Goal: Task Accomplishment & Management: Complete application form

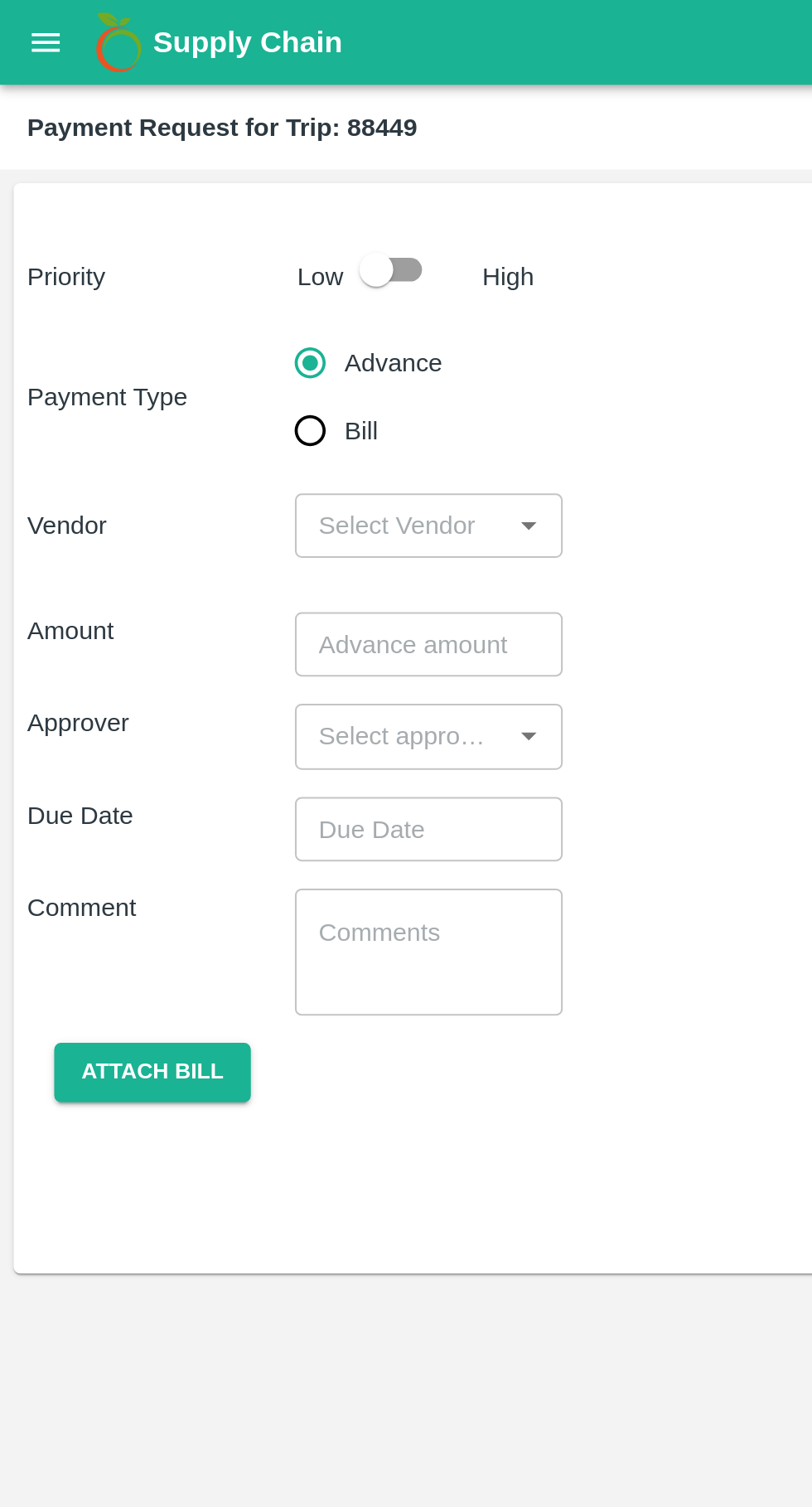
click at [18, 31] on button "open drawer" at bounding box center [23, 21] width 38 height 38
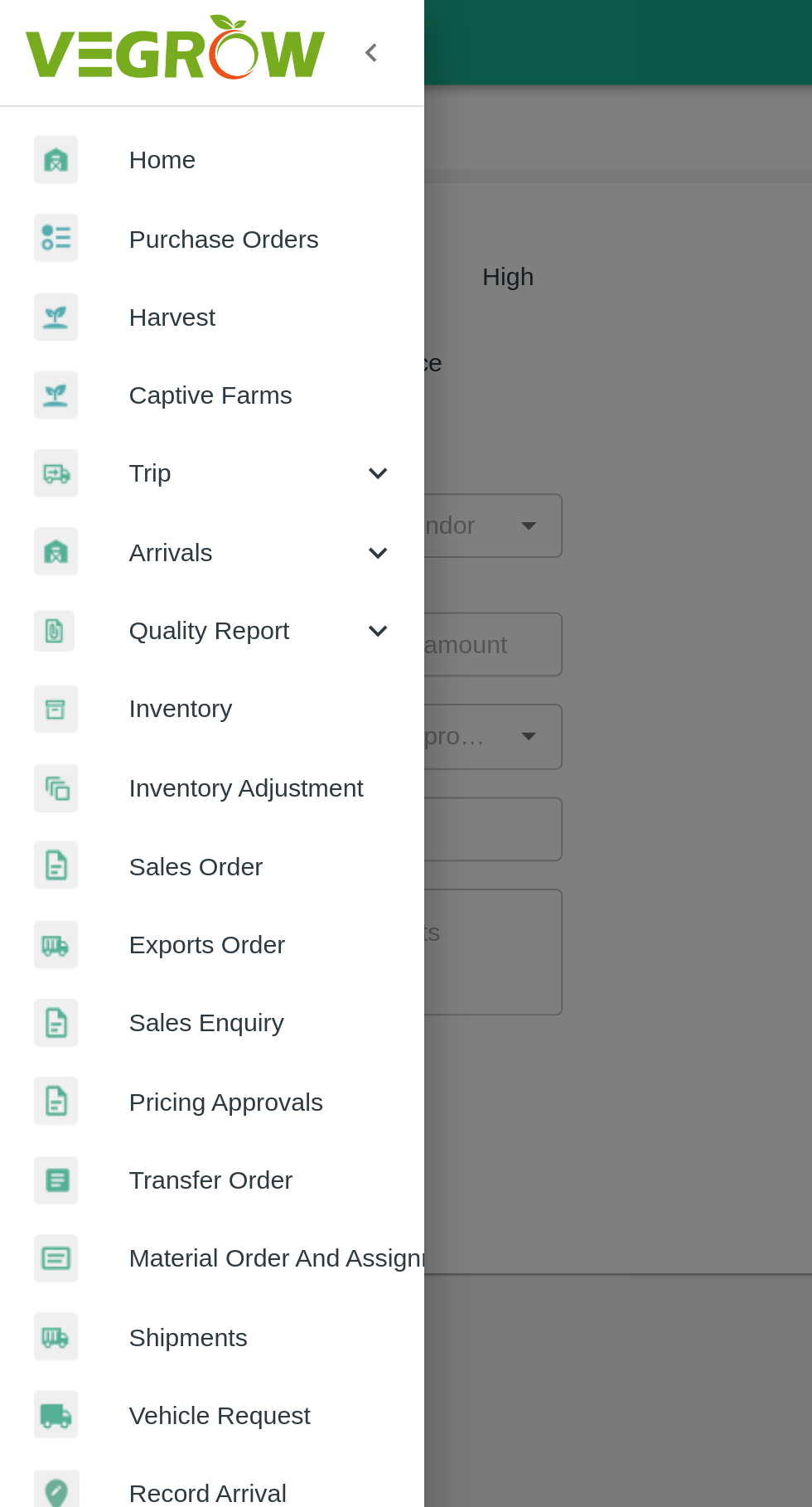
click at [74, 231] on span "Trip" at bounding box center [119, 231] width 113 height 18
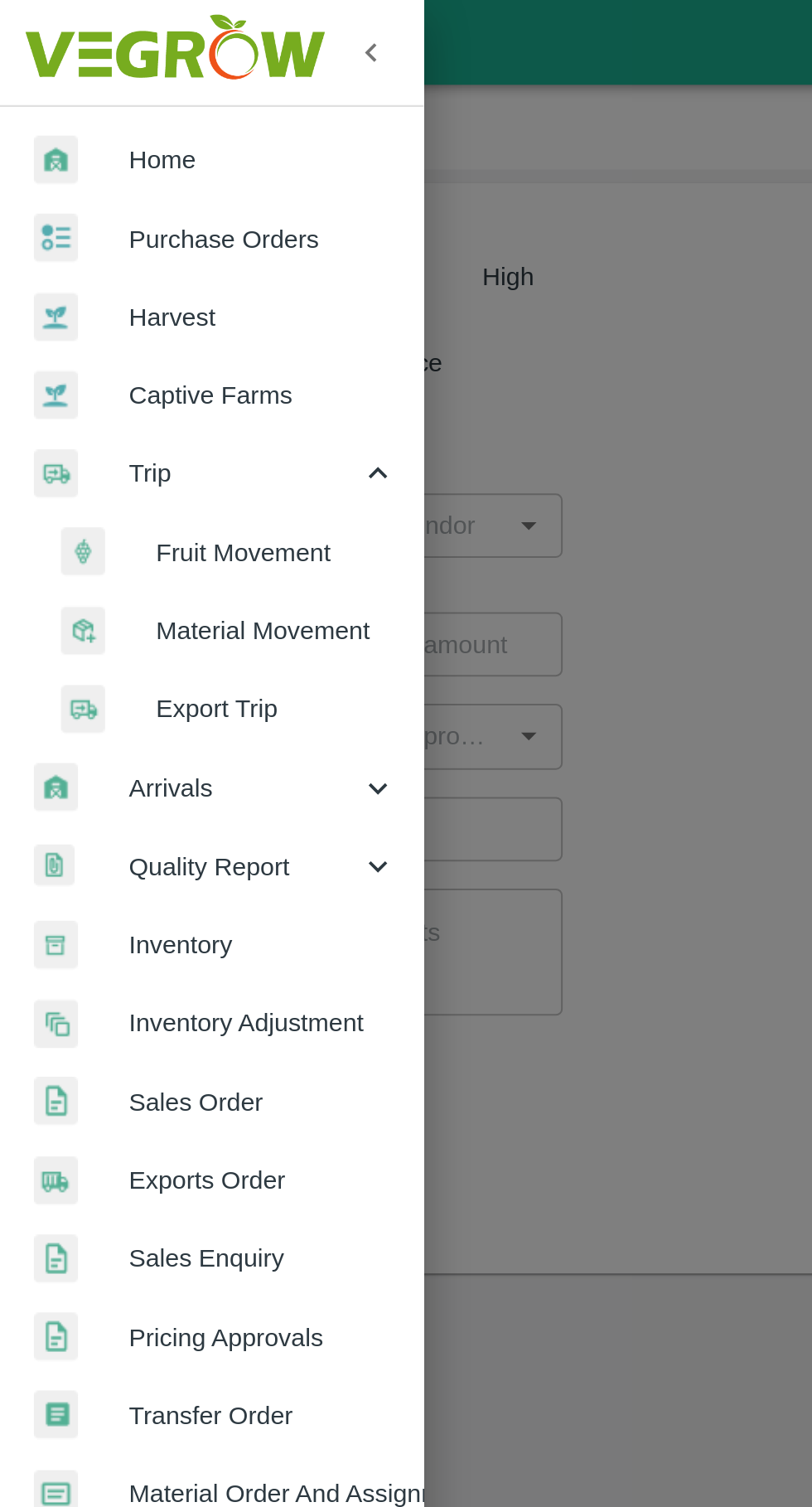
click at [150, 268] on span "Fruit Movement" at bounding box center [135, 269] width 118 height 18
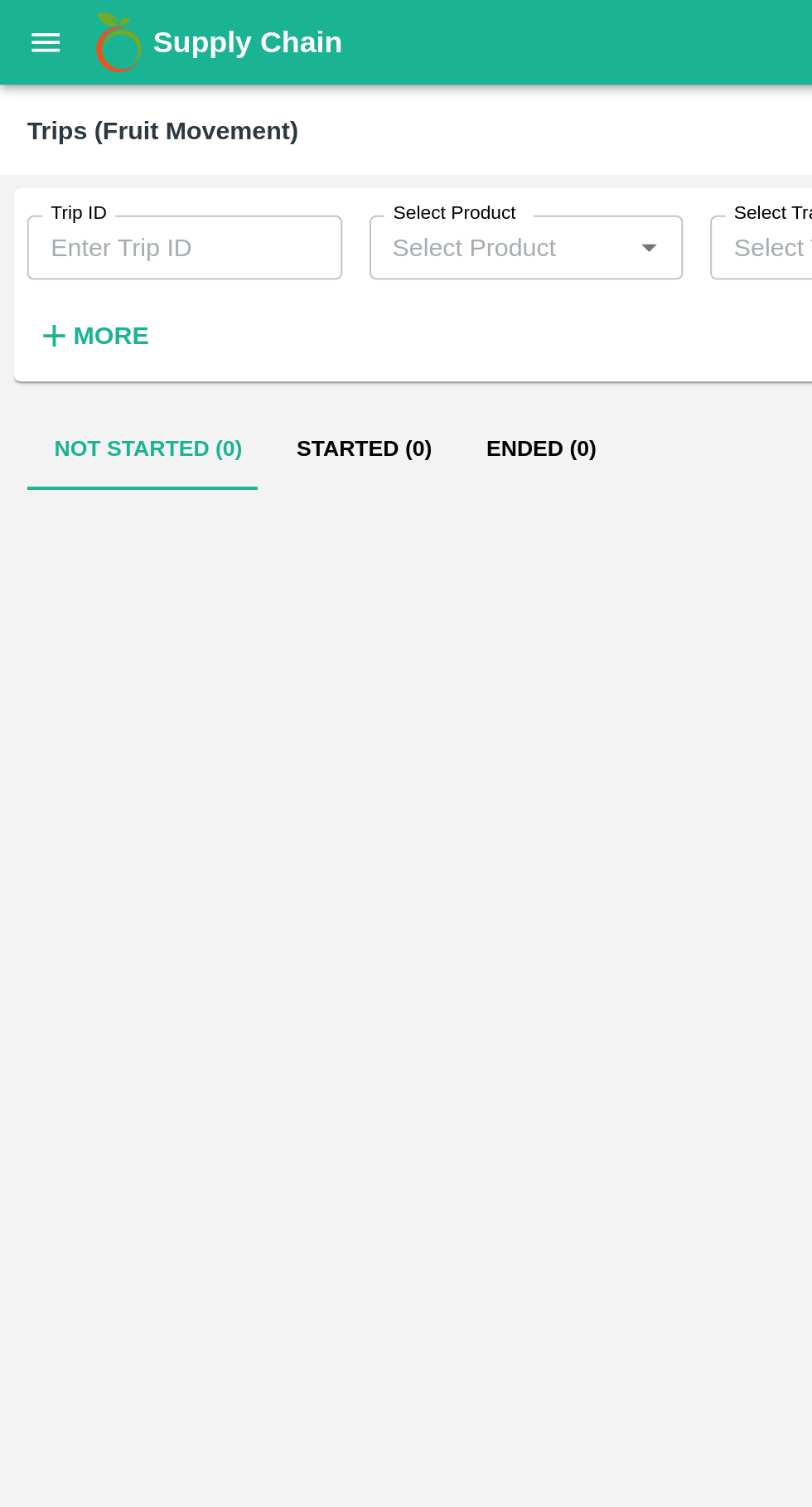
click at [100, 116] on input "Trip ID" at bounding box center [90, 121] width 154 height 31
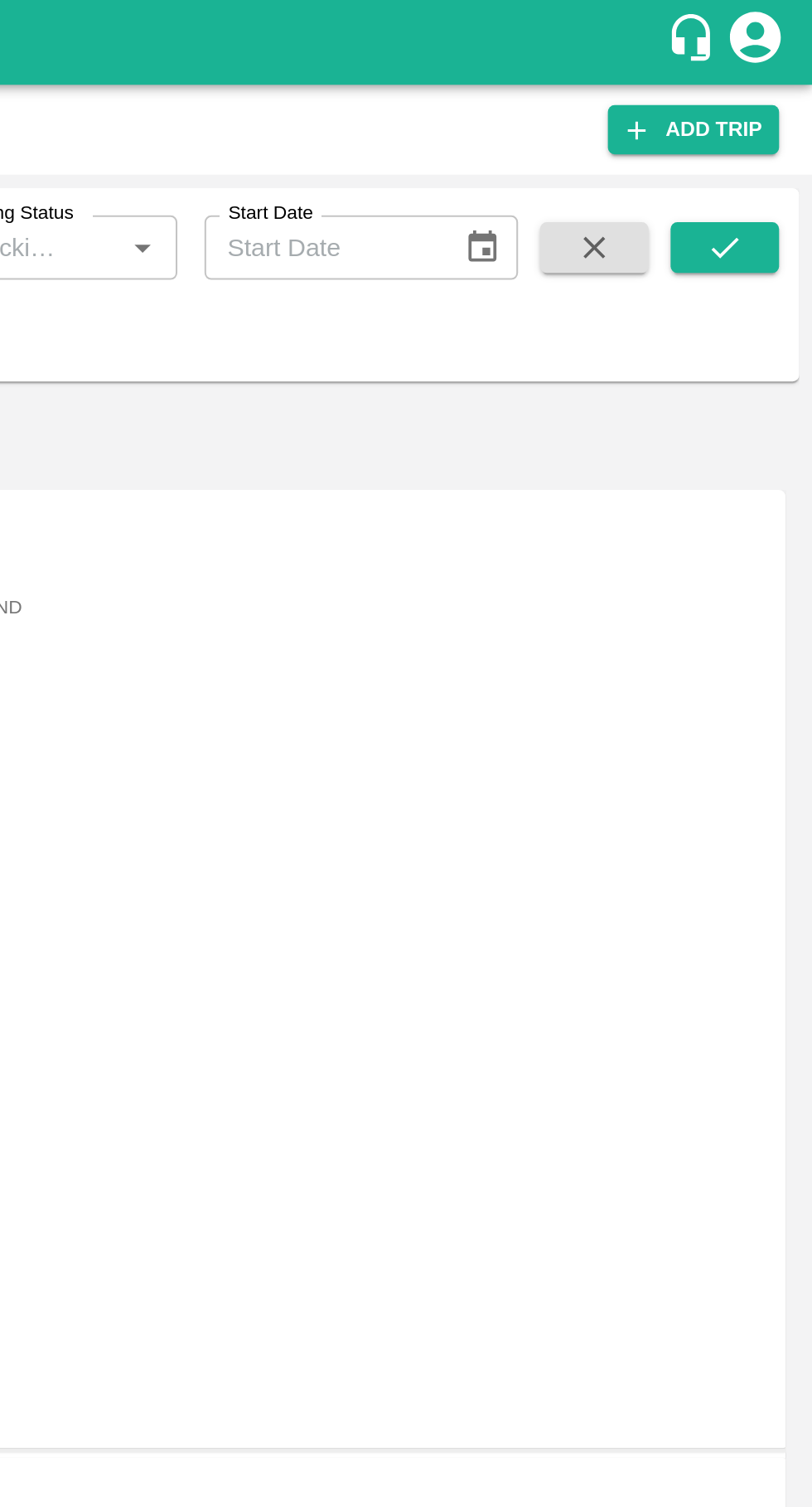
type input "88448"
click at [781, 112] on button "submit" at bounding box center [769, 120] width 53 height 25
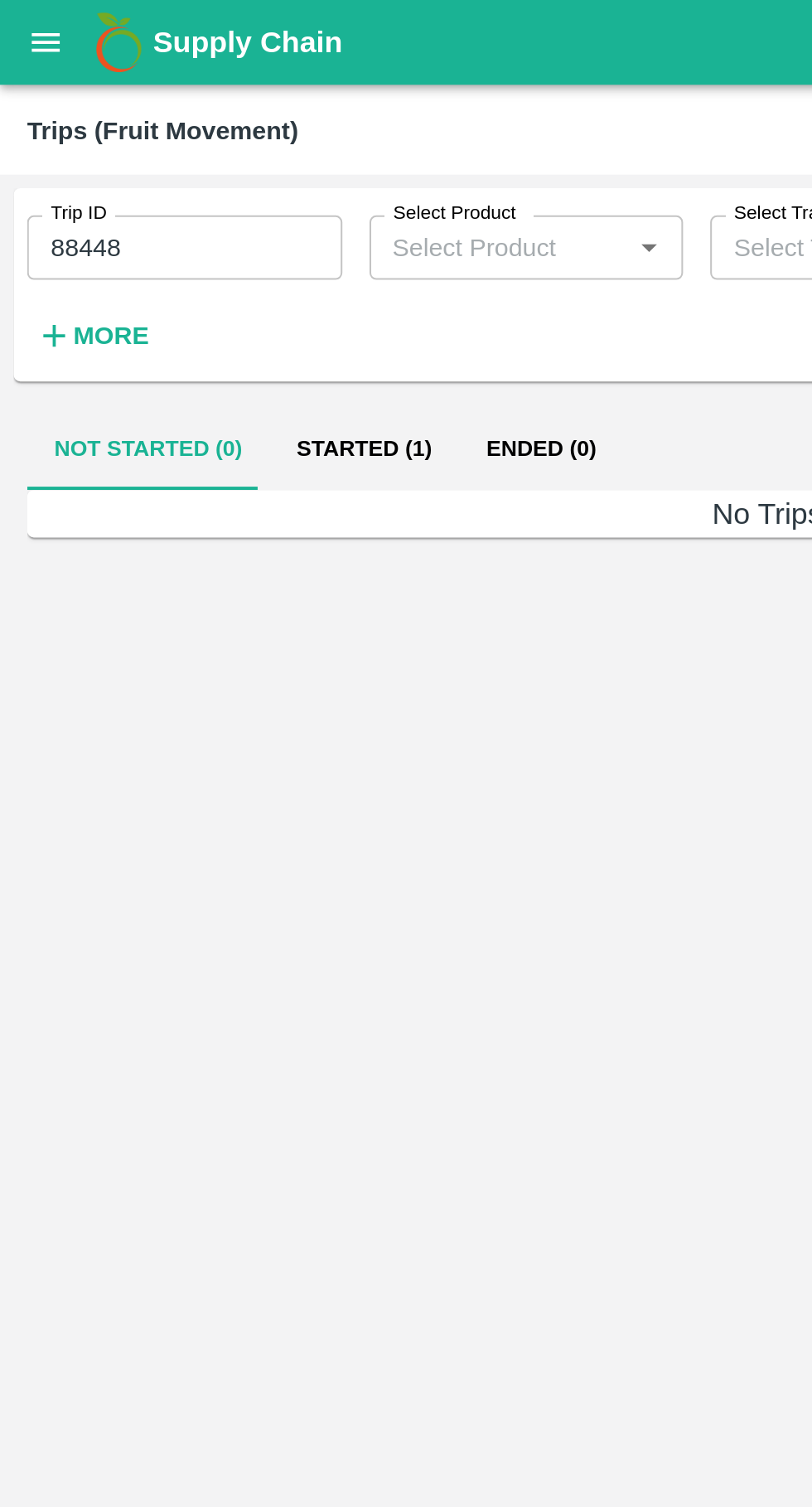
click at [187, 220] on button "Started (1)" at bounding box center [177, 220] width 93 height 40
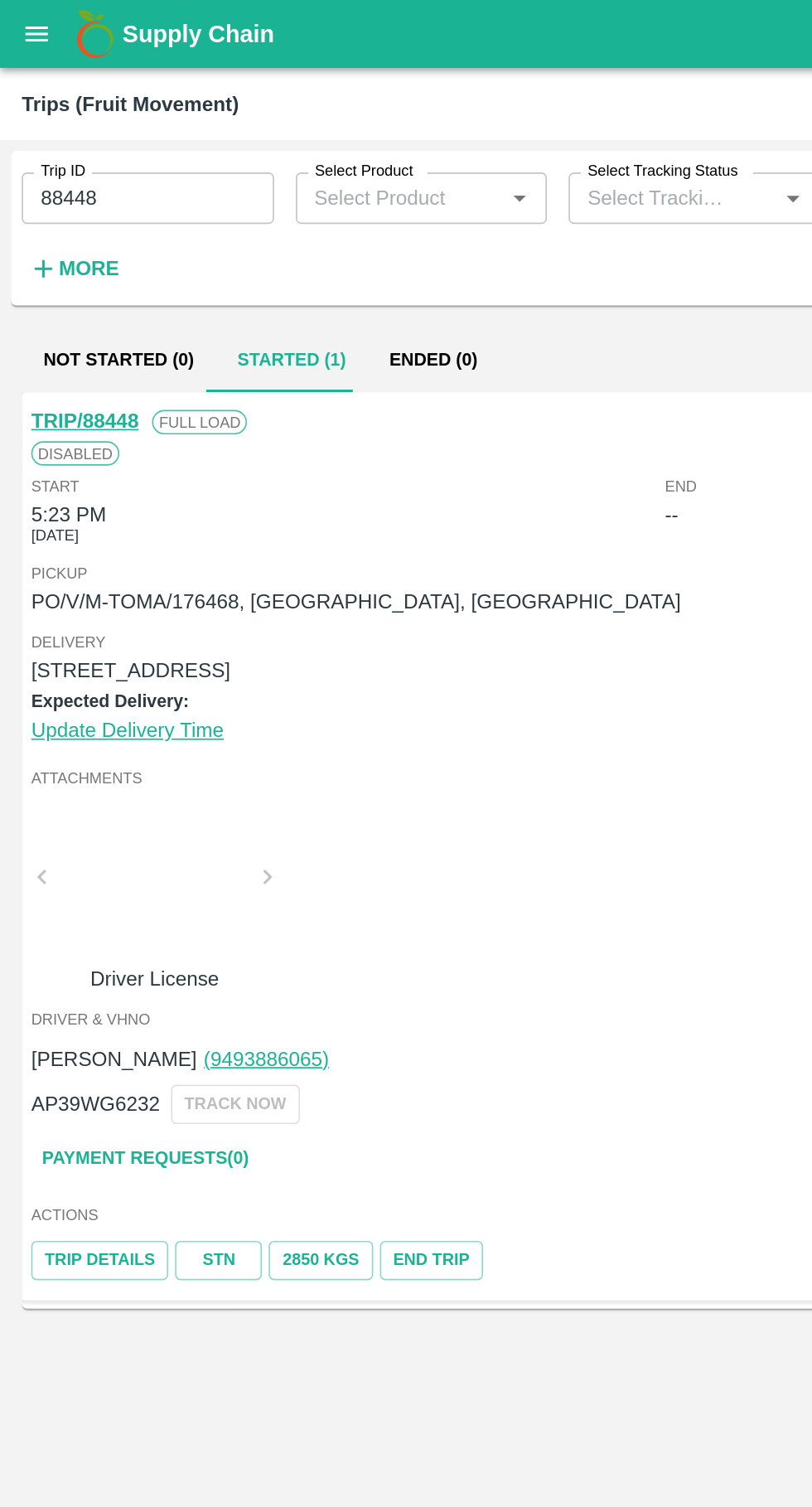
click at [66, 778] on link "Trip Details" at bounding box center [61, 770] width 84 height 24
click at [137, 707] on link "Payment Requests( 0 )" at bounding box center [88, 707] width 139 height 29
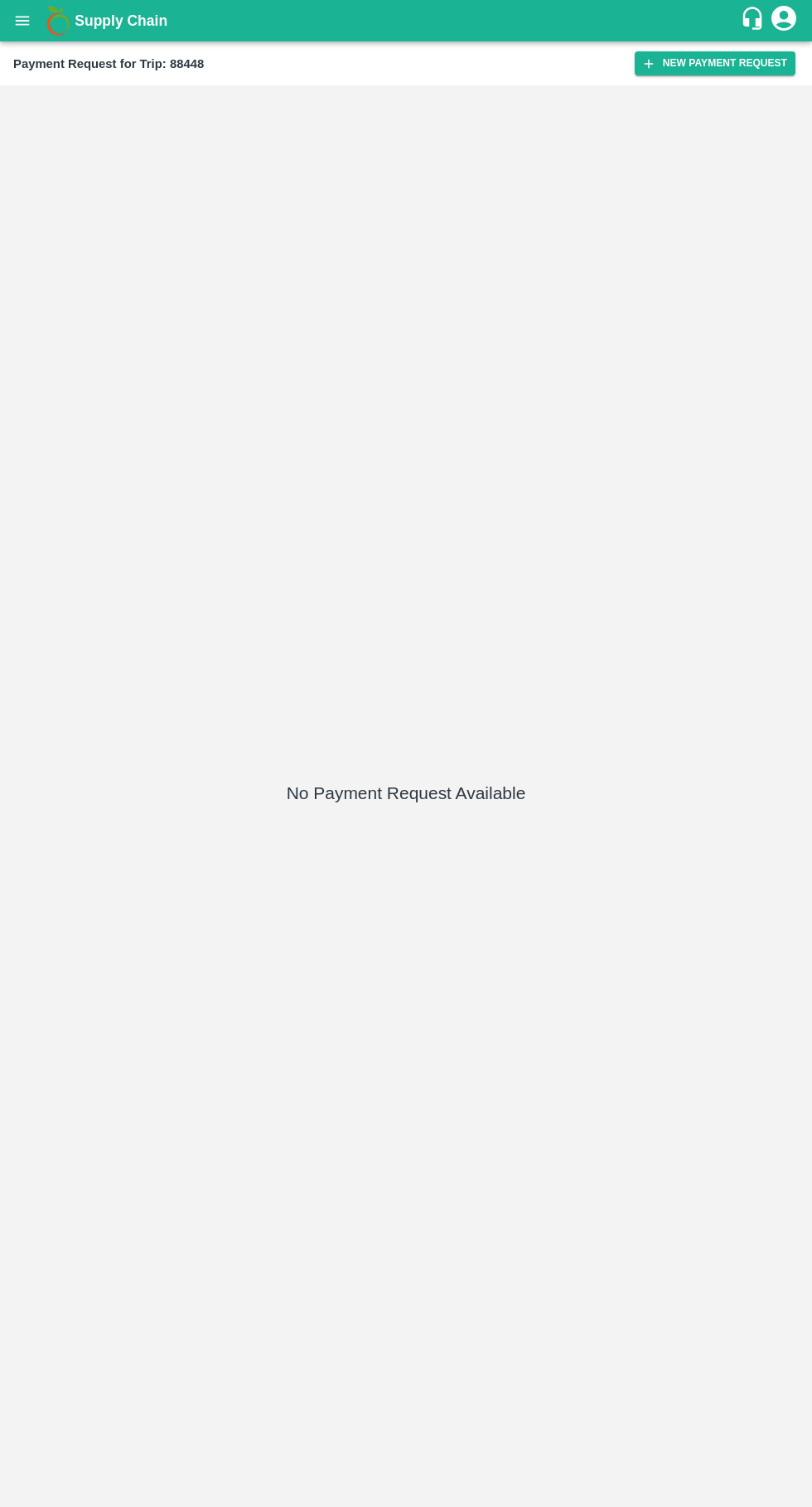
click at [722, 63] on button "New Payment Request" at bounding box center [715, 63] width 161 height 24
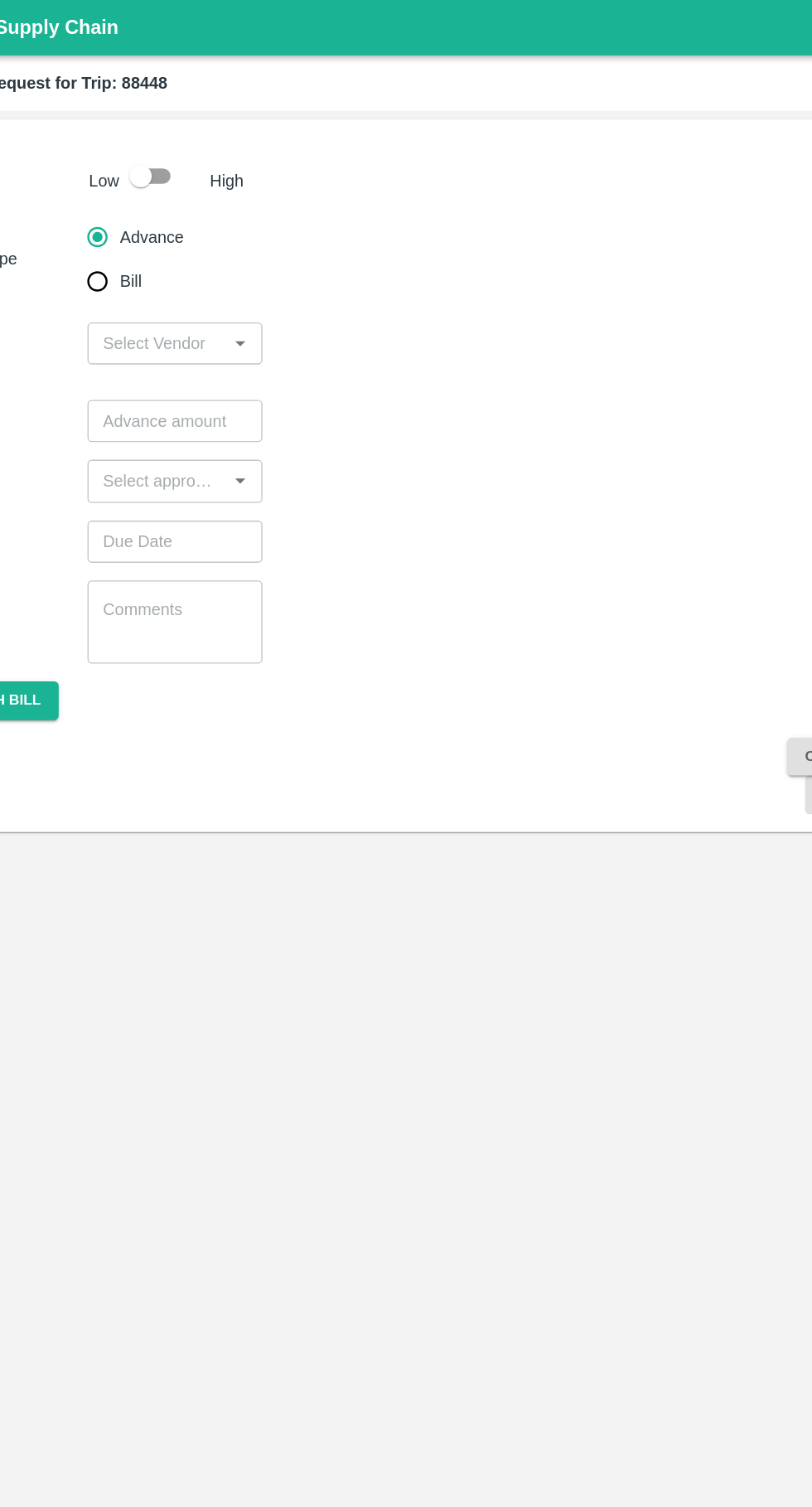
click at [195, 261] on input "input" at bounding box center [196, 256] width 93 height 22
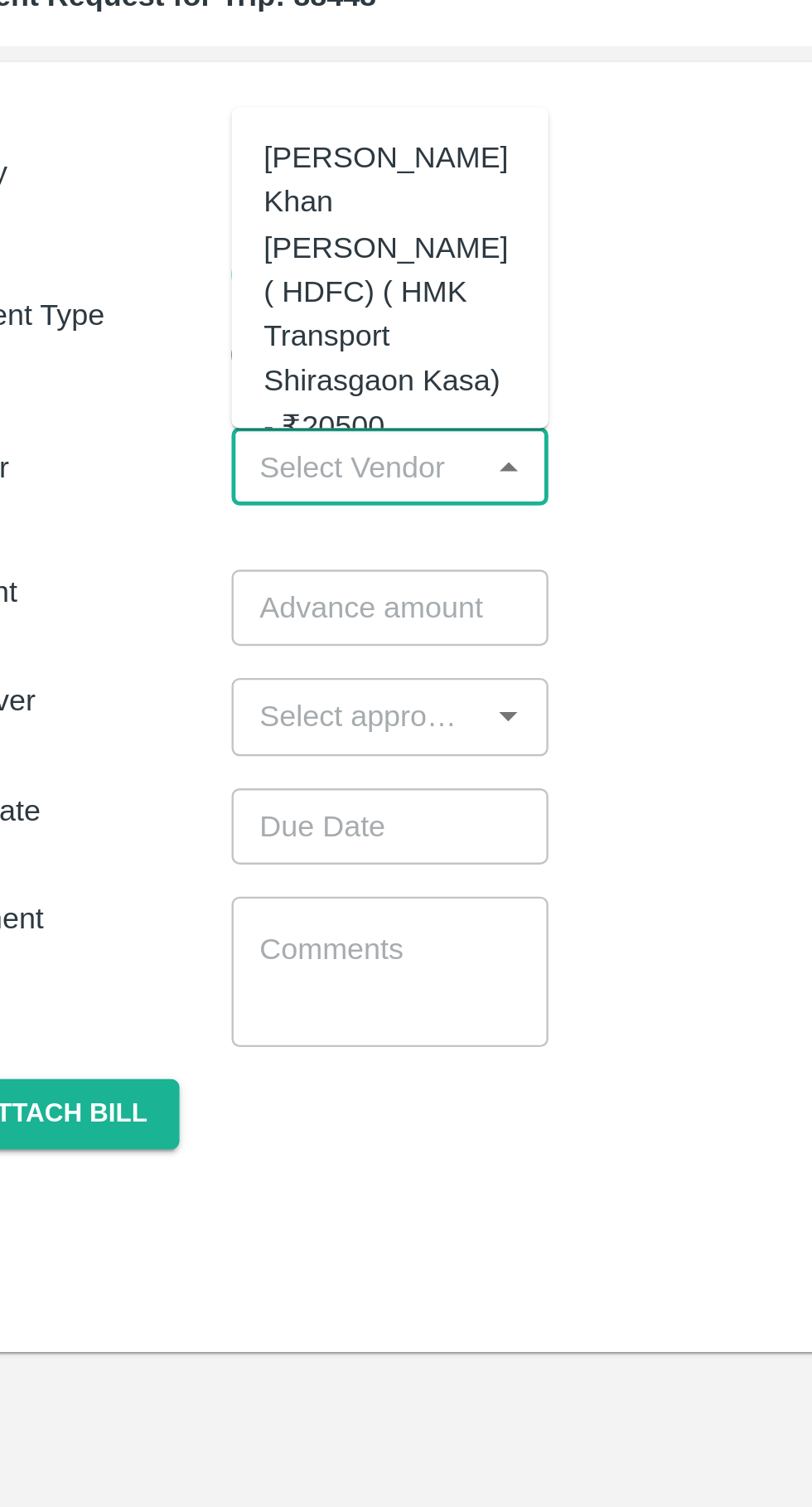
click at [187, 181] on div "Azhar Ahmad Khan Aziz Ahmad ( HDFC) ( HMK Transport Shirasgaon Kasa) - ₹20500" at bounding box center [209, 184] width 105 height 129
type input "Azhar Ahmad Khan Aziz Ahmad ( HDFC) ( HMK Transport Shirasgaon Kasa) - ₹20500"
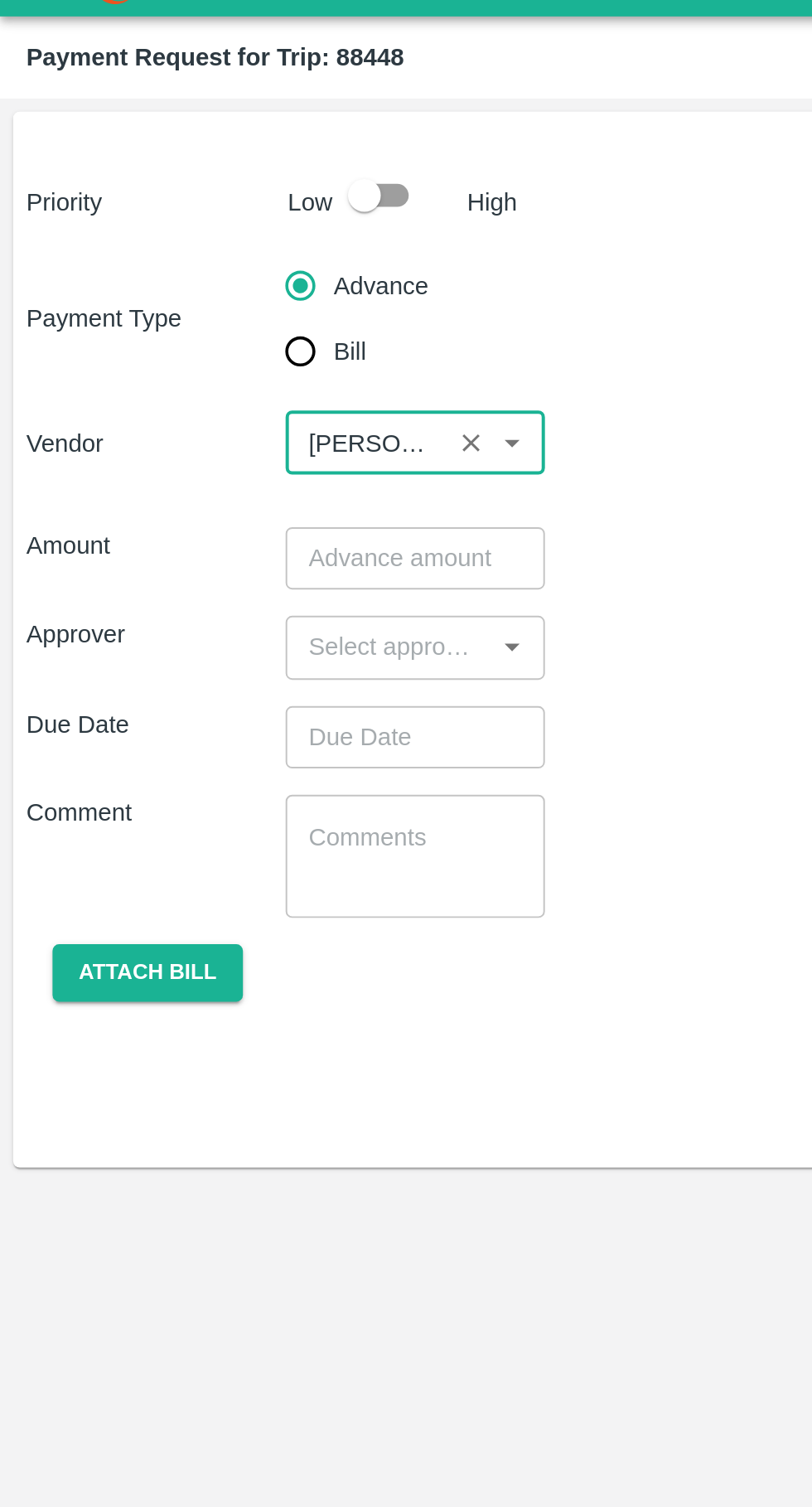
click at [216, 320] on input "number" at bounding box center [209, 315] width 131 height 31
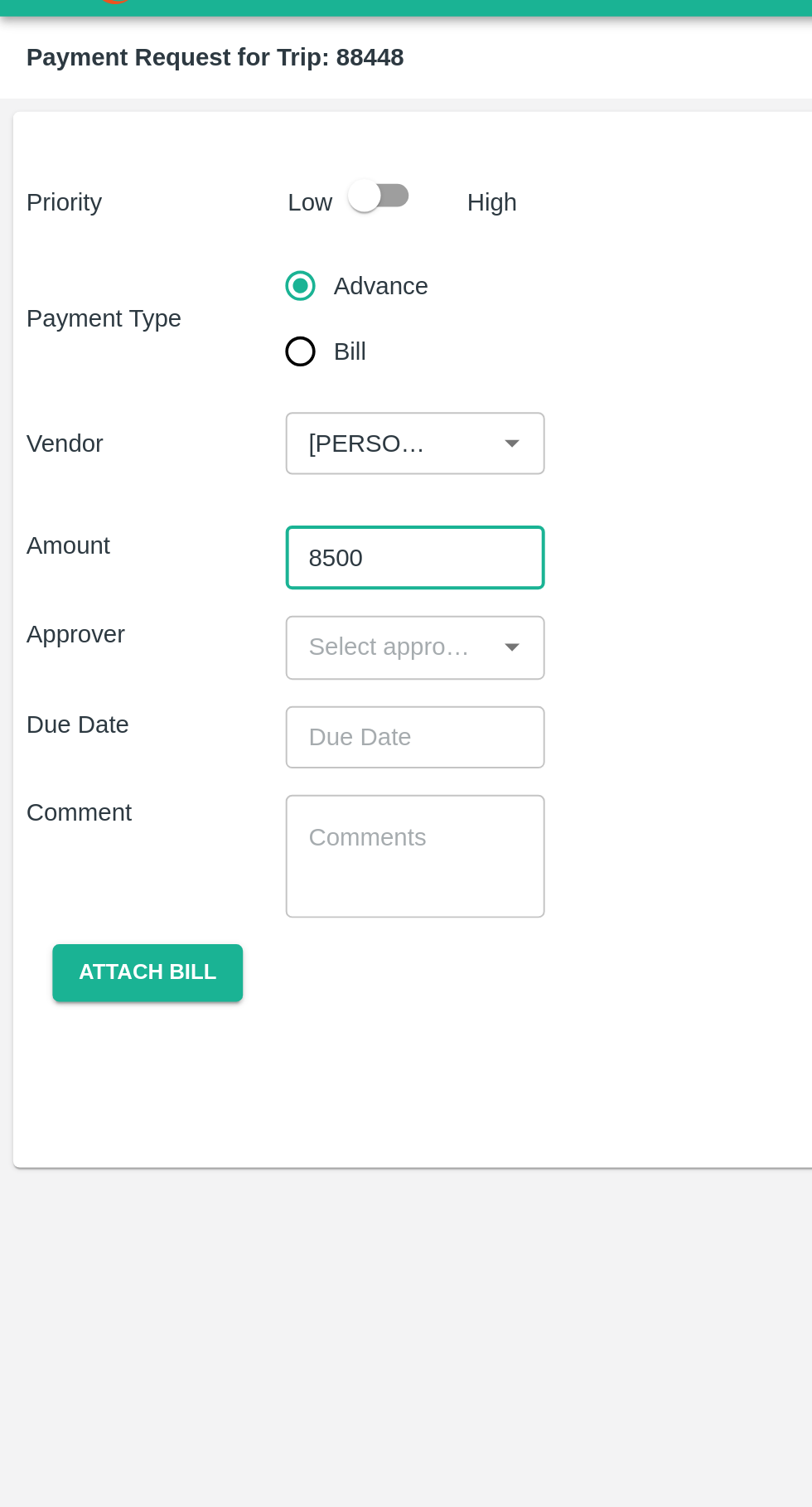
type input "8500"
click at [216, 360] on input "input" at bounding box center [196, 359] width 93 height 22
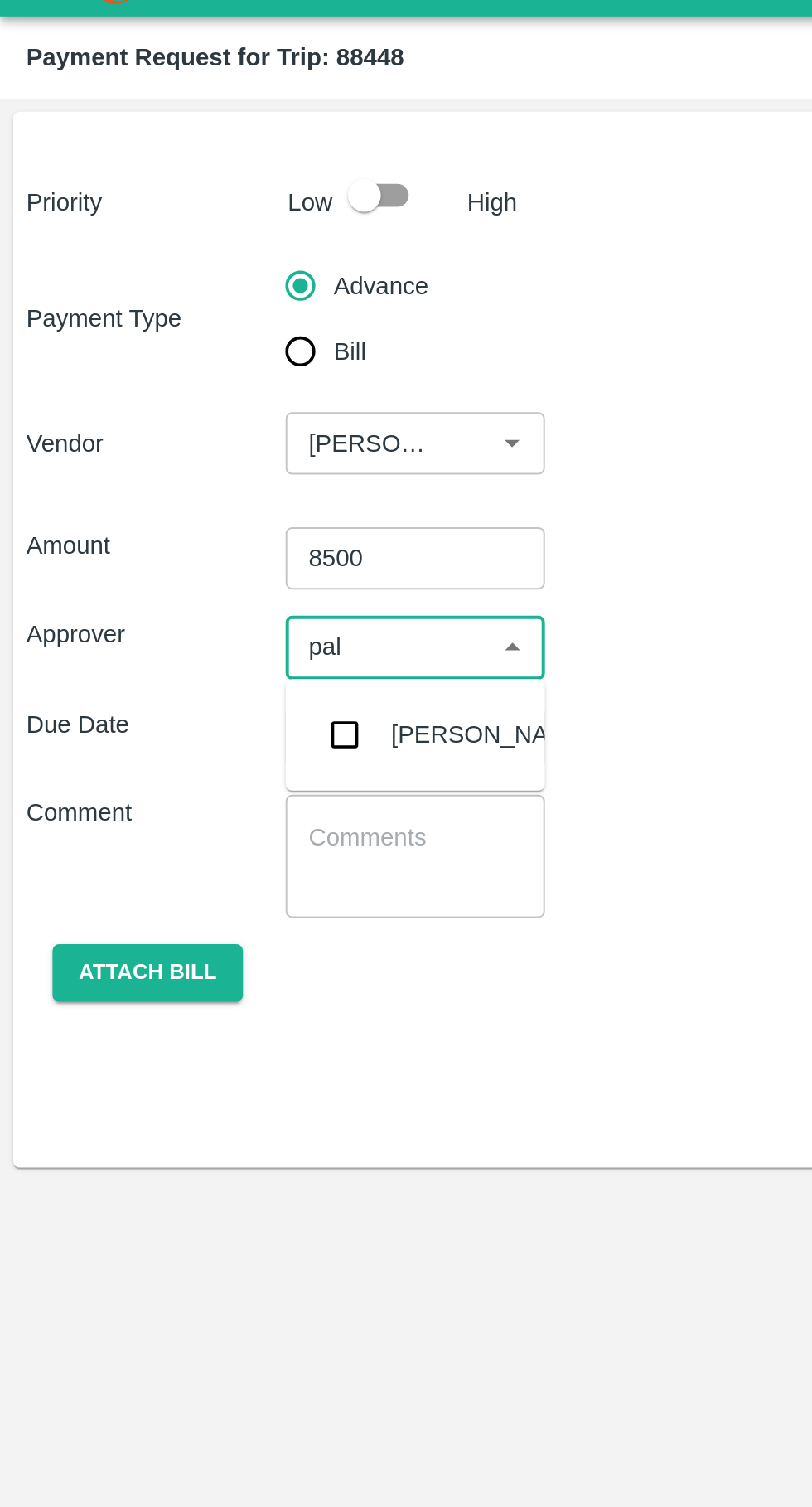
type input "palw"
click at [219, 401] on div "[PERSON_NAME]" at bounding box center [248, 404] width 101 height 18
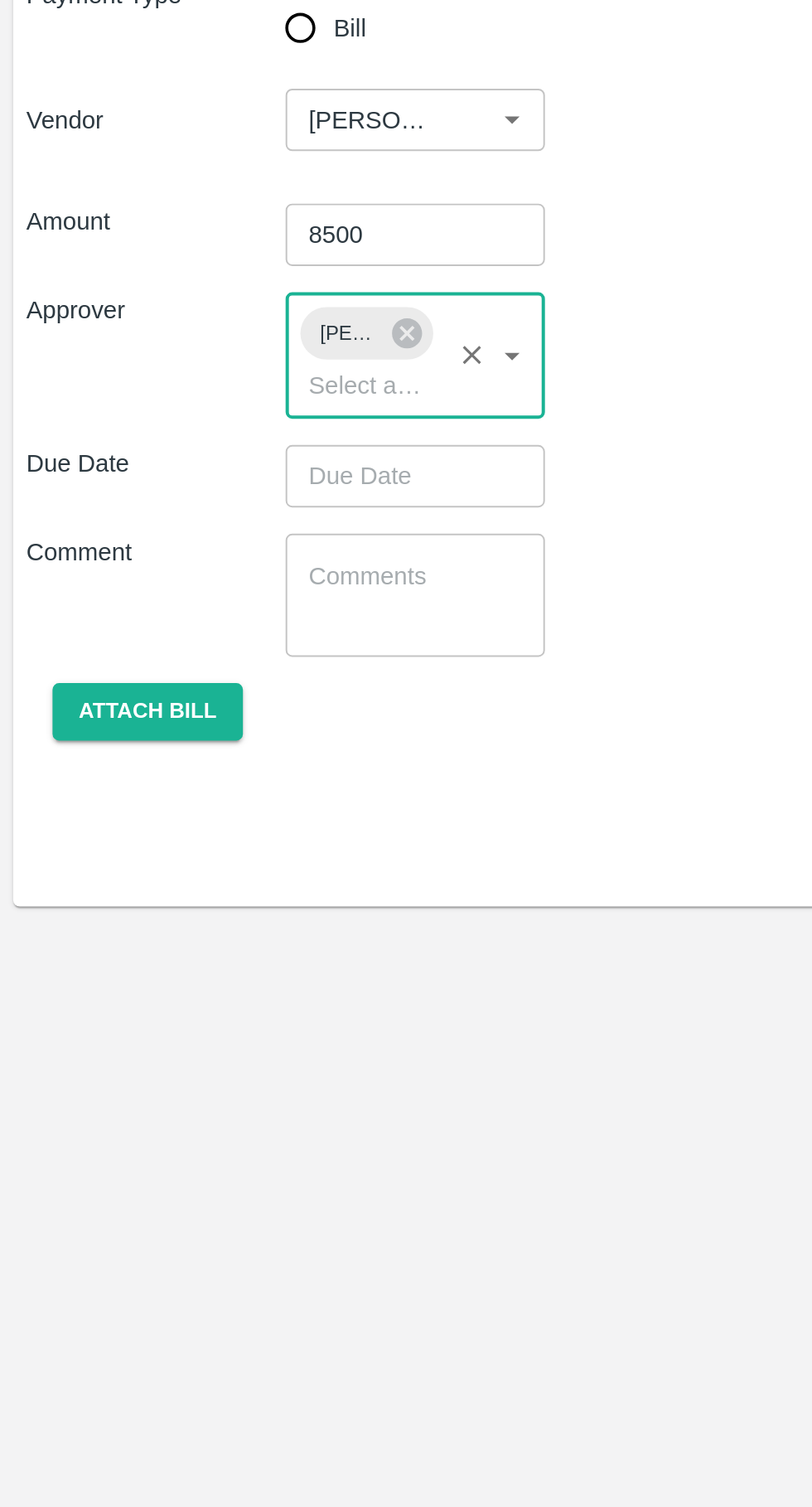
click at [213, 440] on input "Choose date" at bounding box center [204, 437] width 119 height 31
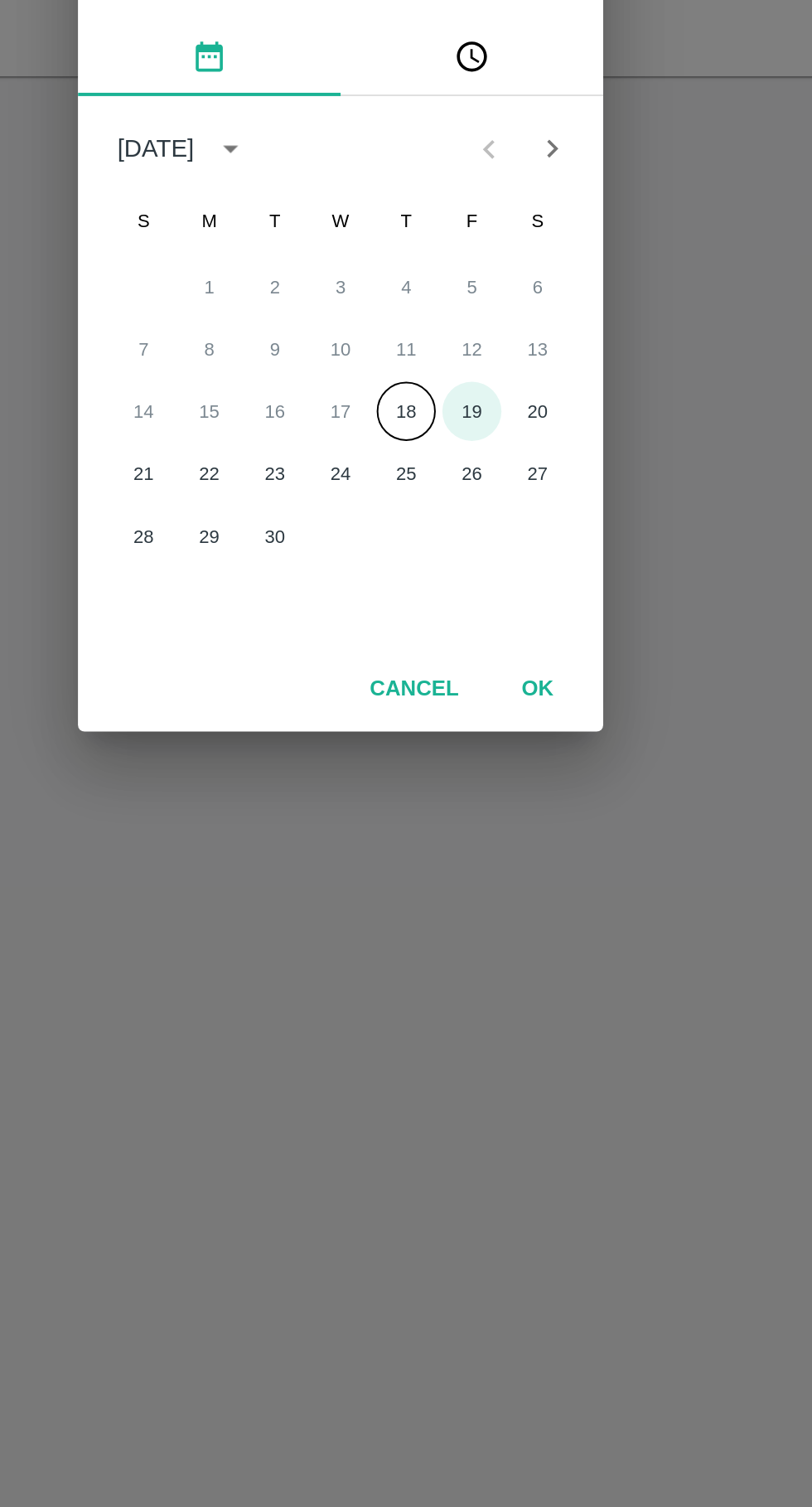
click at [475, 825] on button "19" at bounding box center [472, 823] width 29 height 29
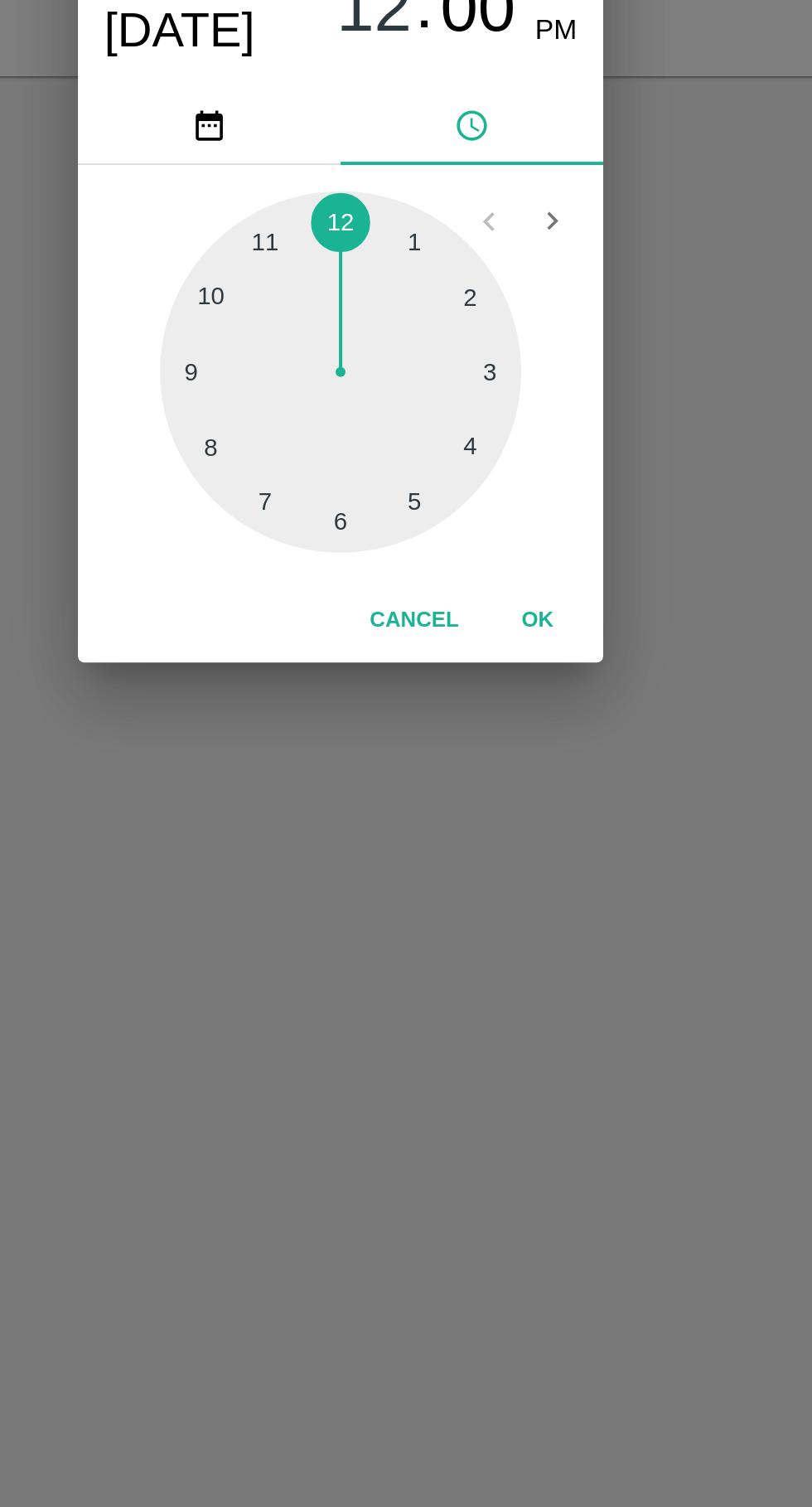
click at [439, 875] on div at bounding box center [406, 803] width 183 height 183
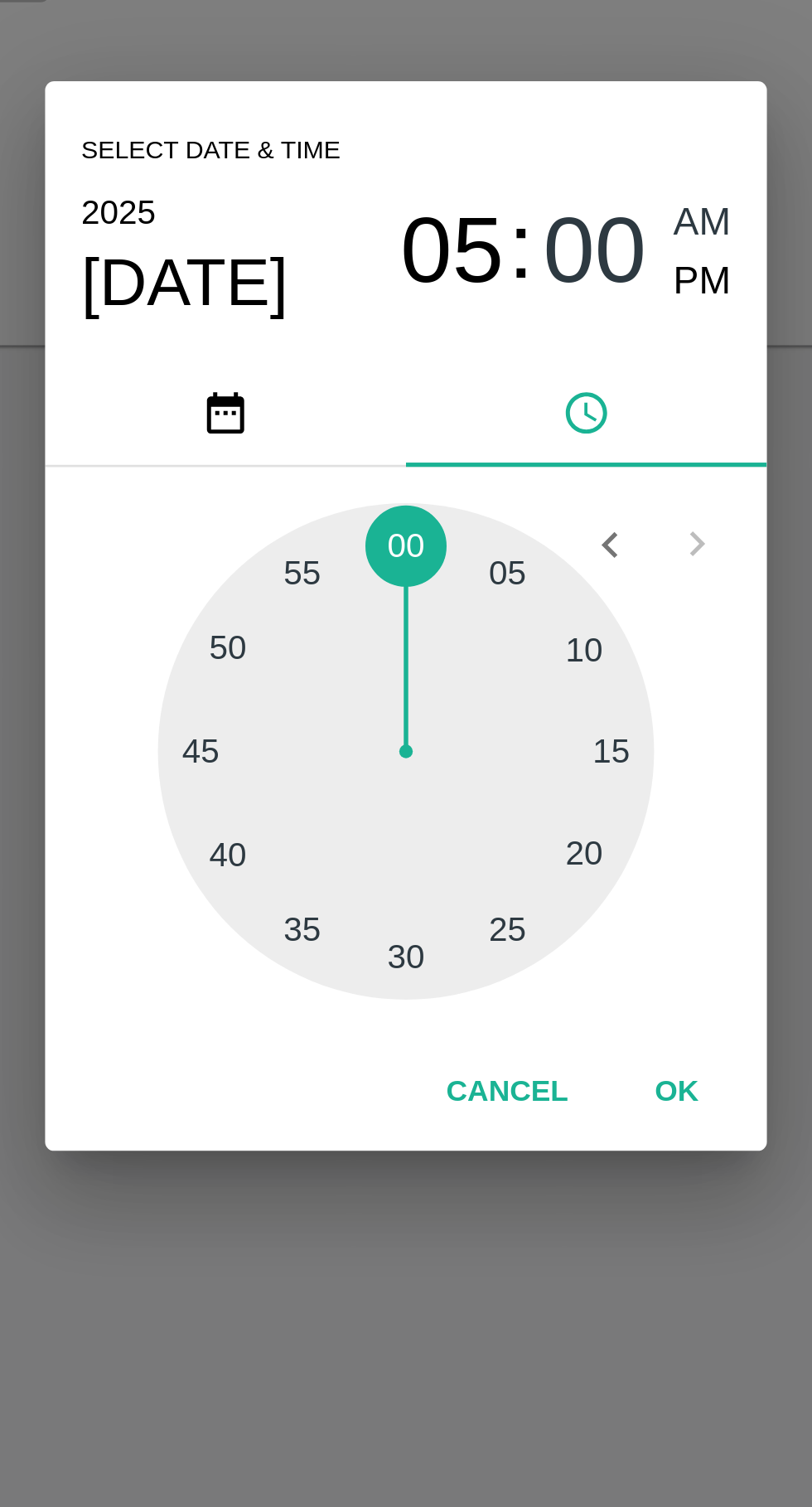
click at [444, 856] on div at bounding box center [406, 803] width 183 height 183
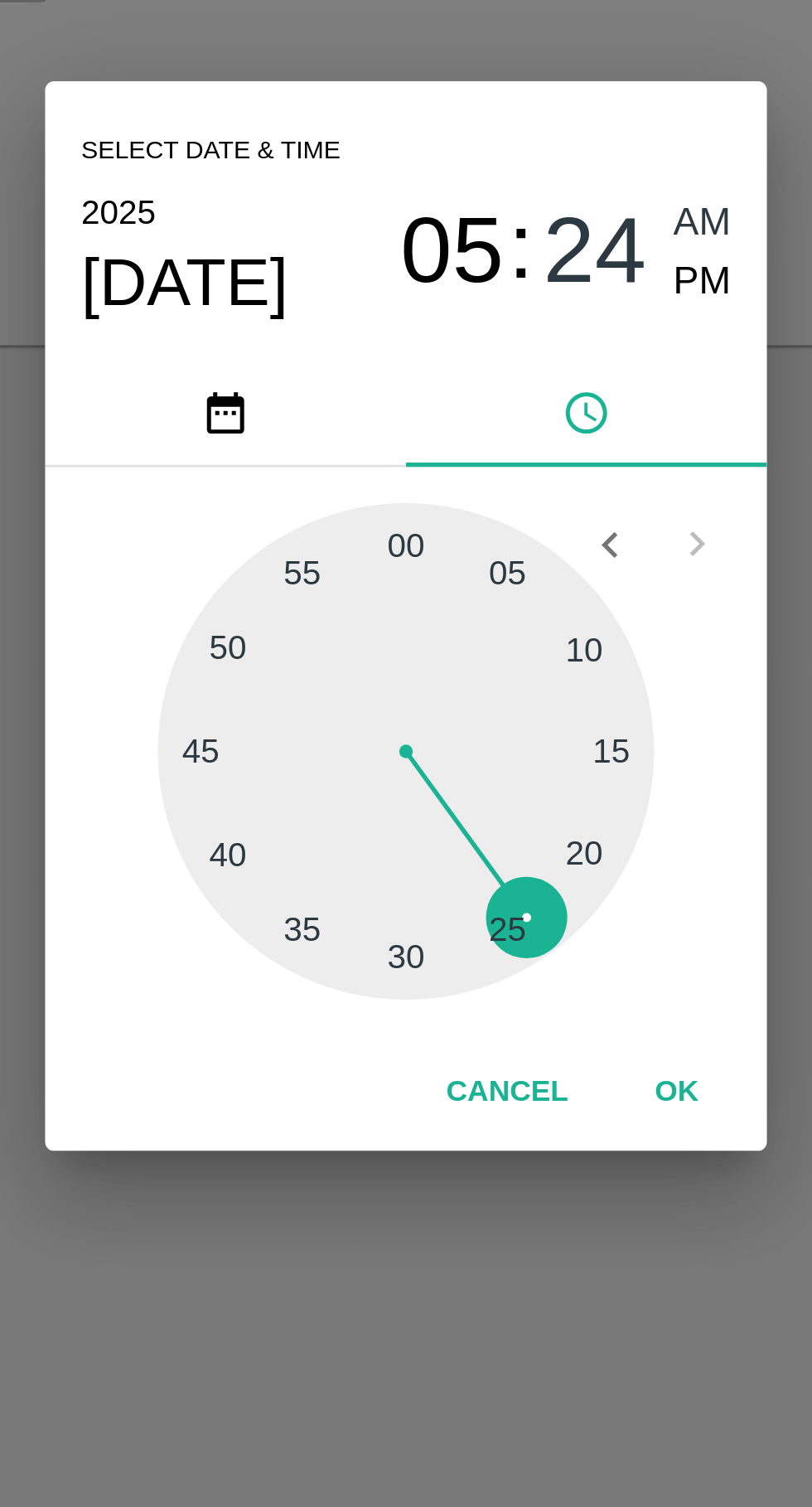
click at [444, 868] on div at bounding box center [406, 803] width 183 height 183
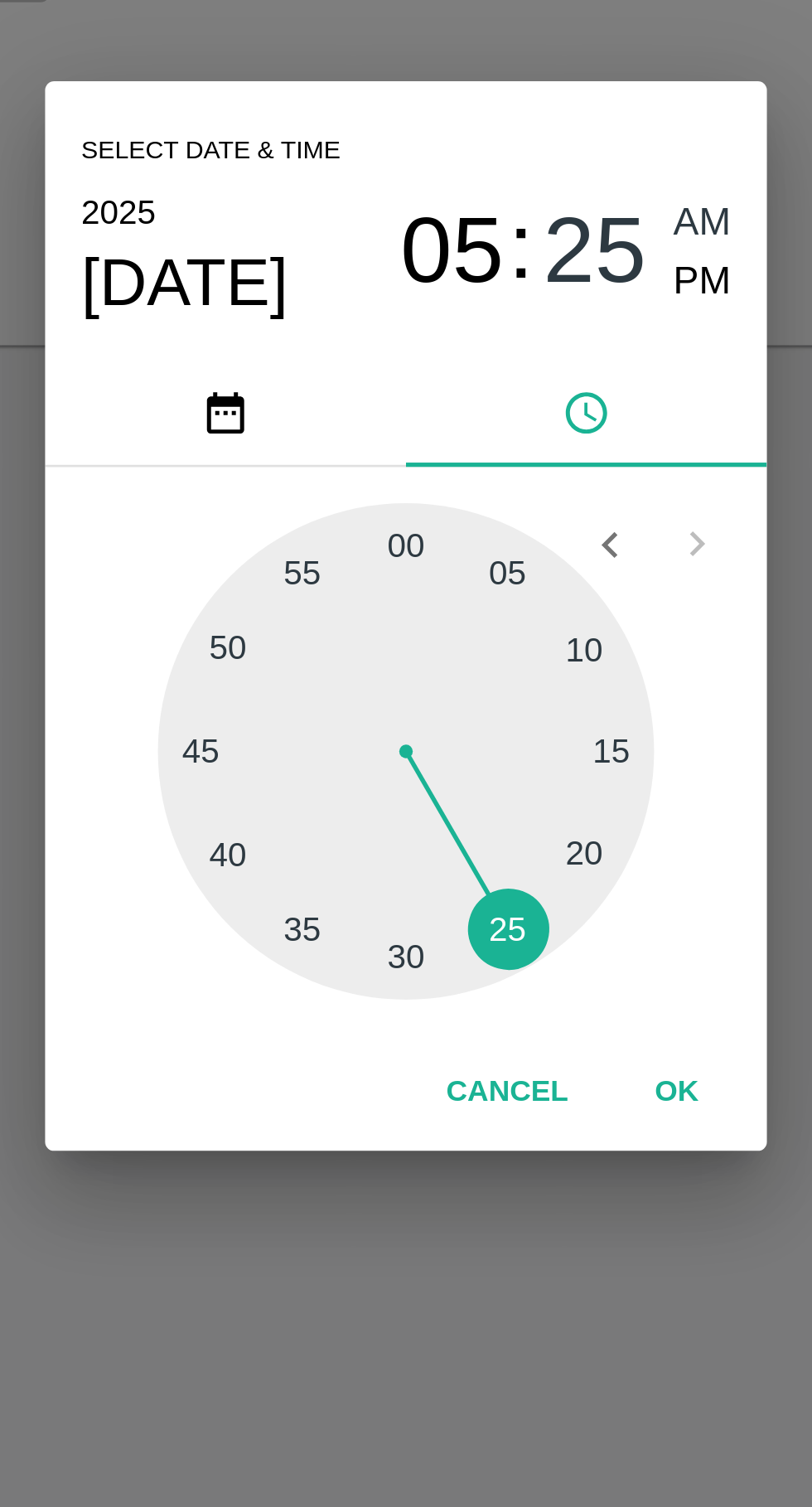
click at [448, 863] on div at bounding box center [406, 803] width 183 height 183
type input "19/09/2025 05:24 AM"
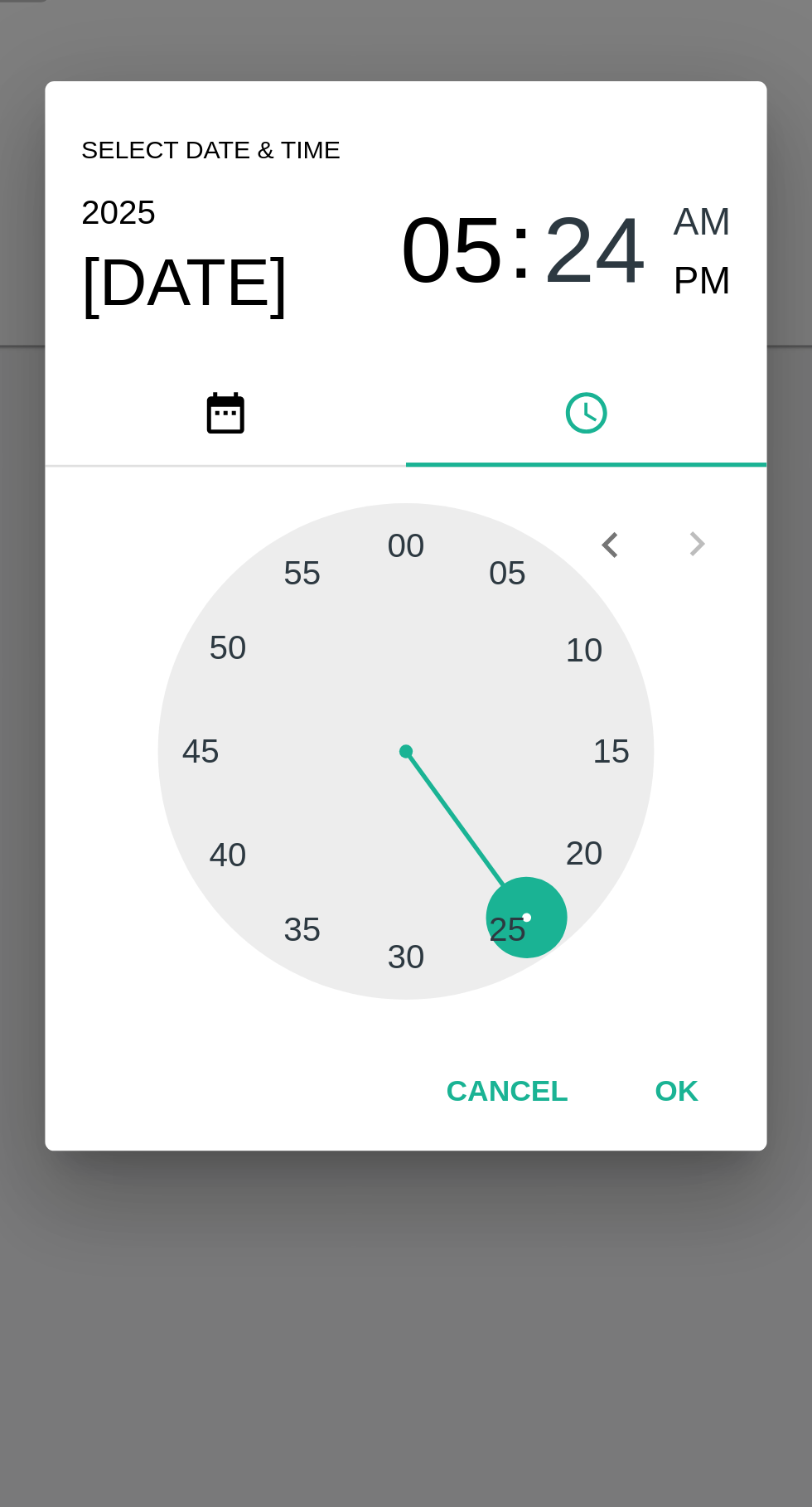
click at [515, 925] on button "OK" at bounding box center [505, 928] width 53 height 29
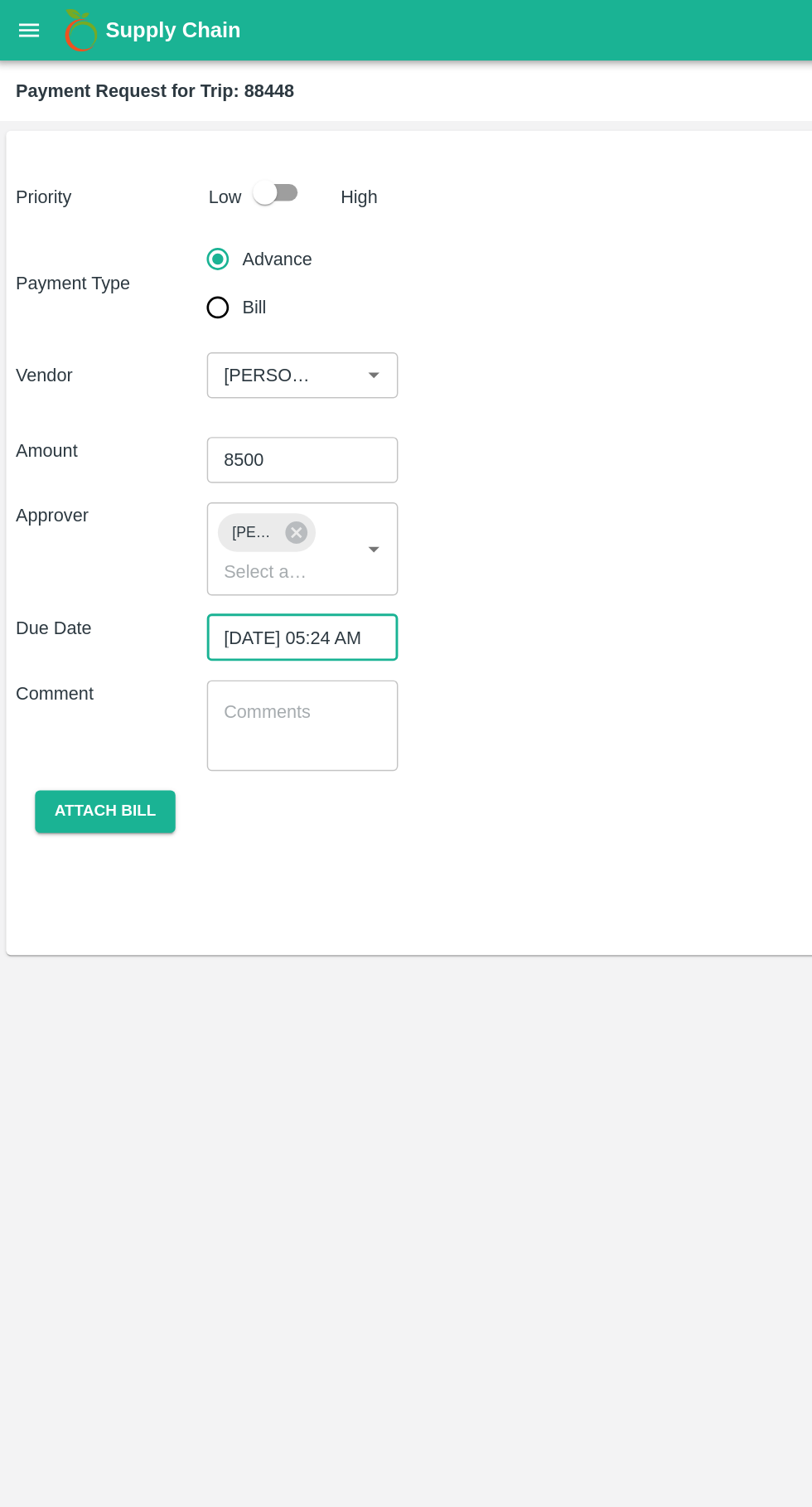
click at [106, 553] on button "Attach bill" at bounding box center [74, 555] width 96 height 29
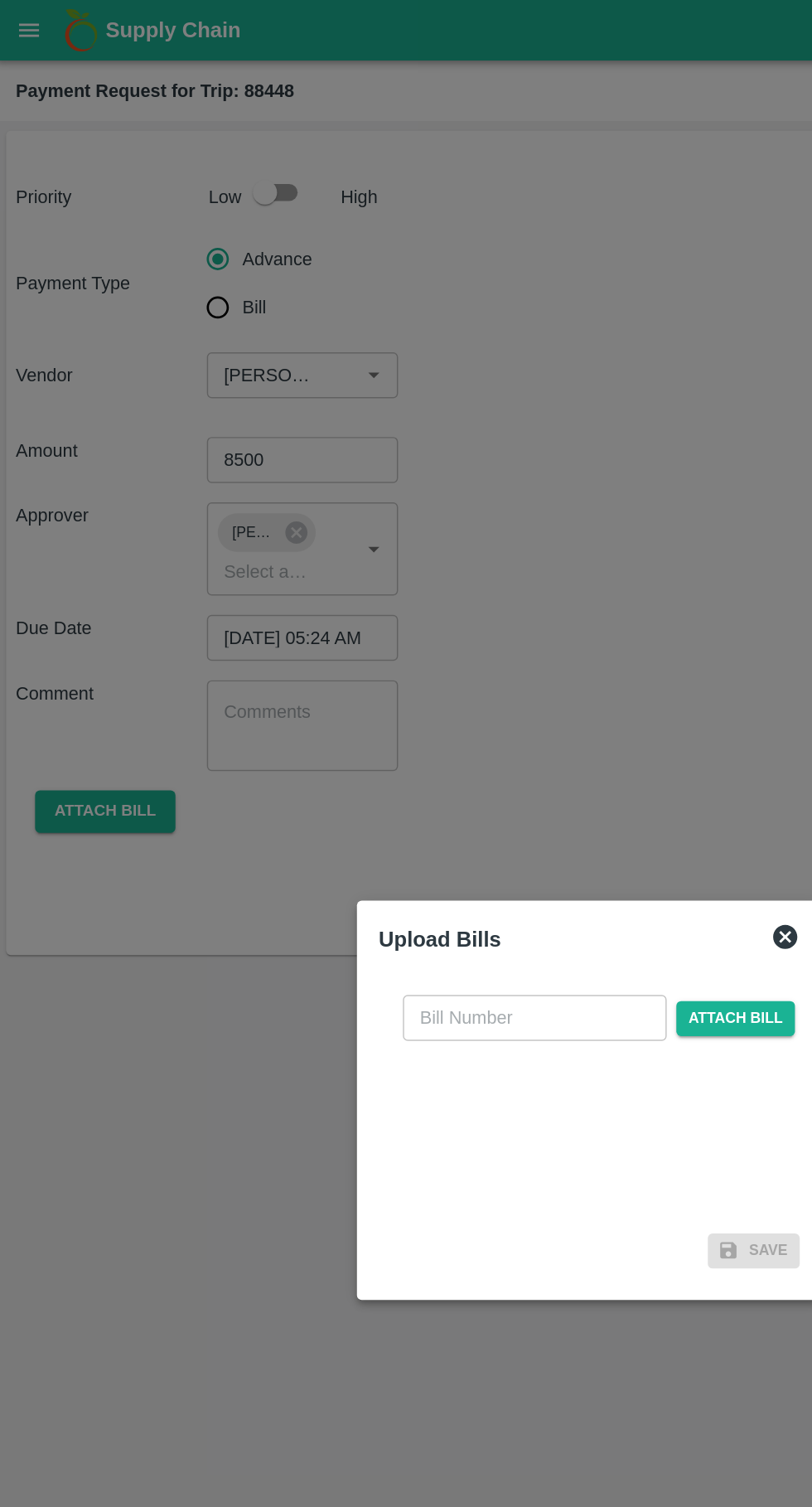
click at [376, 684] on input "text" at bounding box center [369, 697] width 181 height 31
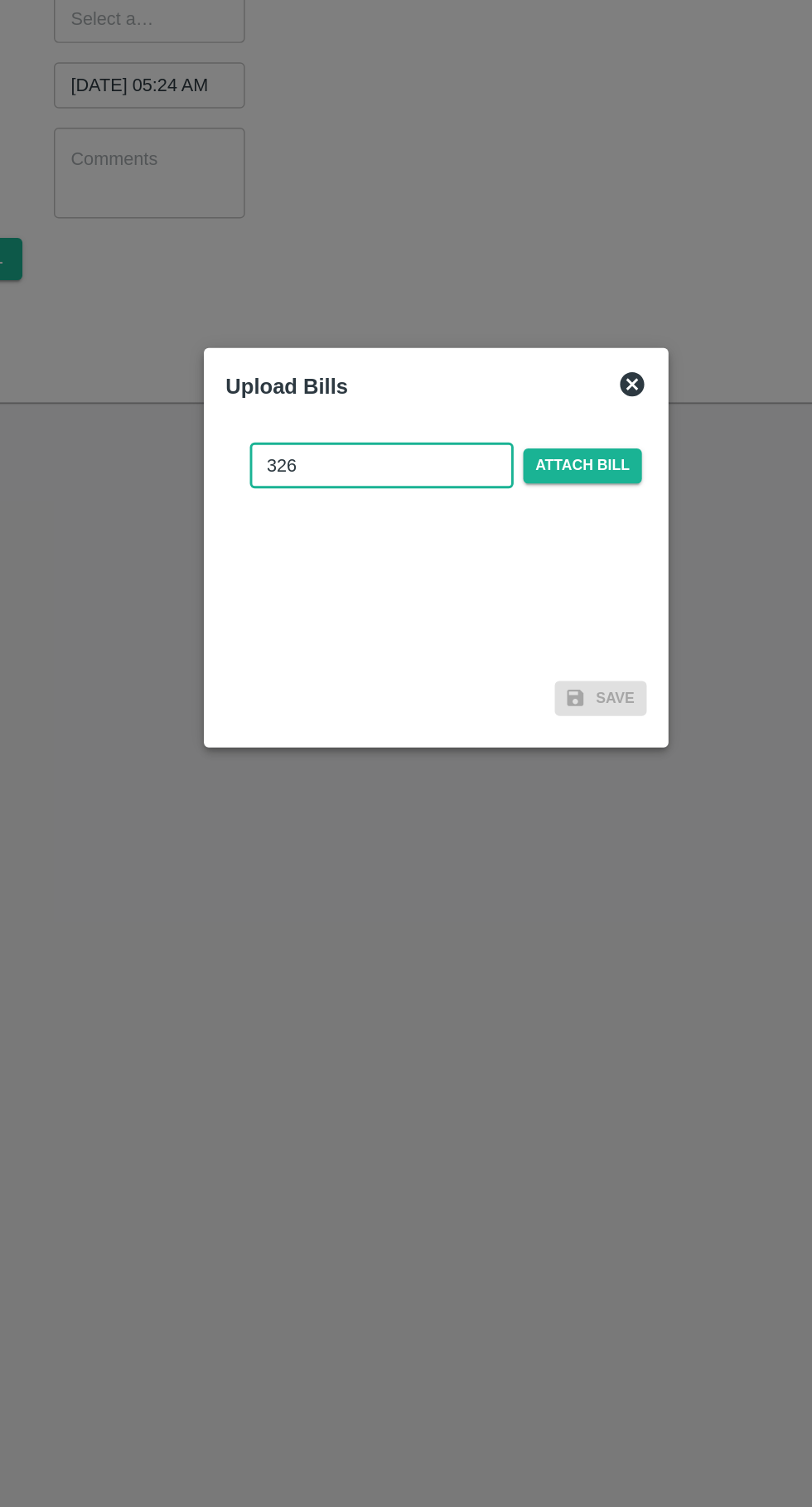
type input "326"
click at [520, 695] on span "Attach bill" at bounding box center [506, 698] width 81 height 24
click at [0, 0] on input "Attach bill" at bounding box center [0, 0] width 0 height 0
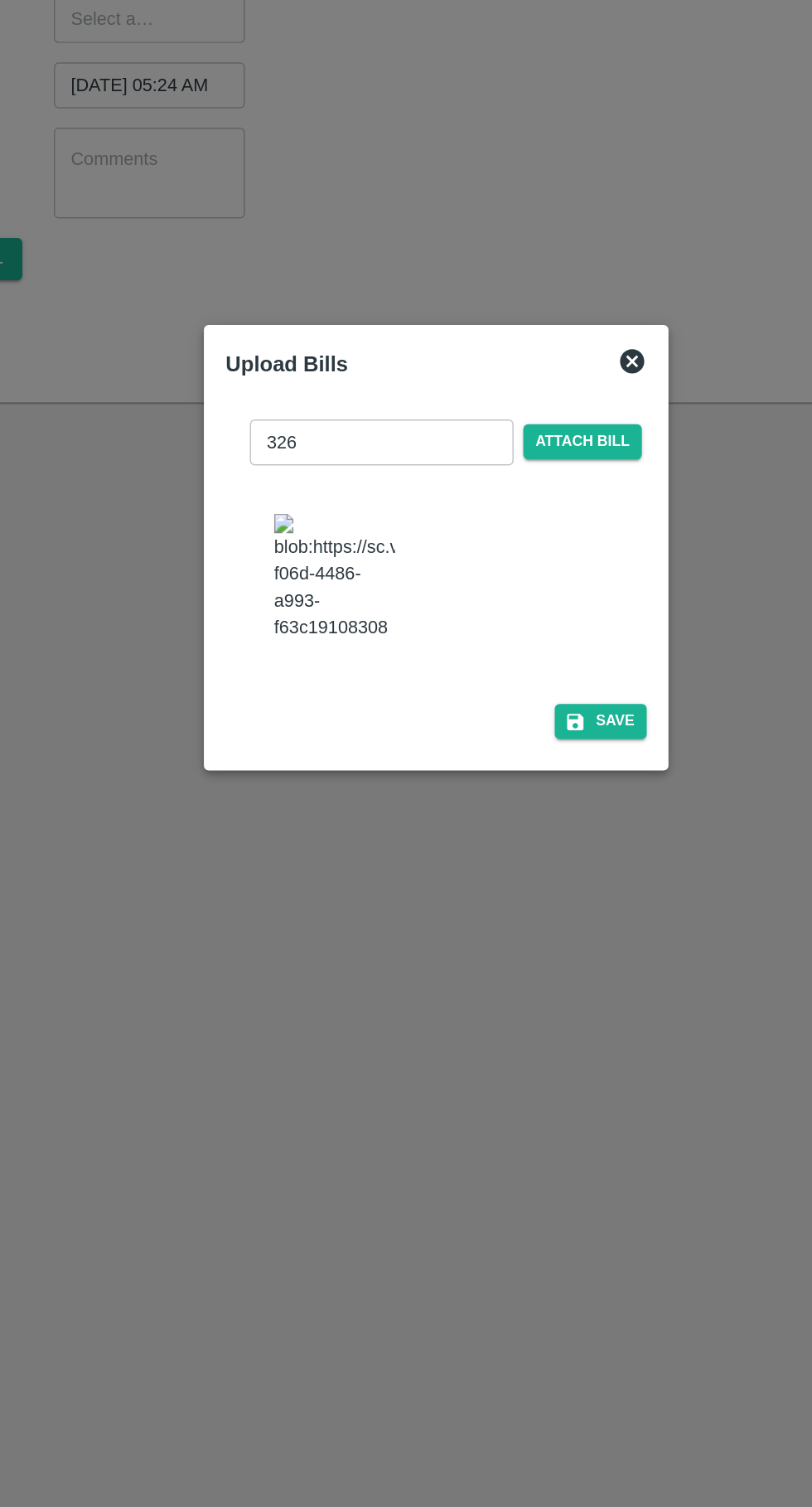
click at [339, 779] on img at bounding box center [337, 773] width 83 height 87
click at [529, 863] on button "Save" at bounding box center [519, 872] width 63 height 24
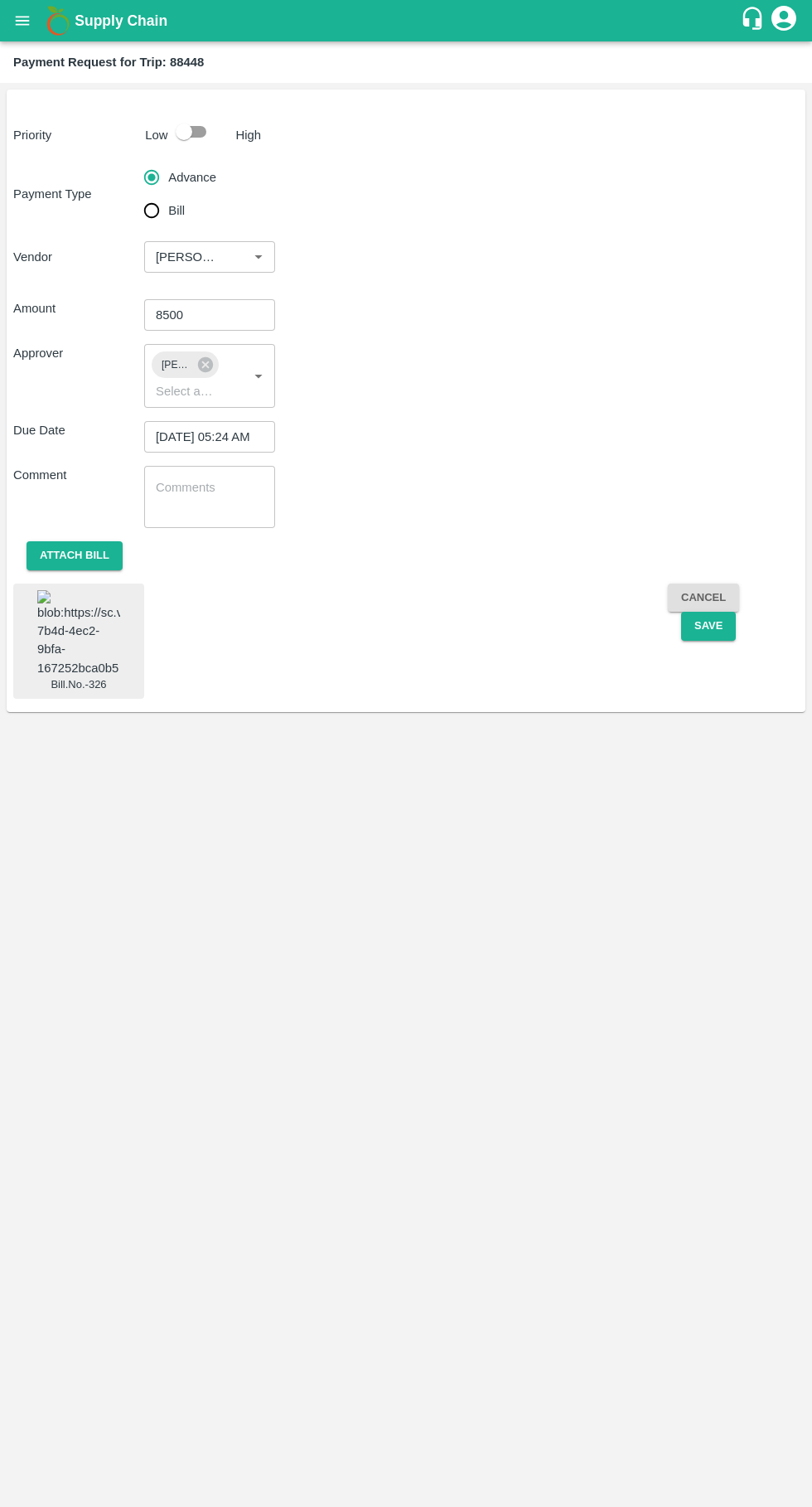
click at [721, 634] on button "Save" at bounding box center [708, 625] width 55 height 29
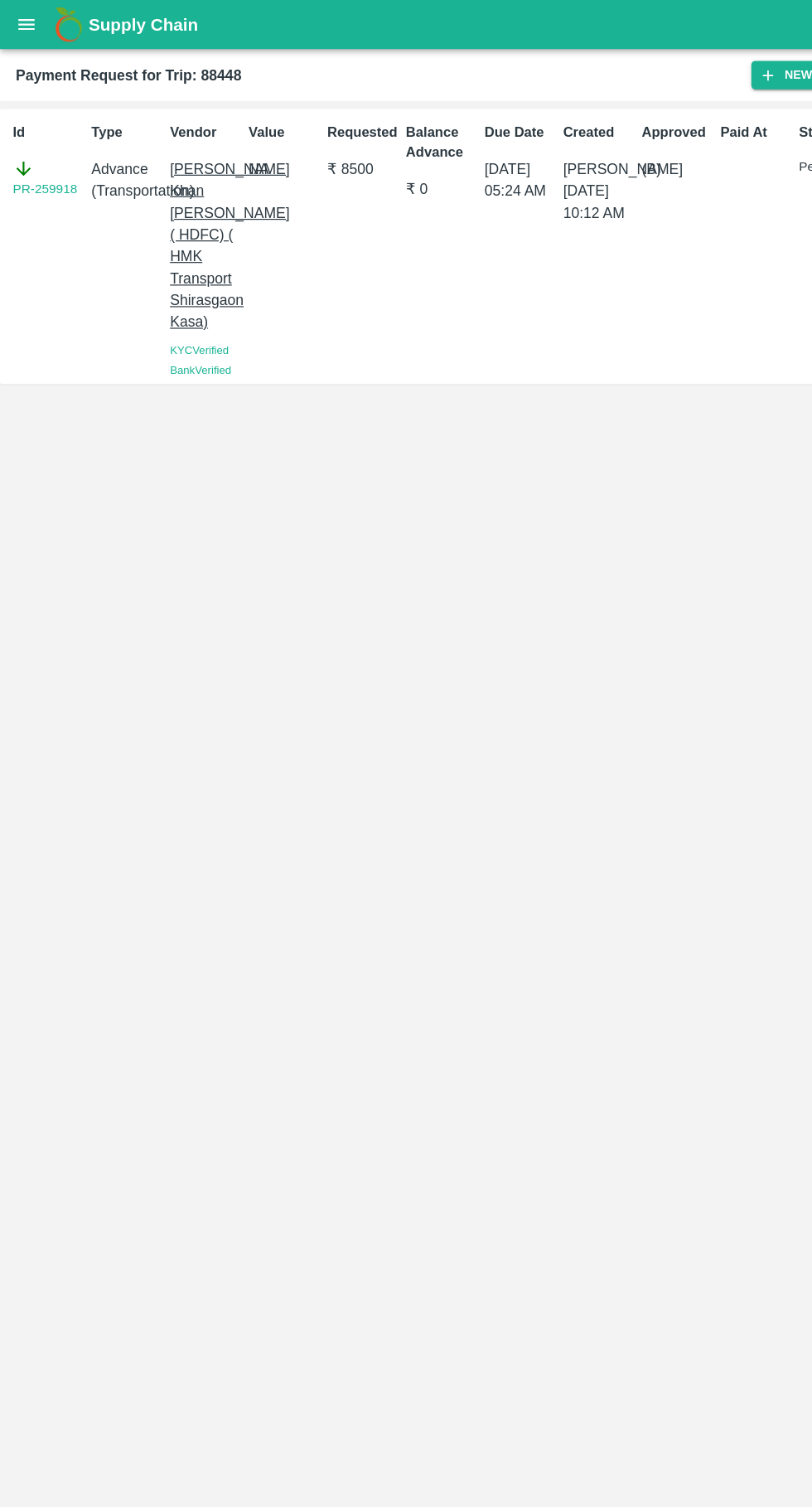
click at [22, 21] on icon "open drawer" at bounding box center [23, 20] width 14 height 10
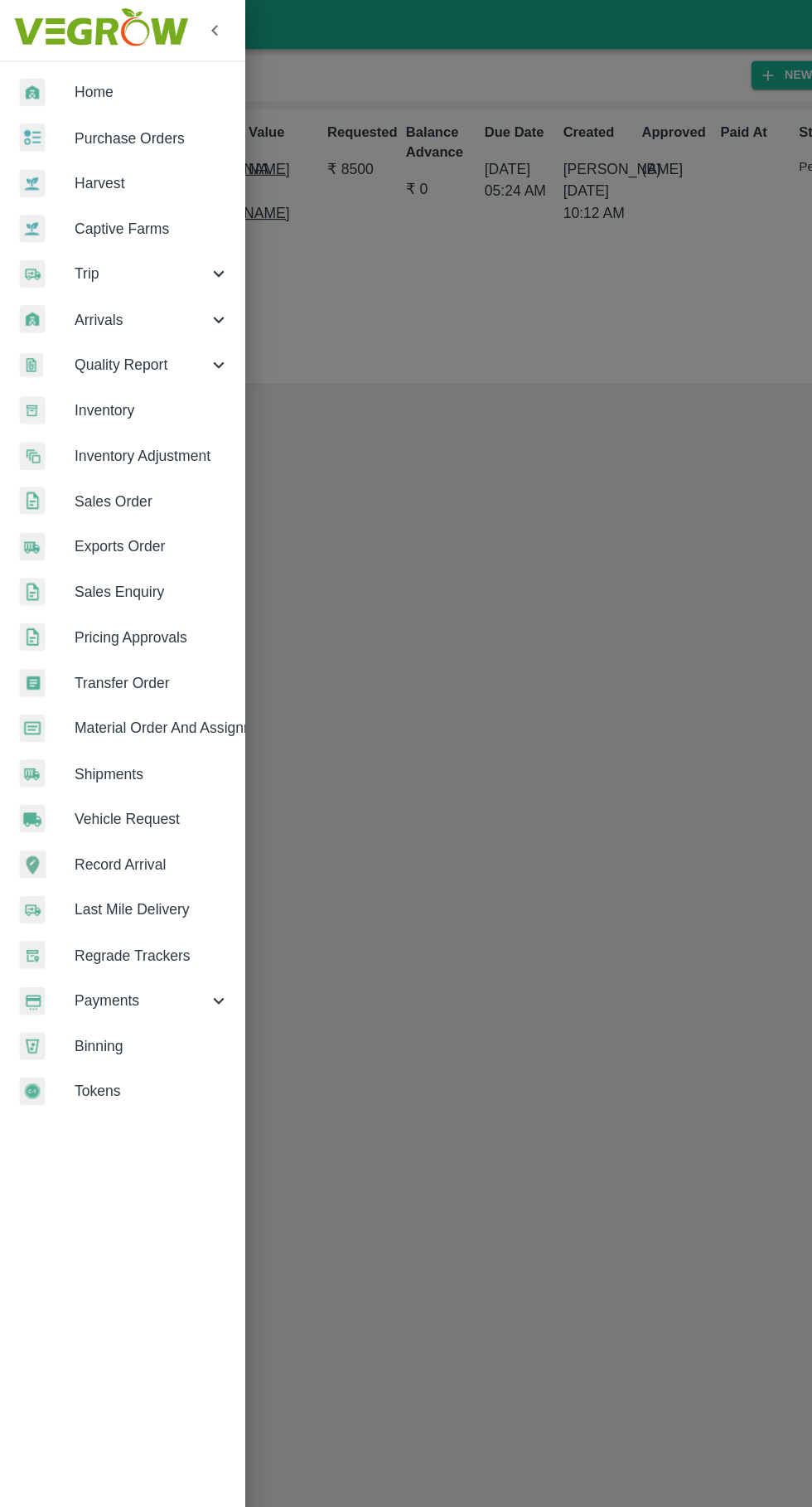
click at [71, 236] on span "Trip" at bounding box center [119, 231] width 113 height 18
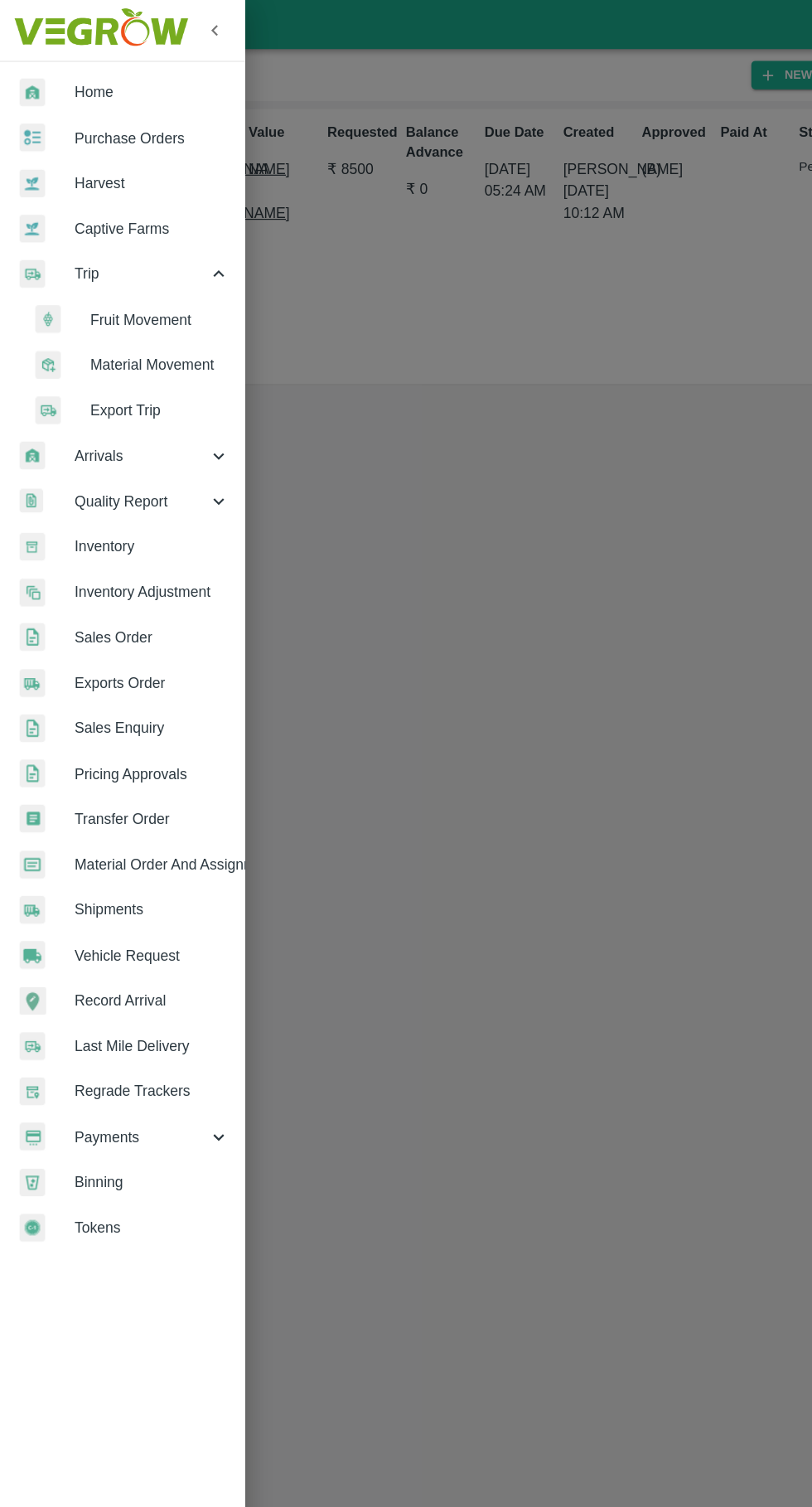
click at [108, 267] on span "Fruit Movement" at bounding box center [135, 269] width 118 height 18
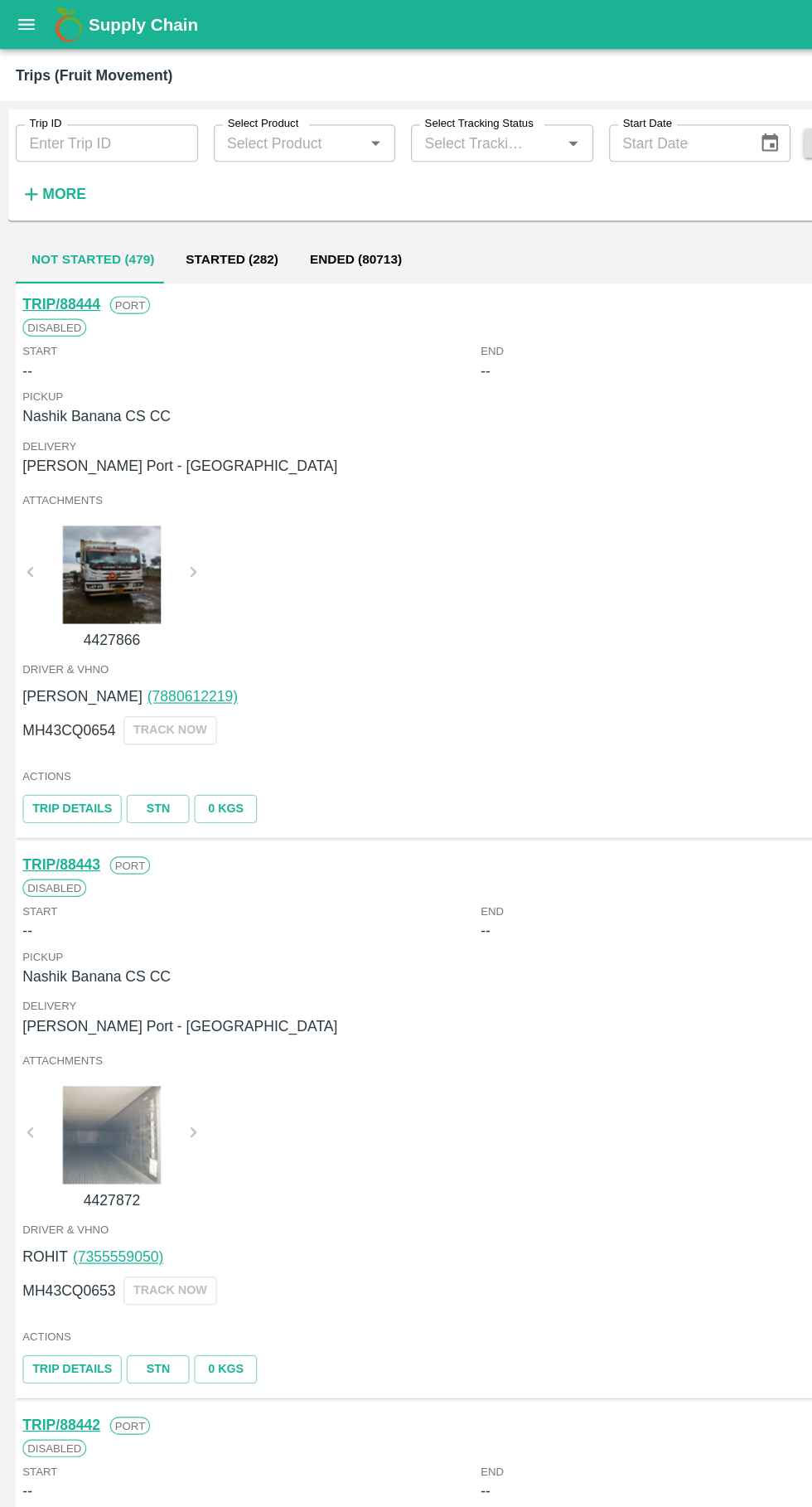
click at [100, 119] on input "Trip ID" at bounding box center [90, 121] width 154 height 31
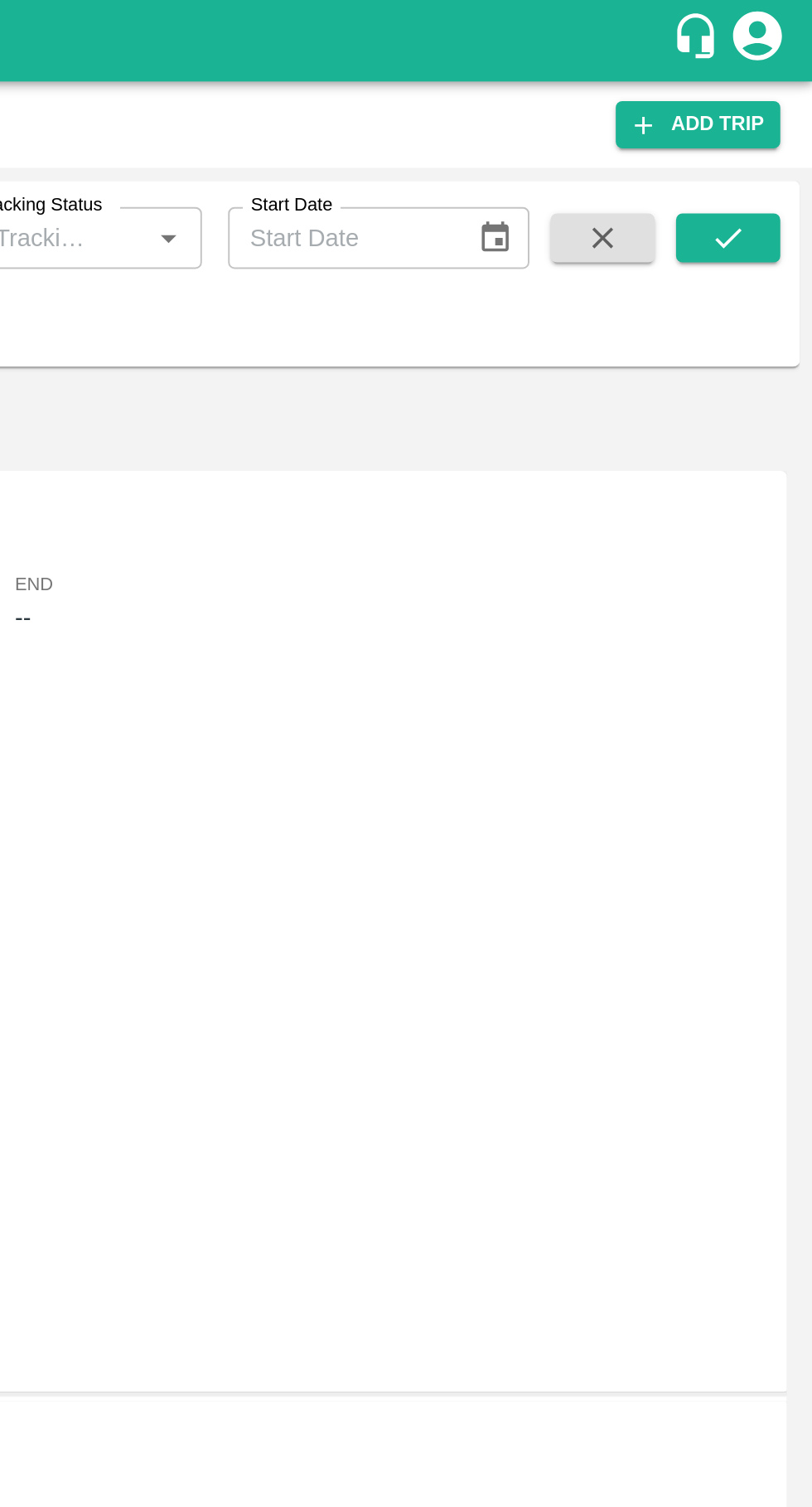
type input "88450"
click at [779, 110] on button "submit" at bounding box center [769, 120] width 53 height 25
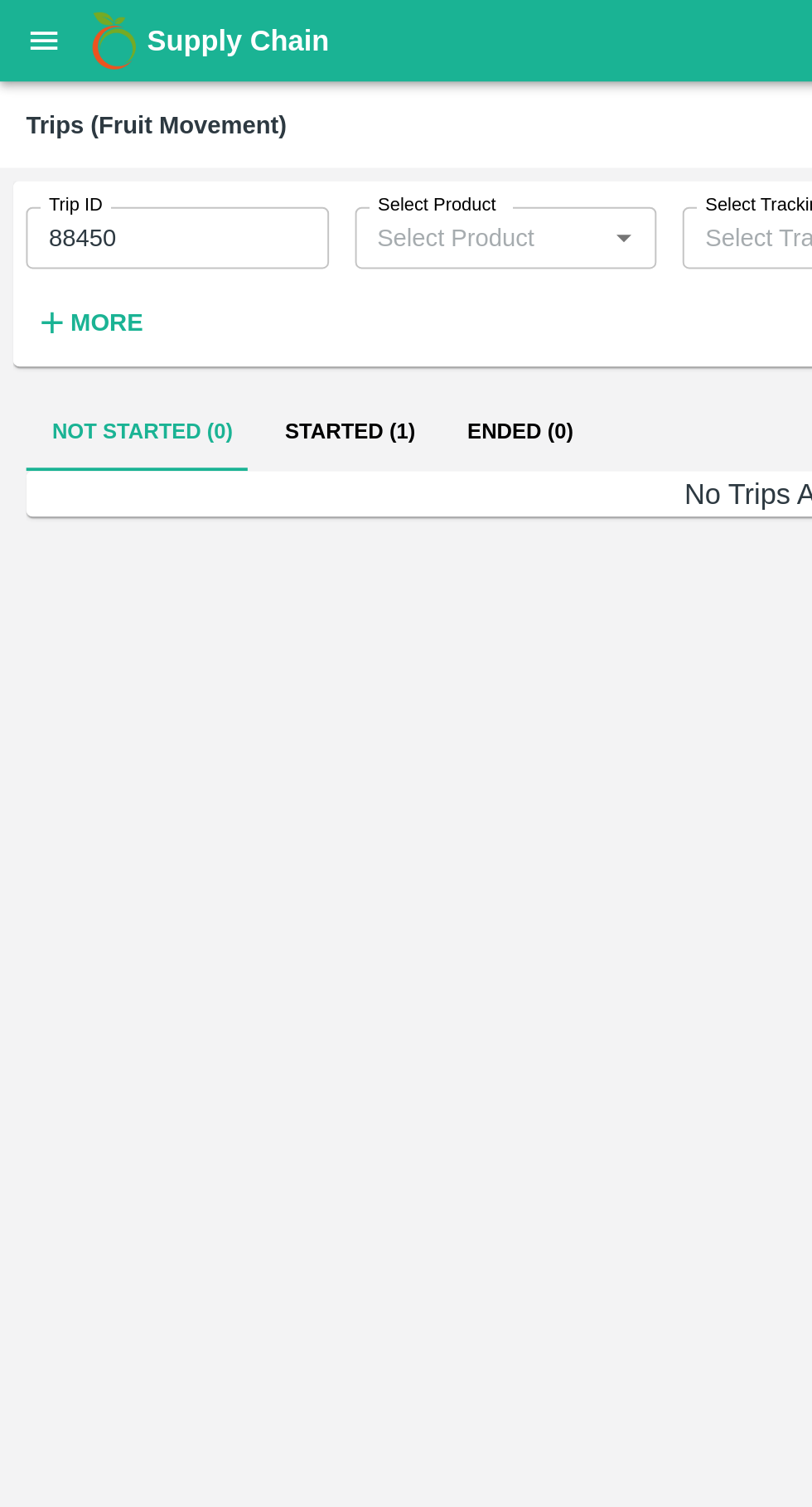
click at [182, 210] on button "Started (1)" at bounding box center [177, 220] width 93 height 40
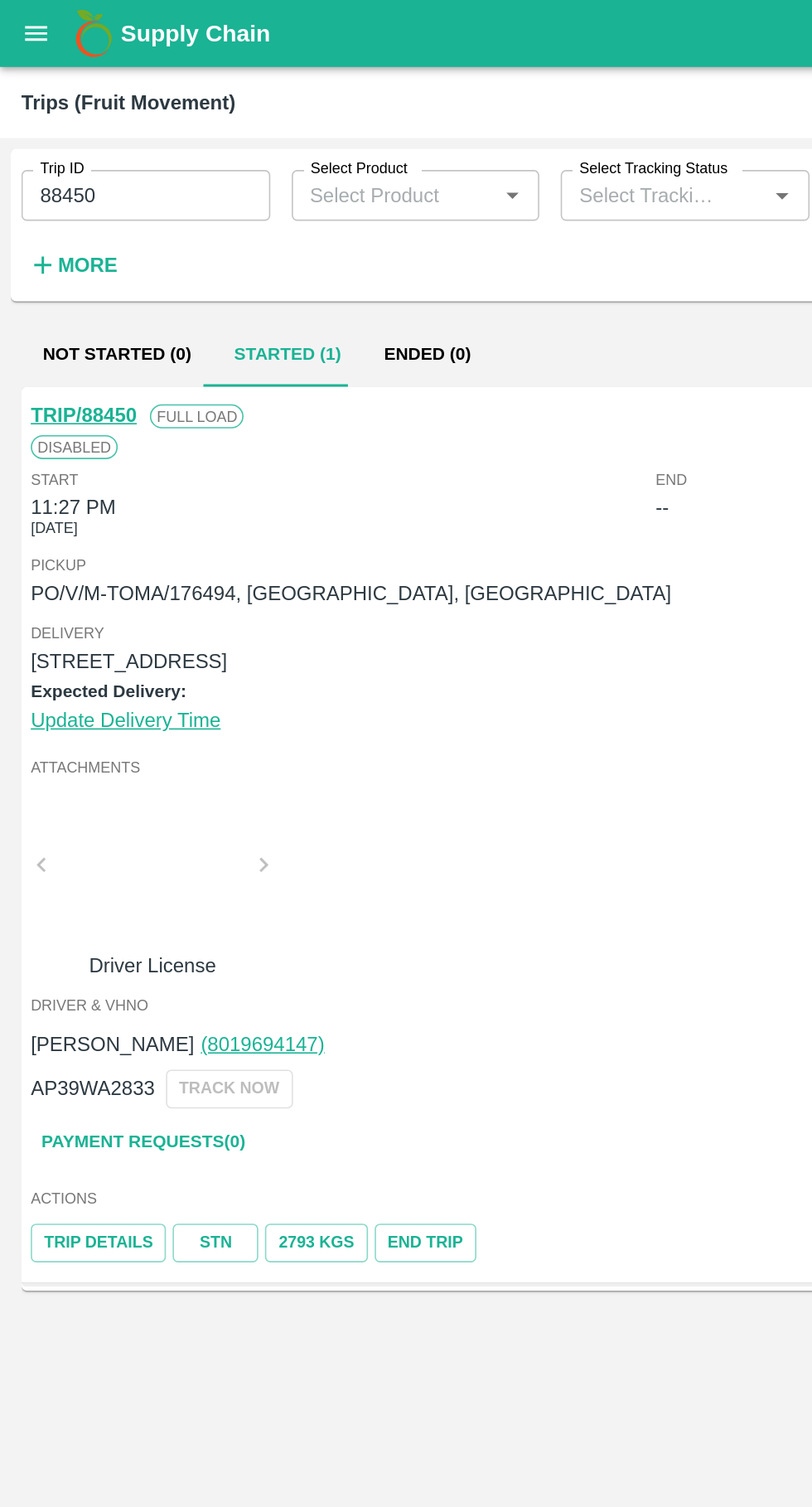
click at [104, 710] on link "Payment Requests( 0 )" at bounding box center [88, 707] width 139 height 29
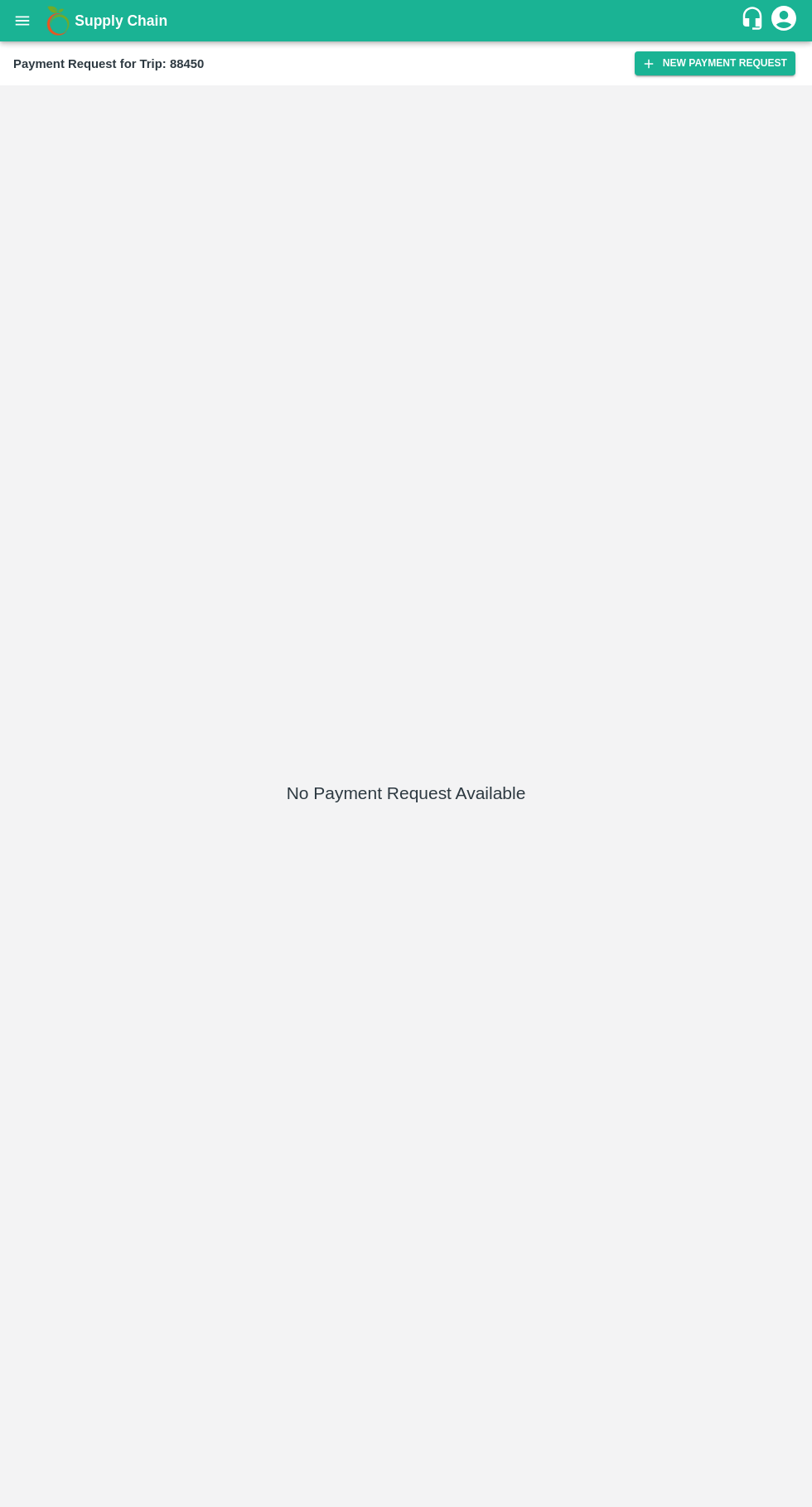
click at [722, 73] on button "New Payment Request" at bounding box center [715, 63] width 161 height 24
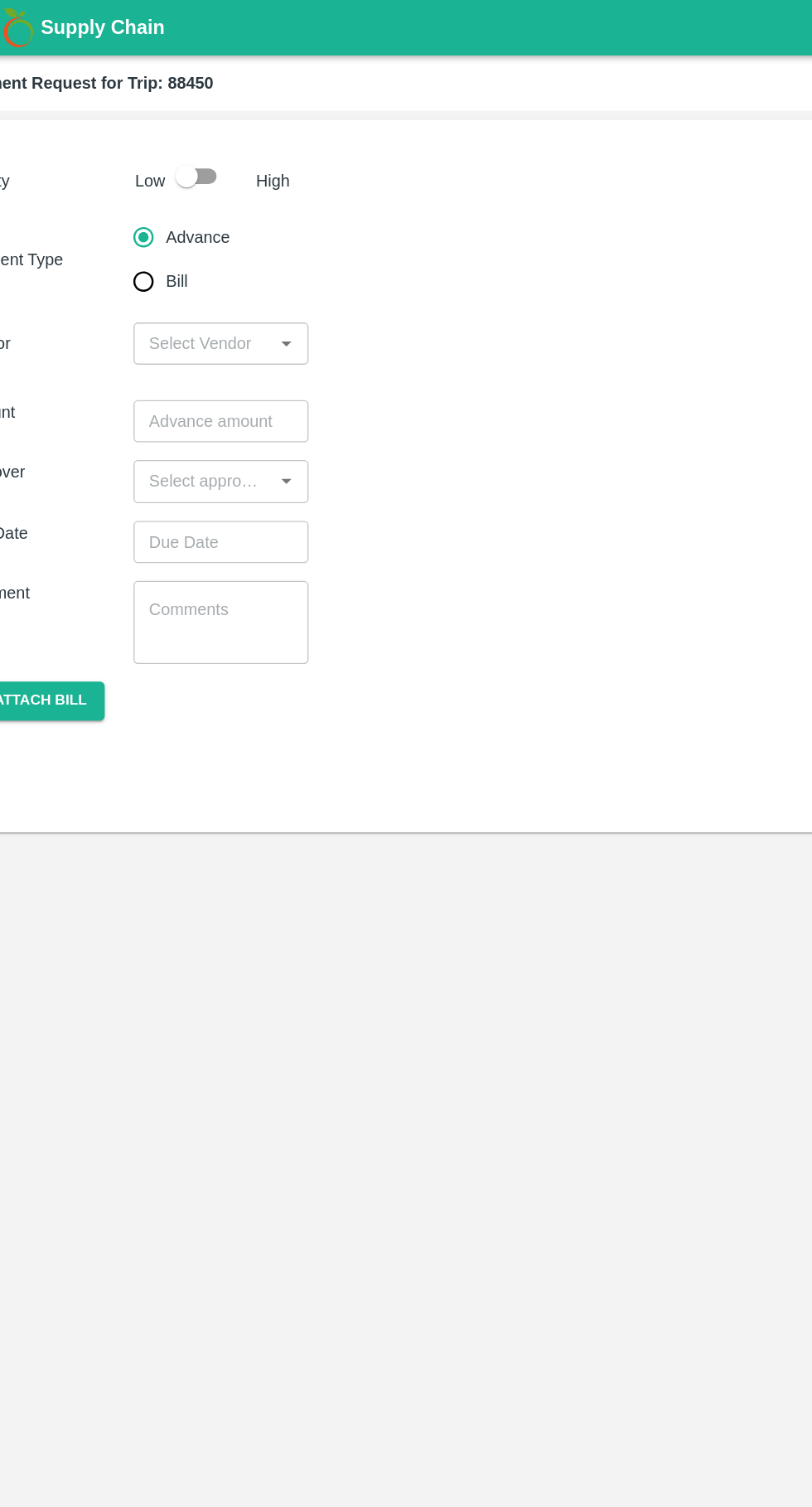
click at [193, 134] on input "checkbox" at bounding box center [184, 132] width 94 height 31
checkbox input "true"
click at [222, 253] on input "input" at bounding box center [196, 256] width 93 height 22
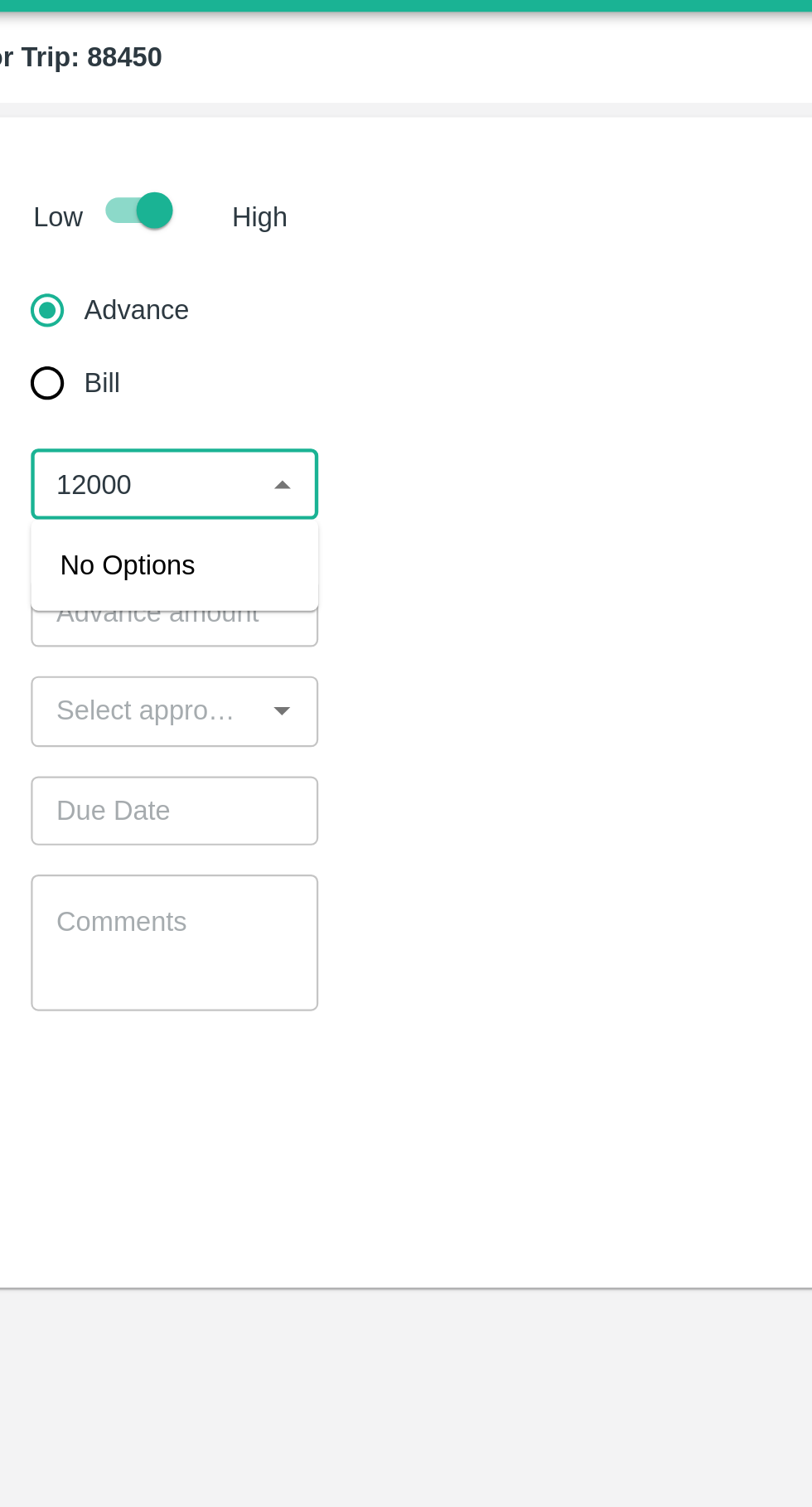
type input "12000"
click at [329, 348] on div "Approver ​" at bounding box center [405, 359] width 785 height 31
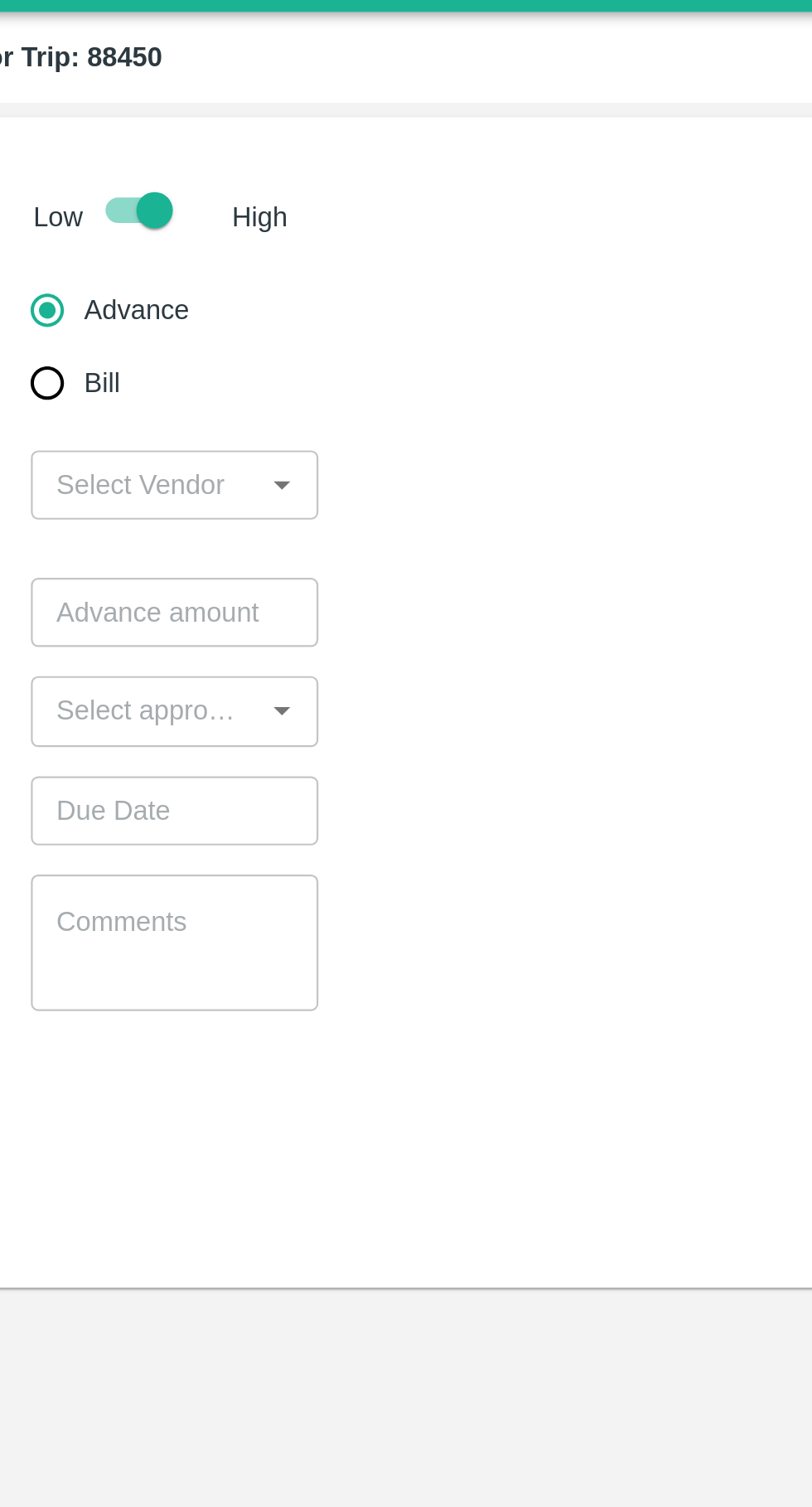
click at [232, 357] on input "input" at bounding box center [196, 359] width 93 height 22
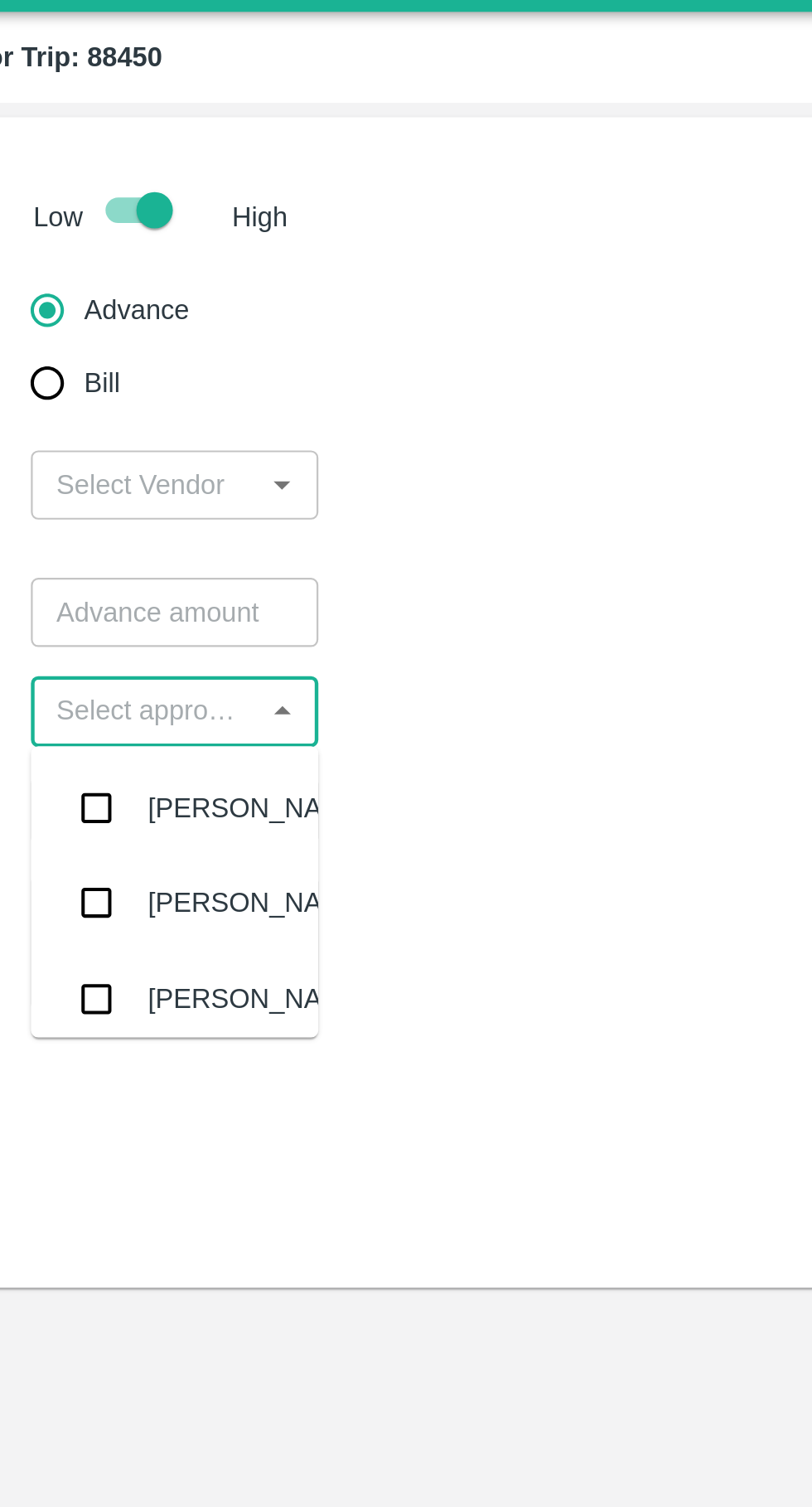
click at [232, 482] on div "[PERSON_NAME]" at bounding box center [248, 490] width 101 height 18
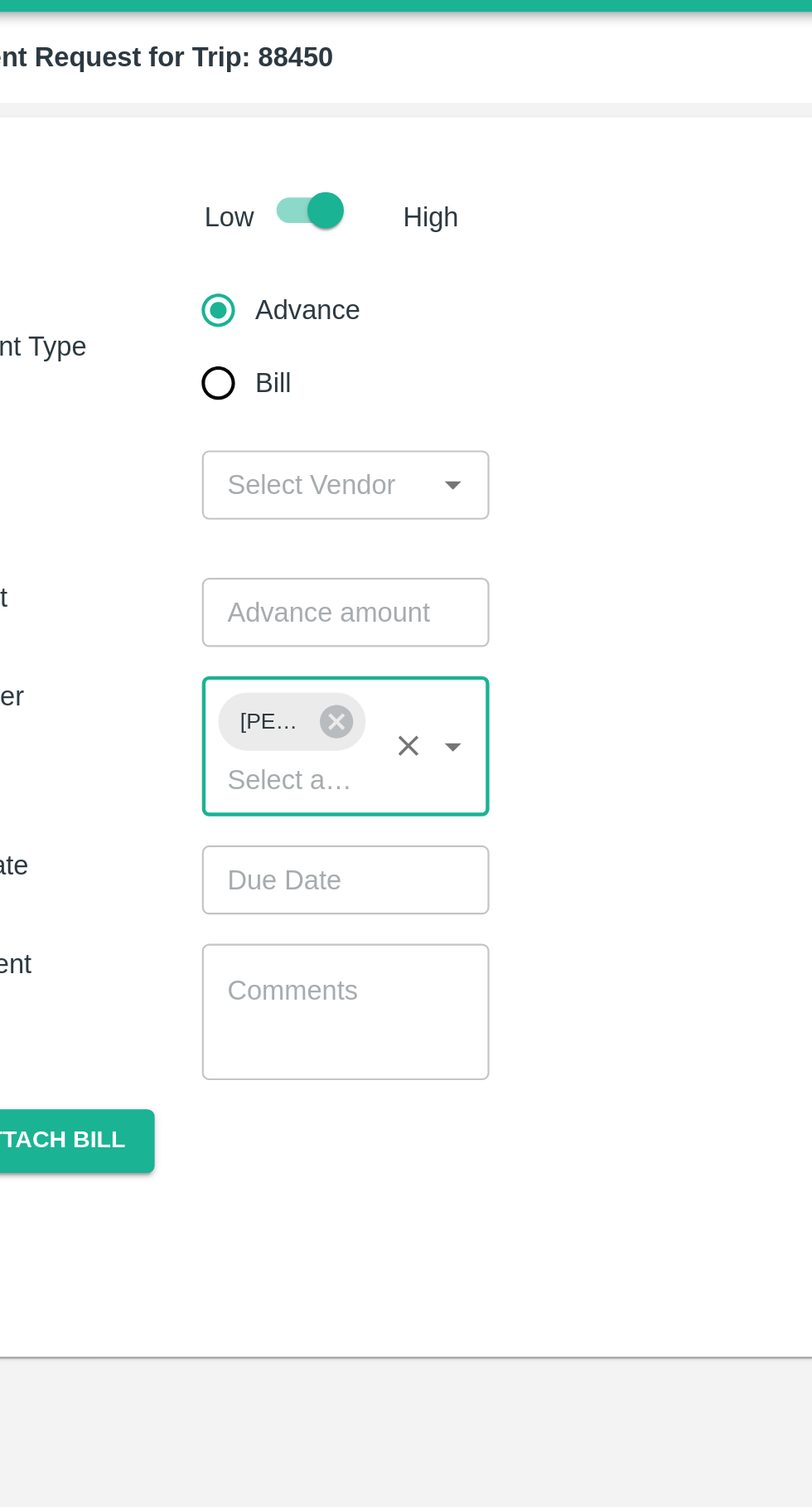
click at [209, 263] on input "input" at bounding box center [196, 256] width 93 height 22
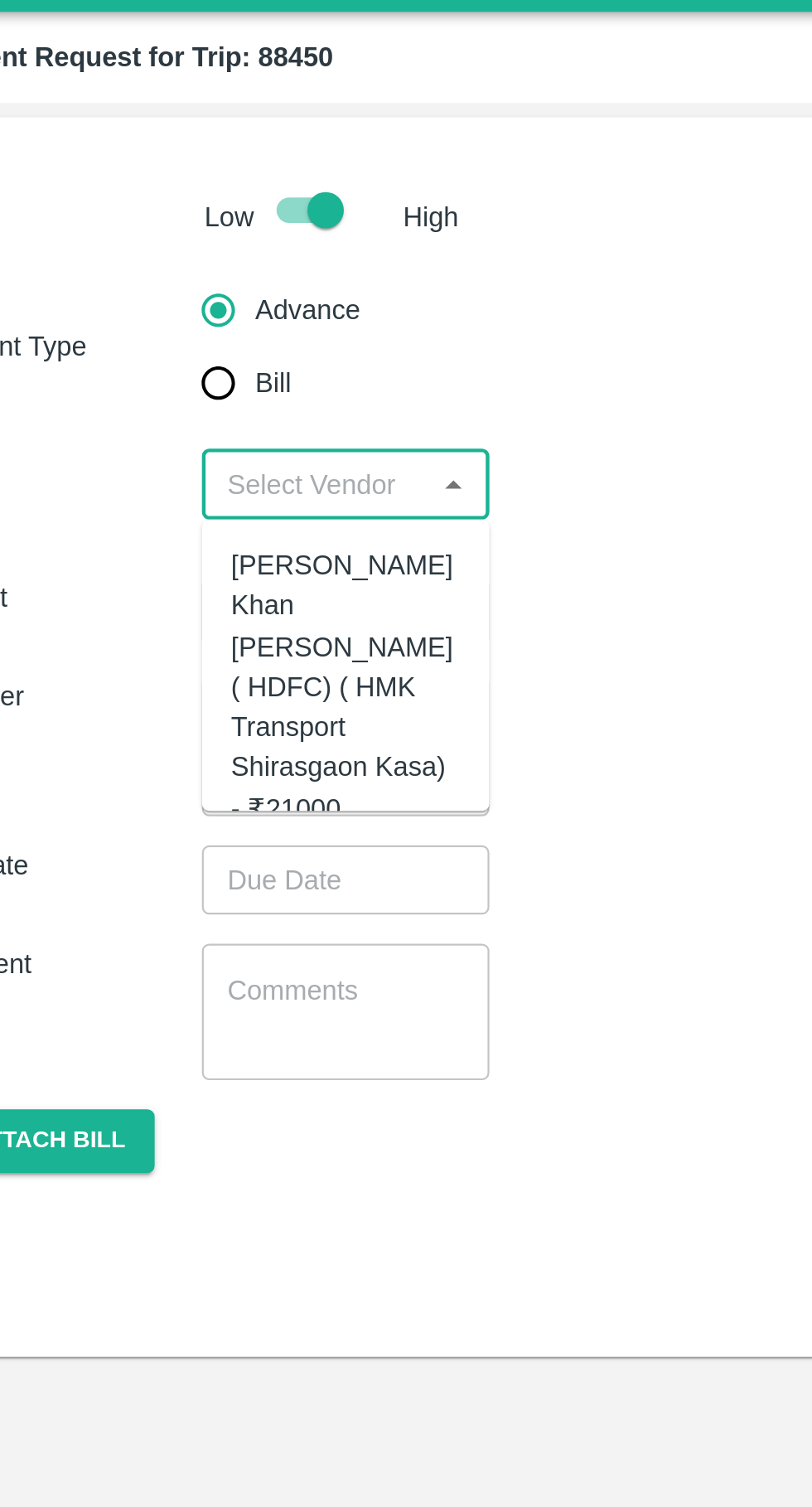
click at [184, 352] on div "[PERSON_NAME] Khan [PERSON_NAME] ( HDFC) ( HMK Transport Shirasgaon Kasa) - ₹21…" at bounding box center [209, 348] width 105 height 129
type input "[PERSON_NAME] Khan [PERSON_NAME] ( HDFC) ( HMK Transport Shirasgaon Kasa) - ₹21…"
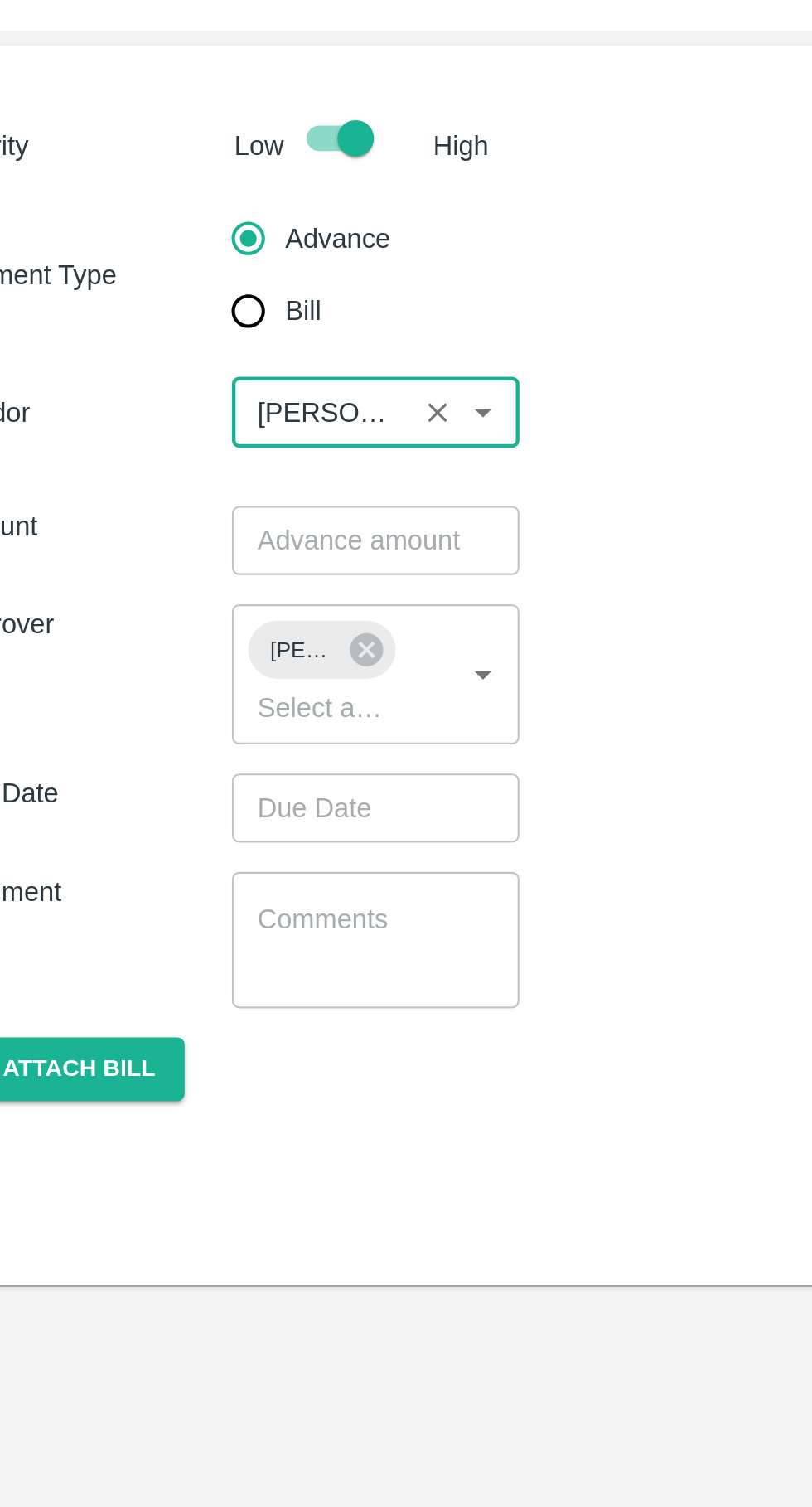
click at [203, 319] on input "number" at bounding box center [209, 315] width 131 height 31
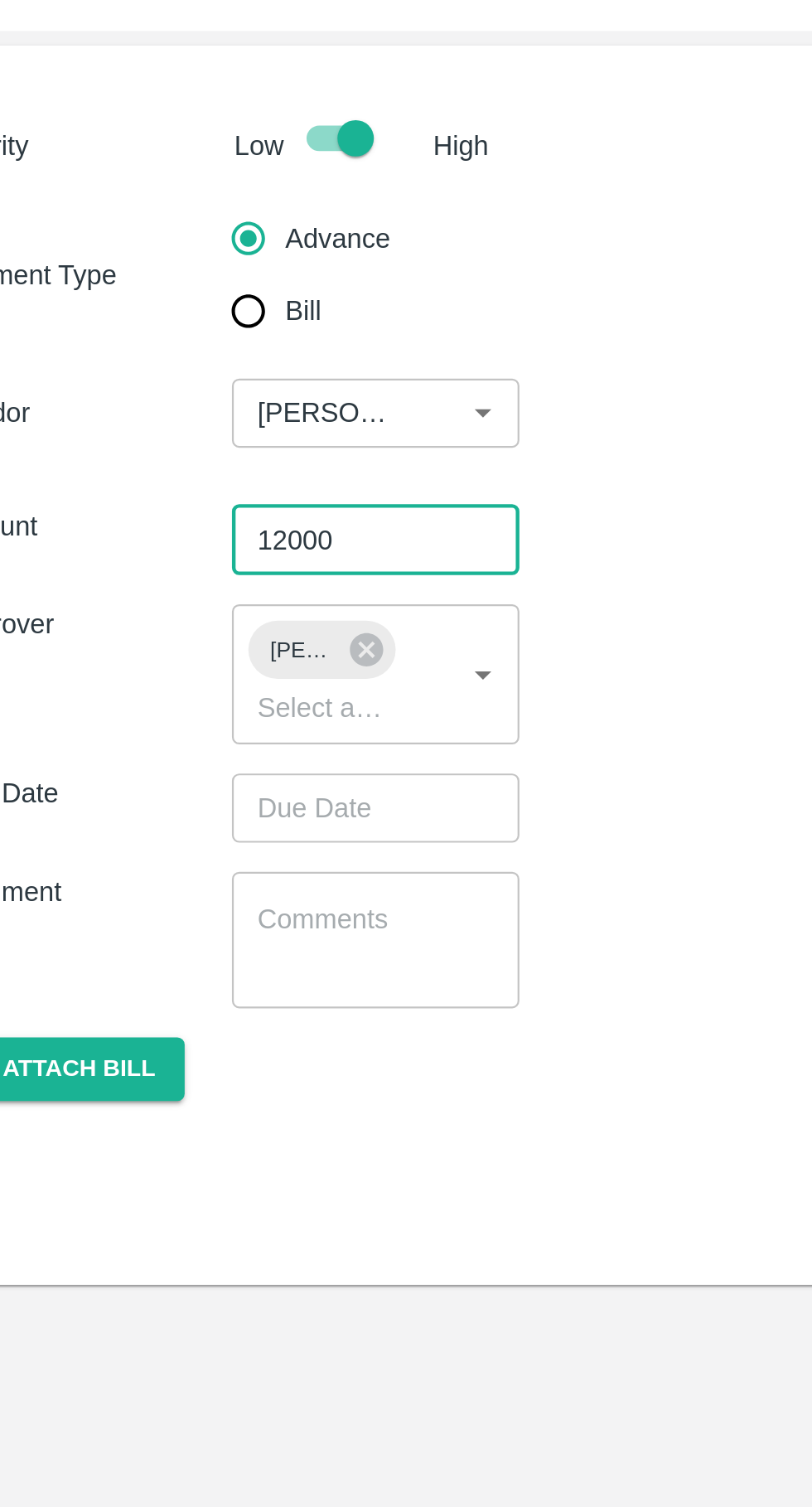
click at [205, 371] on icon at bounding box center [205, 365] width 15 height 15
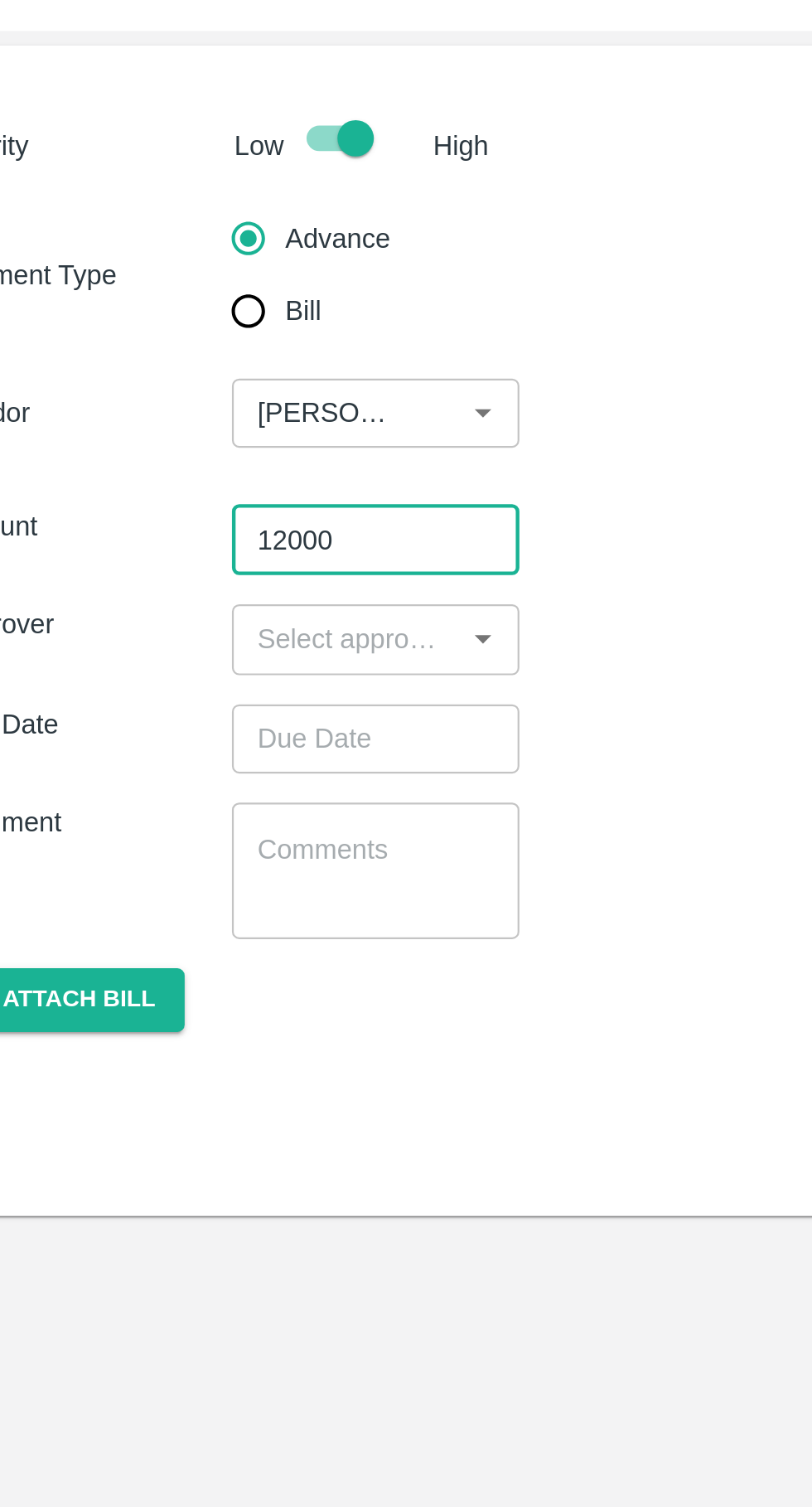
type input "12000"
click at [199, 366] on input "input" at bounding box center [196, 359] width 93 height 22
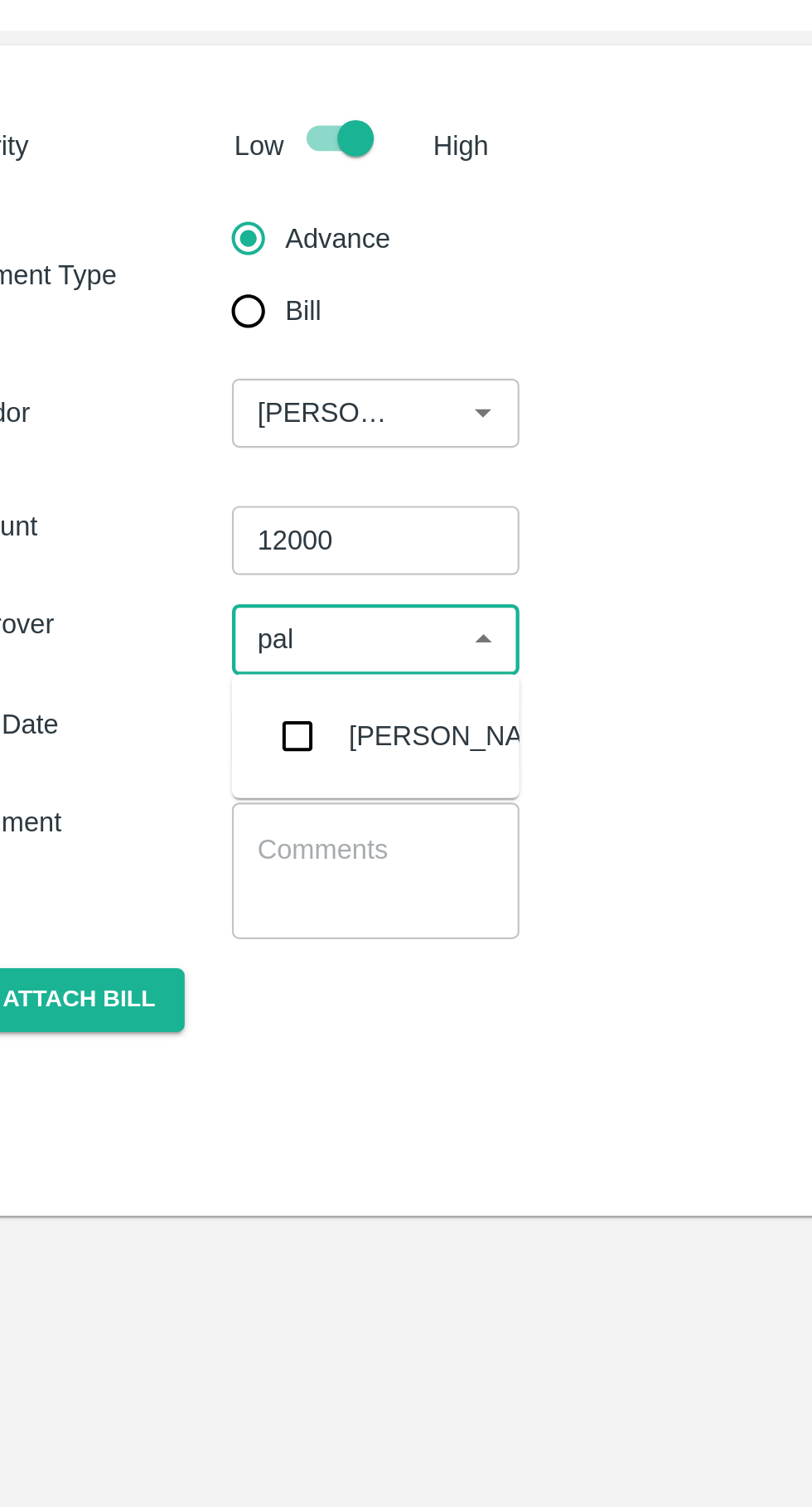
type input "palw"
click at [209, 406] on div "[PERSON_NAME]" at bounding box center [248, 404] width 101 height 18
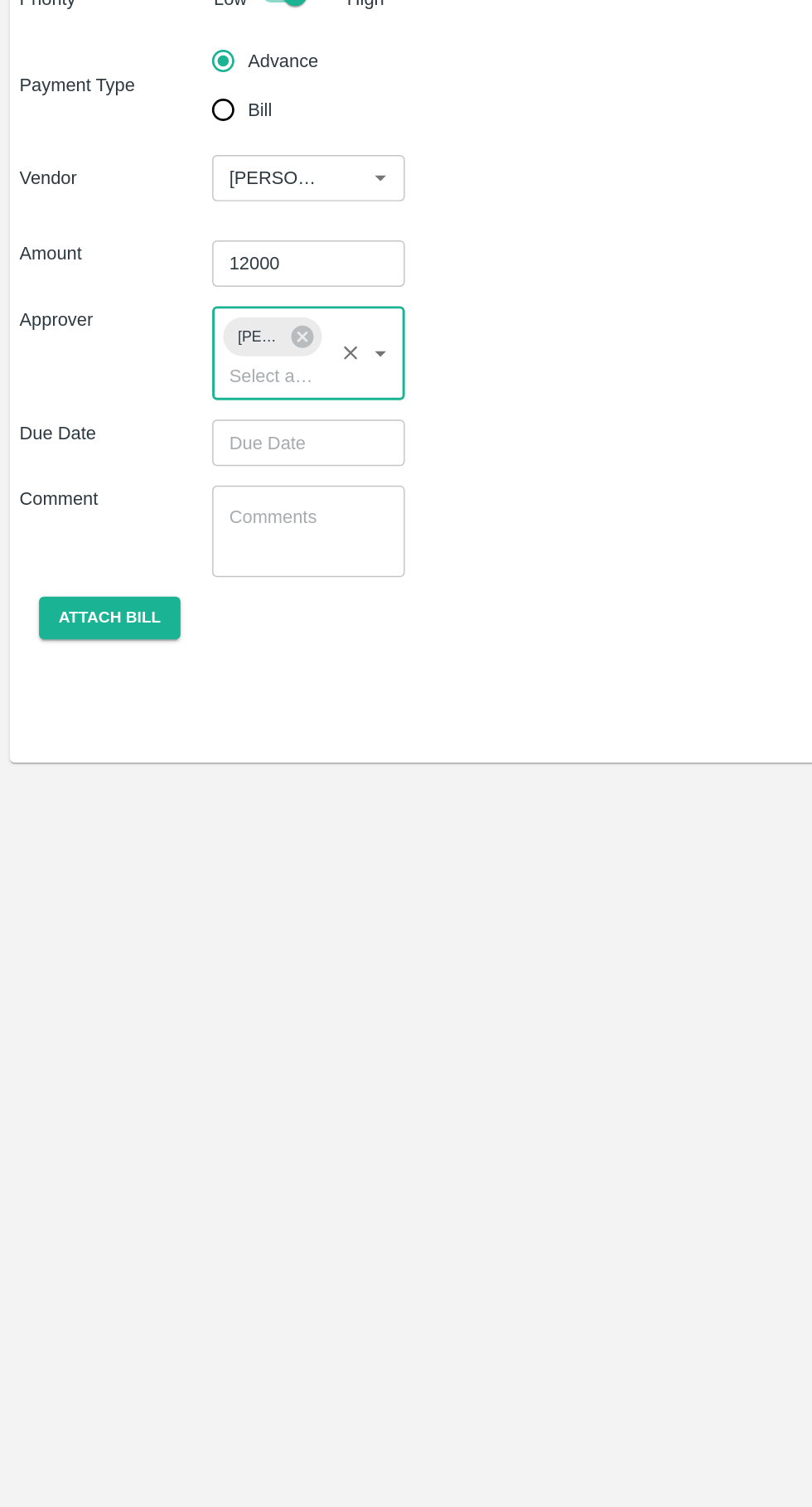
click at [208, 435] on input "Choose date" at bounding box center [204, 437] width 119 height 31
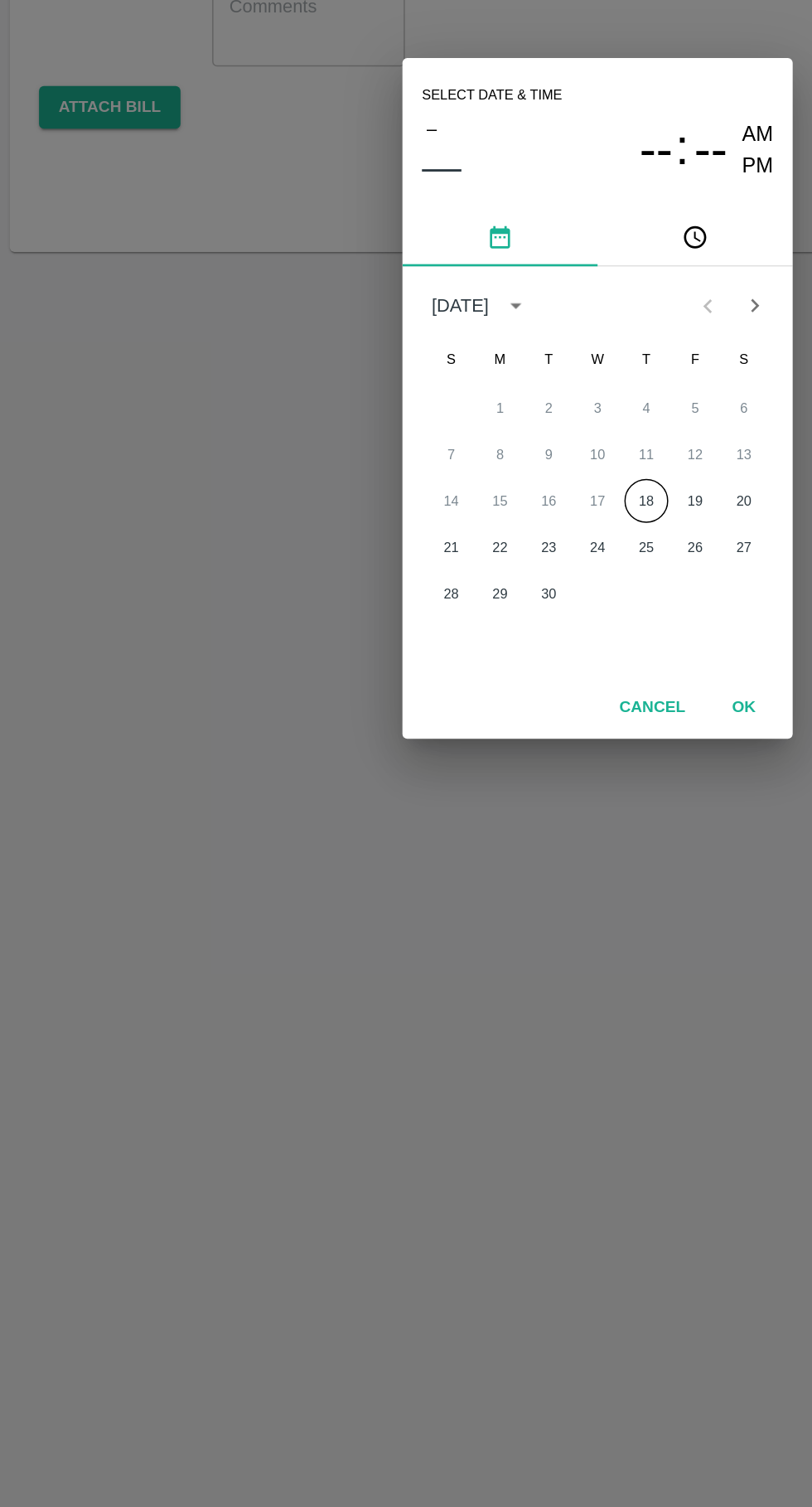
click at [439, 823] on button "18" at bounding box center [439, 823] width 29 height 29
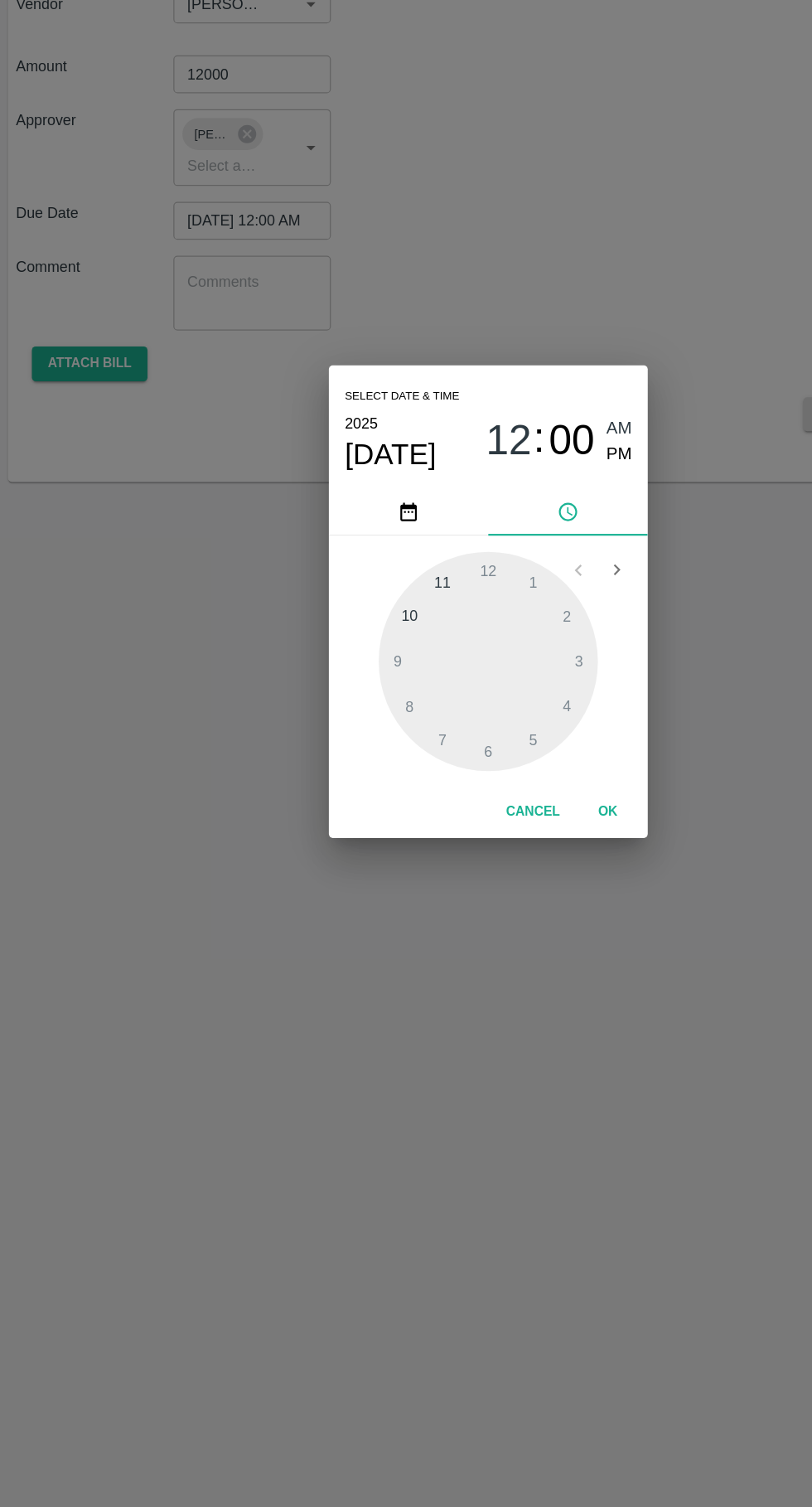
click at [438, 863] on div at bounding box center [406, 803] width 183 height 183
click at [435, 870] on div at bounding box center [406, 803] width 183 height 183
click at [434, 873] on div at bounding box center [406, 803] width 183 height 183
click at [429, 883] on div at bounding box center [406, 803] width 183 height 183
click at [516, 626] on span "PM" at bounding box center [515, 631] width 22 height 23
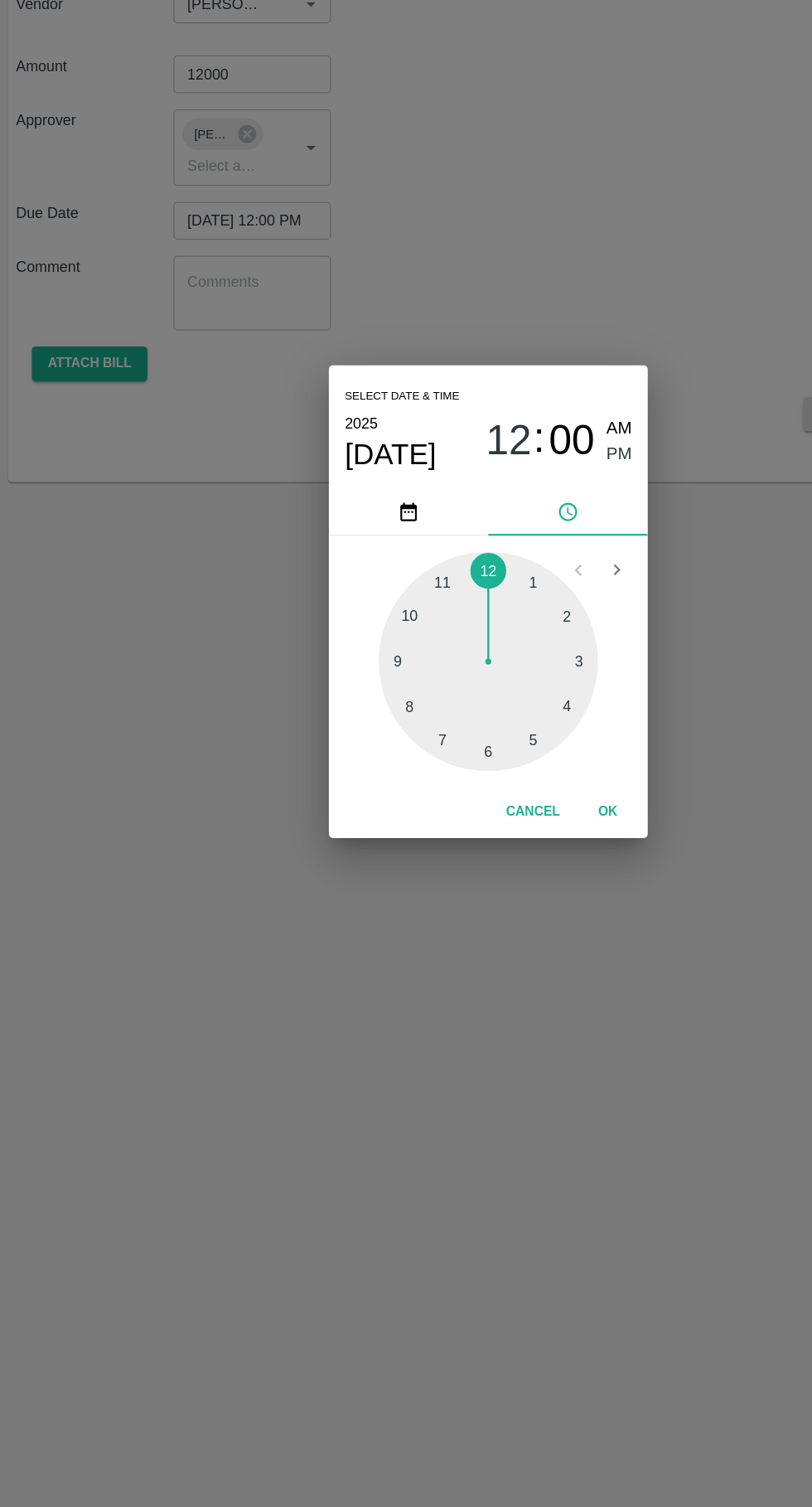
click at [416, 862] on div at bounding box center [406, 803] width 183 height 183
click at [429, 865] on div at bounding box center [406, 803] width 183 height 183
click at [420, 862] on div at bounding box center [406, 803] width 183 height 183
type input "[DATE] 06:28 PM"
click at [511, 922] on button "OK" at bounding box center [505, 928] width 53 height 29
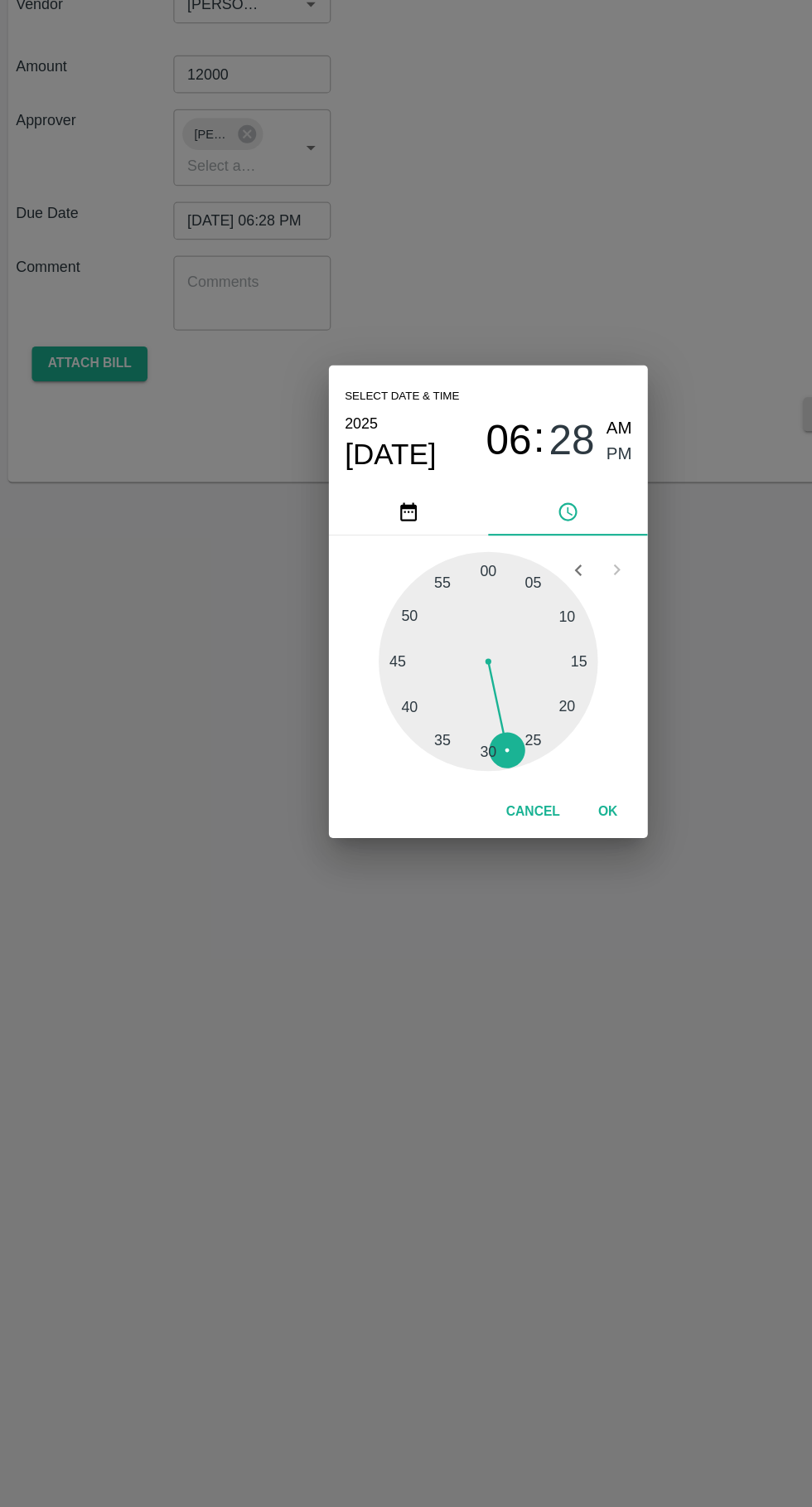
scroll to position [0, 12]
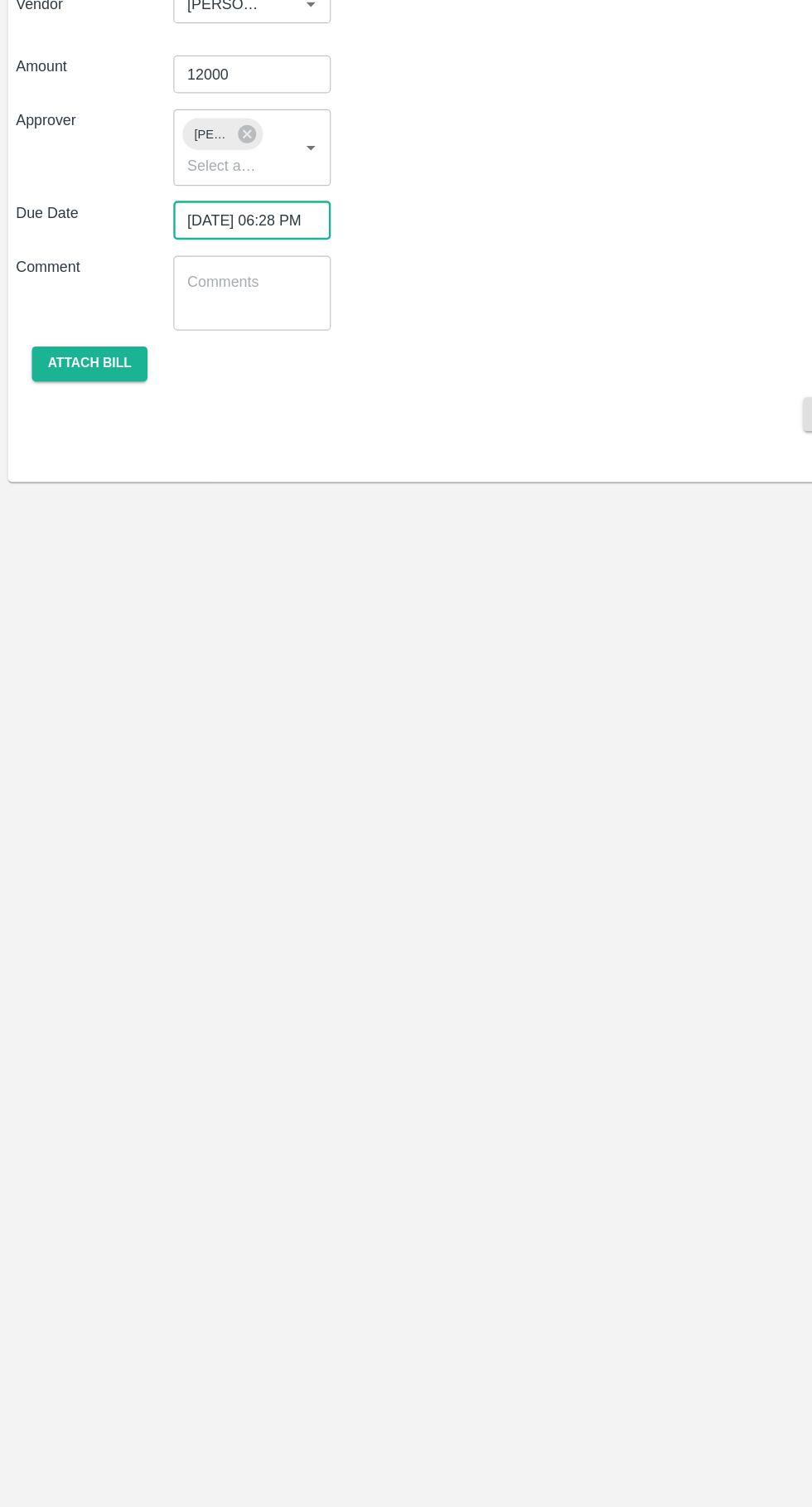
click at [111, 566] on button "Attach bill" at bounding box center [74, 555] width 96 height 29
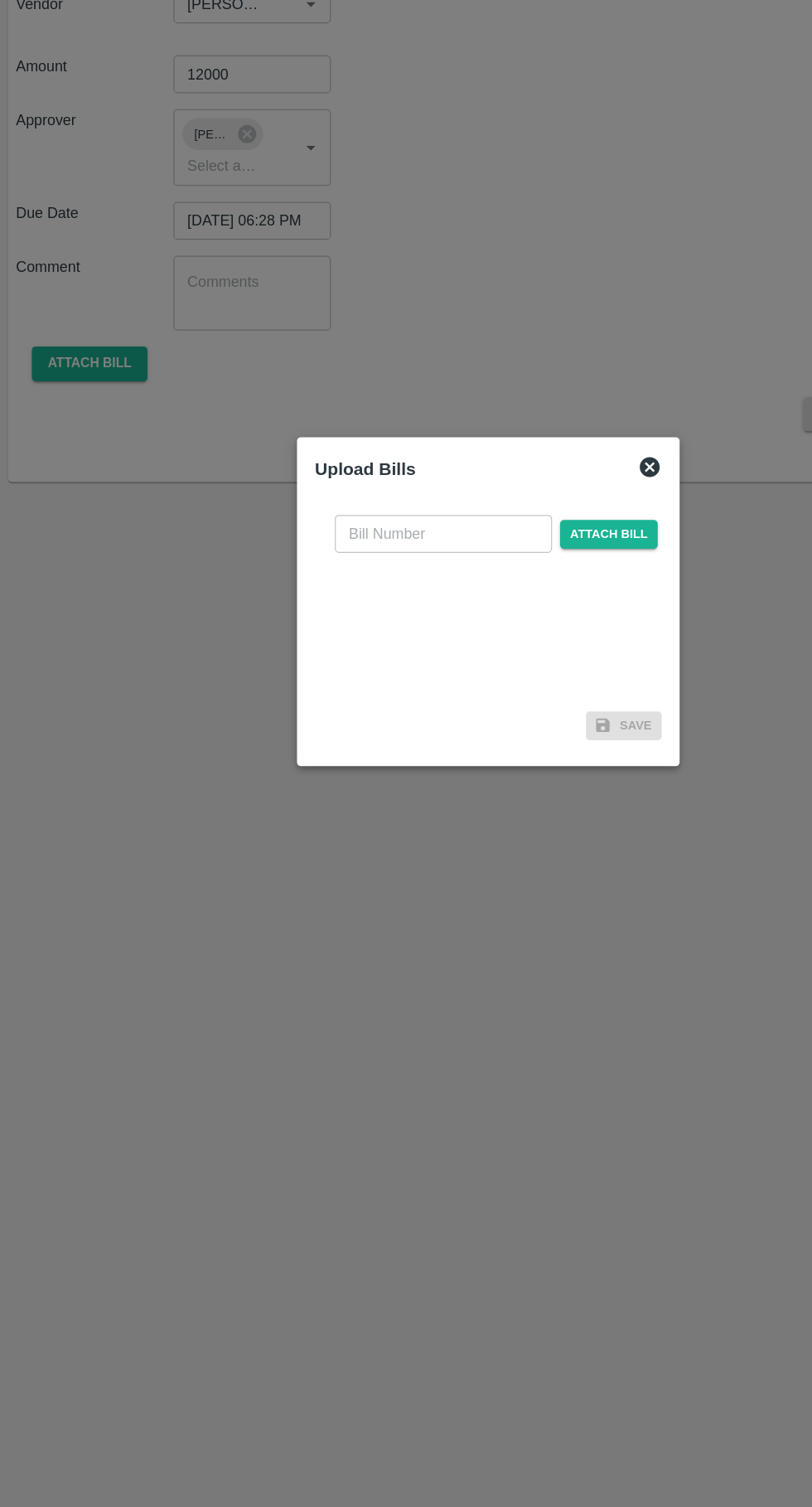
scroll to position [0, 0]
click at [338, 699] on input "text" at bounding box center [369, 697] width 181 height 31
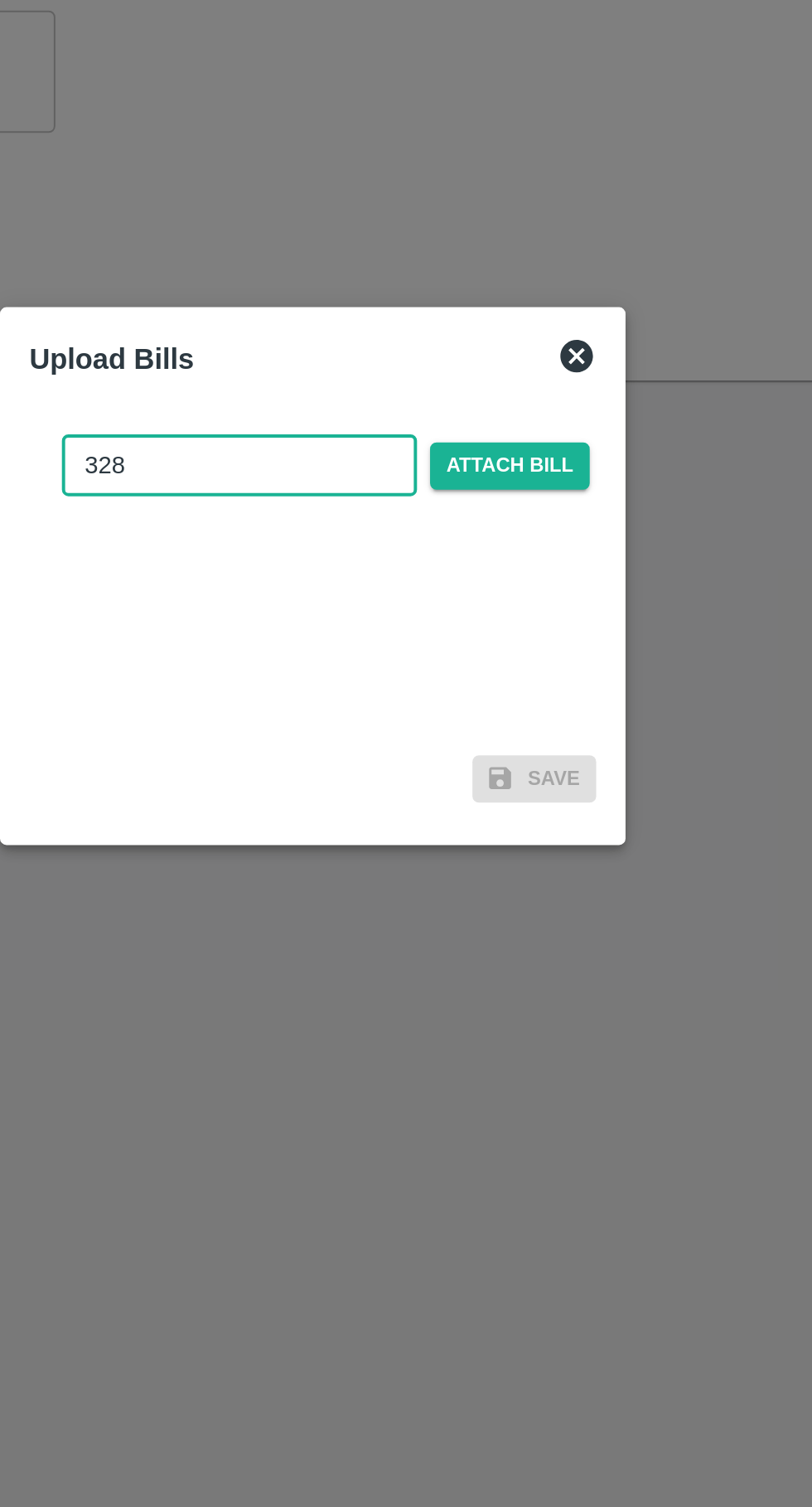
type input "328"
click at [521, 696] on span "Attach bill" at bounding box center [506, 698] width 81 height 24
click at [0, 0] on input "Attach bill" at bounding box center [0, 0] width 0 height 0
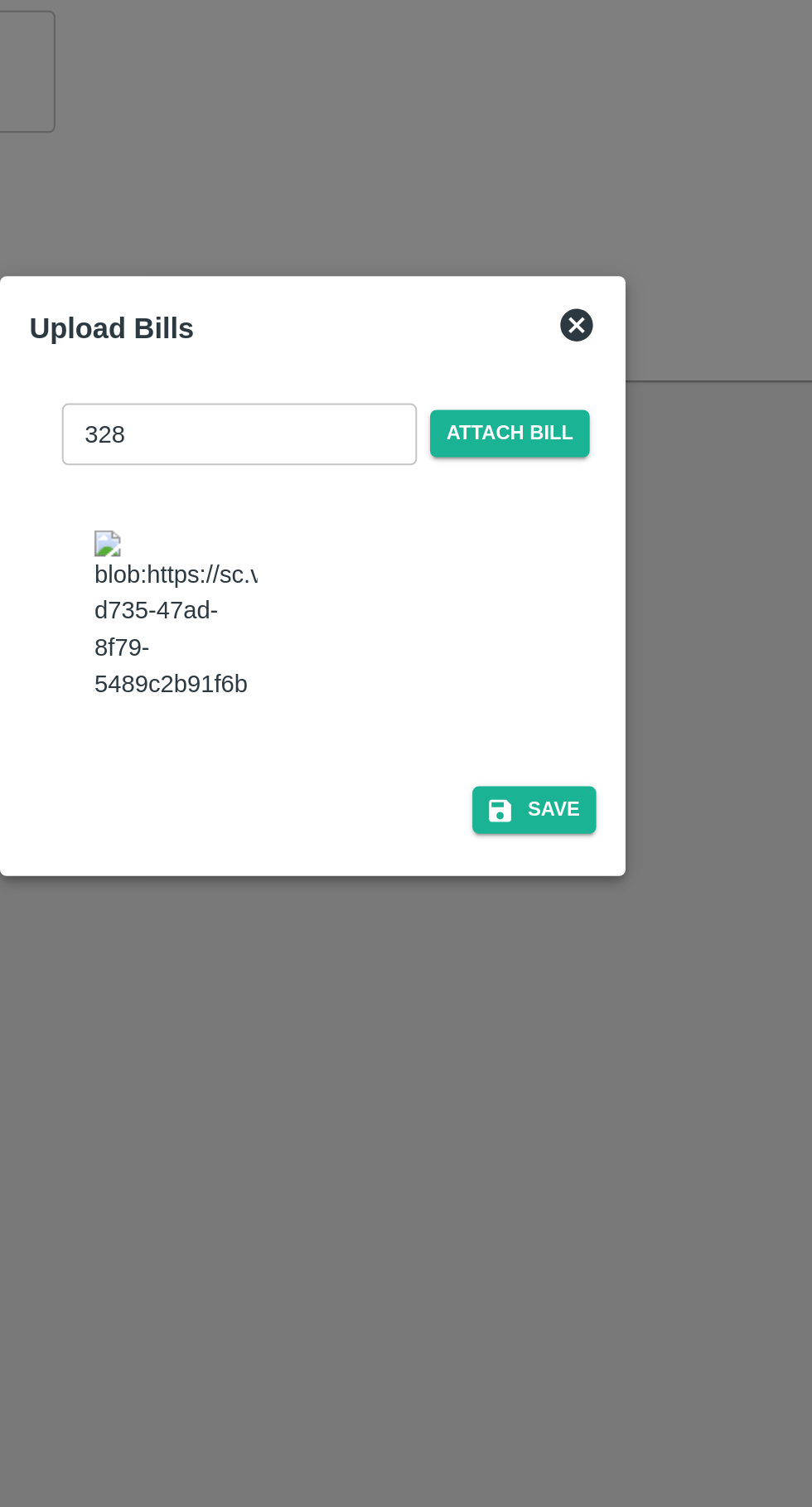
click at [333, 779] on img at bounding box center [337, 773] width 83 height 87
click at [520, 860] on button "Save" at bounding box center [519, 872] width 63 height 24
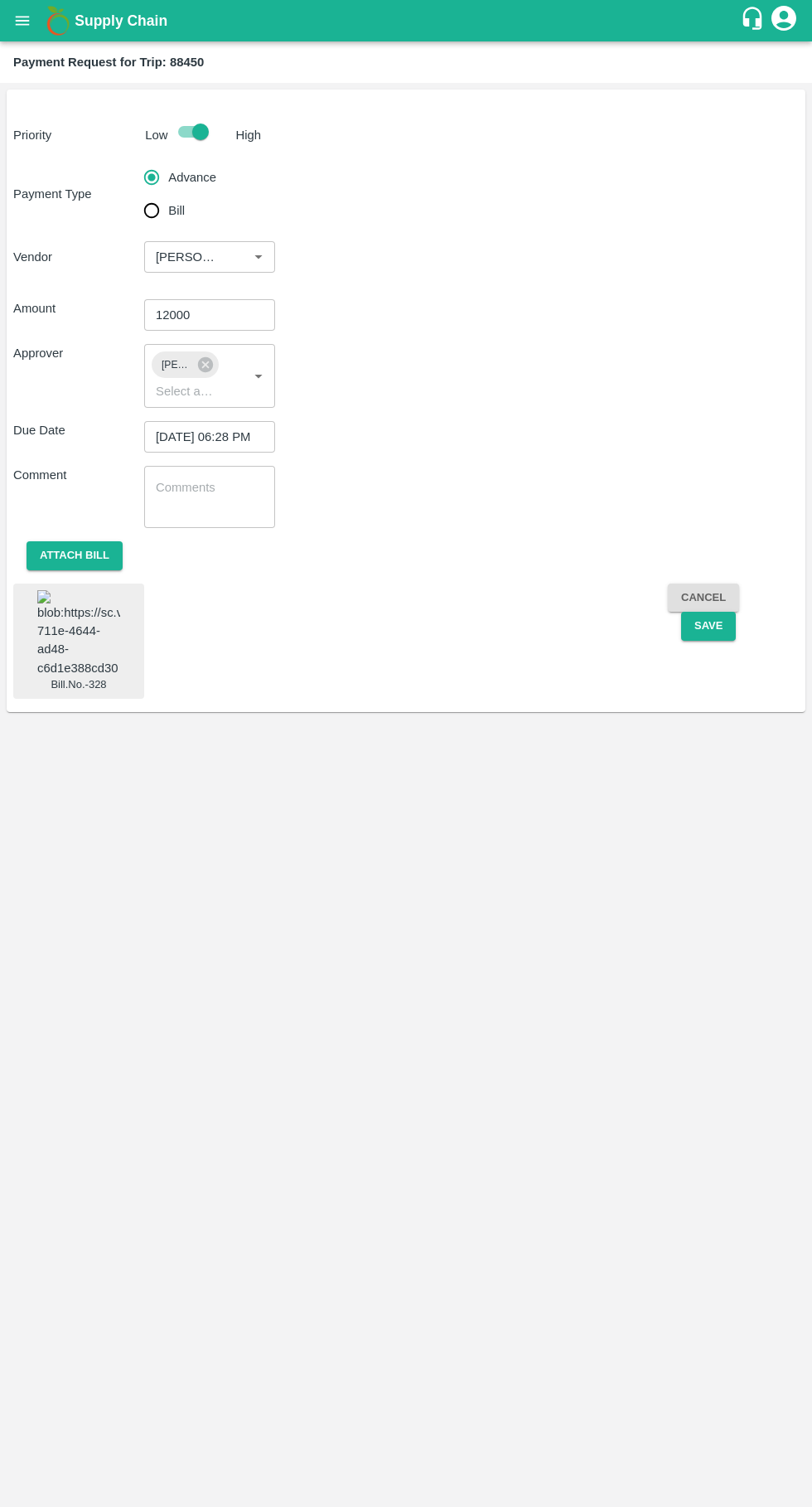
click at [731, 628] on button "Save" at bounding box center [708, 625] width 55 height 29
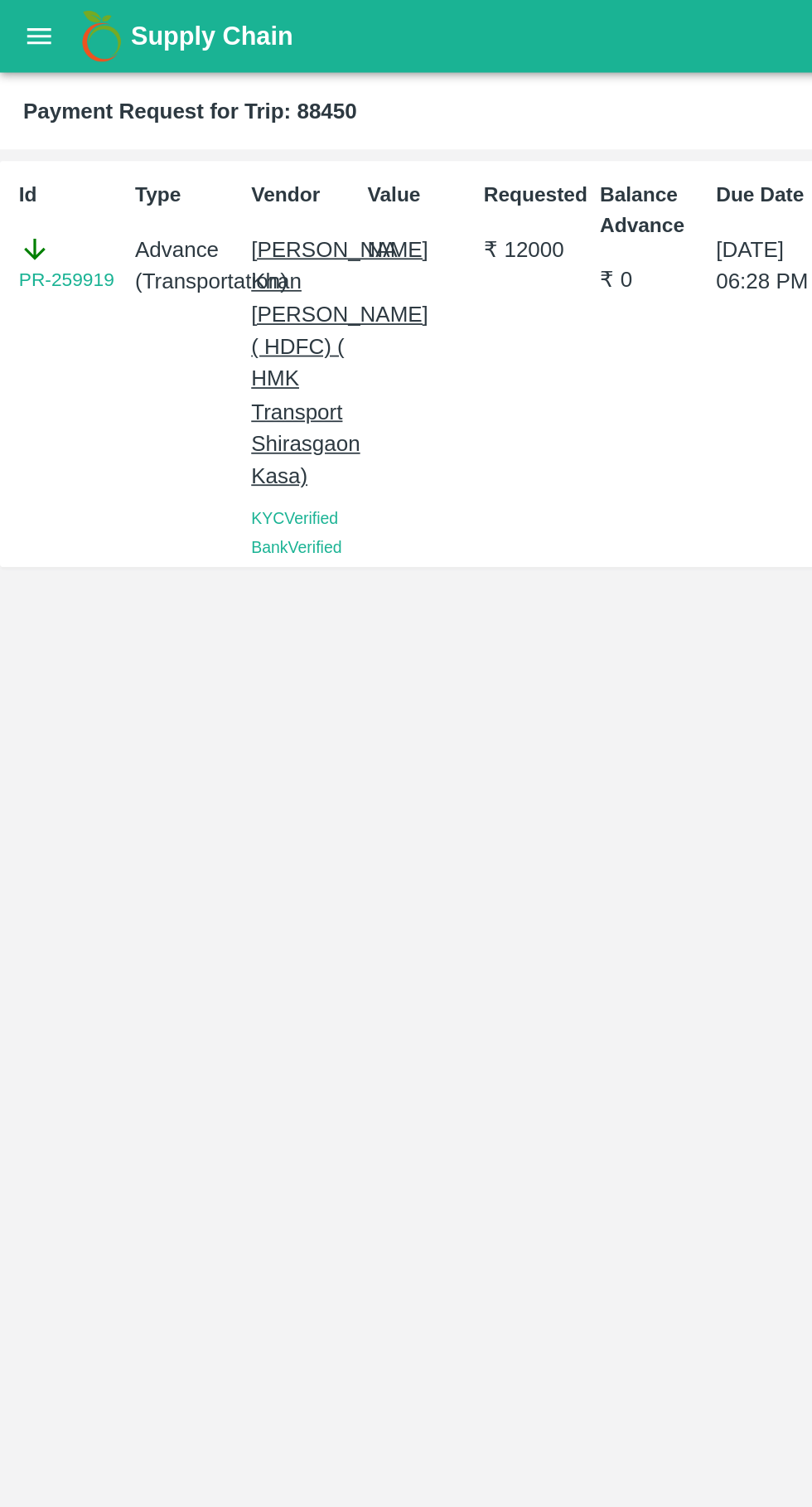
click at [35, 34] on button "open drawer" at bounding box center [23, 21] width 38 height 38
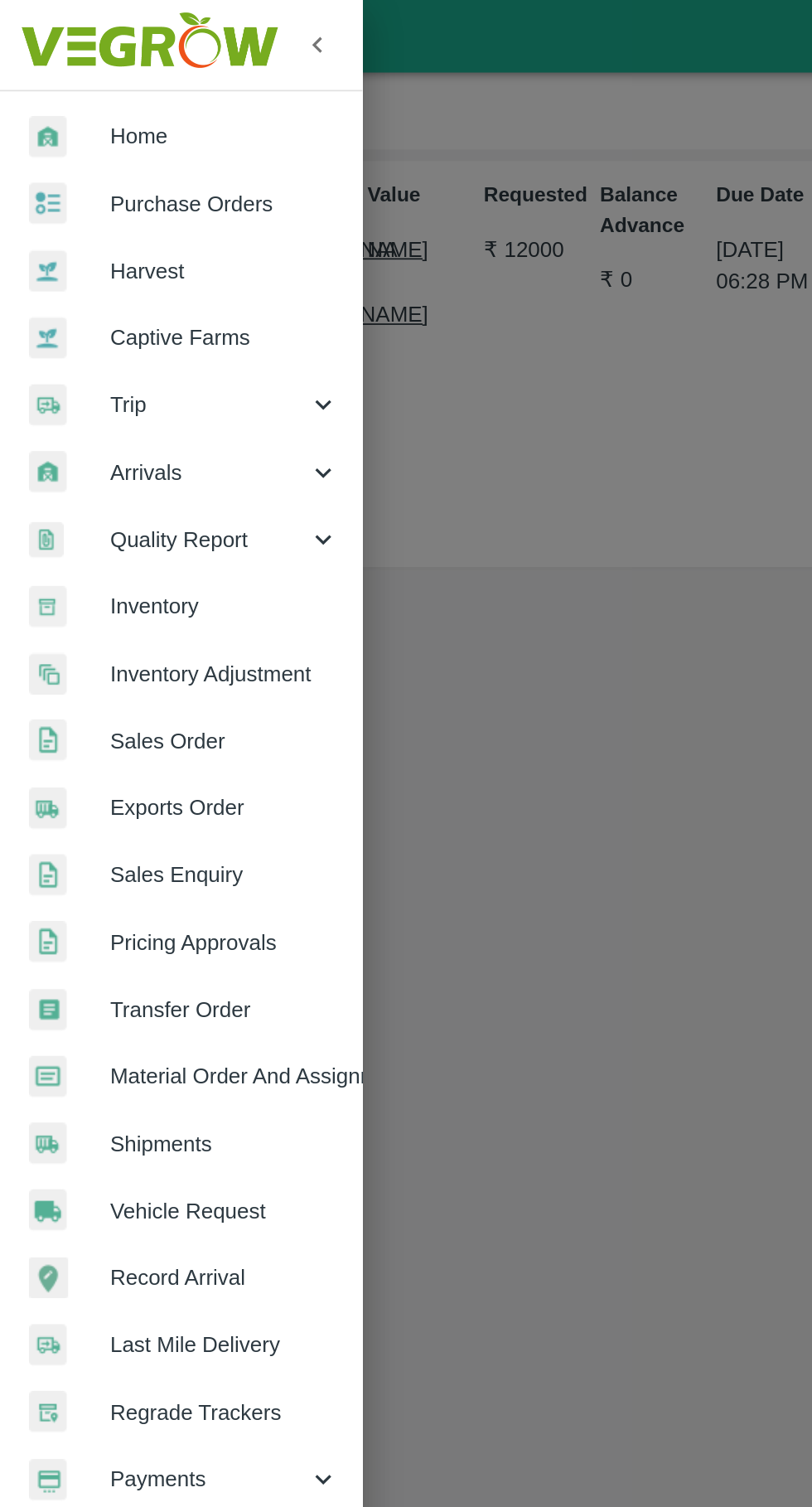
click at [131, 222] on div "Trip" at bounding box center [103, 231] width 207 height 38
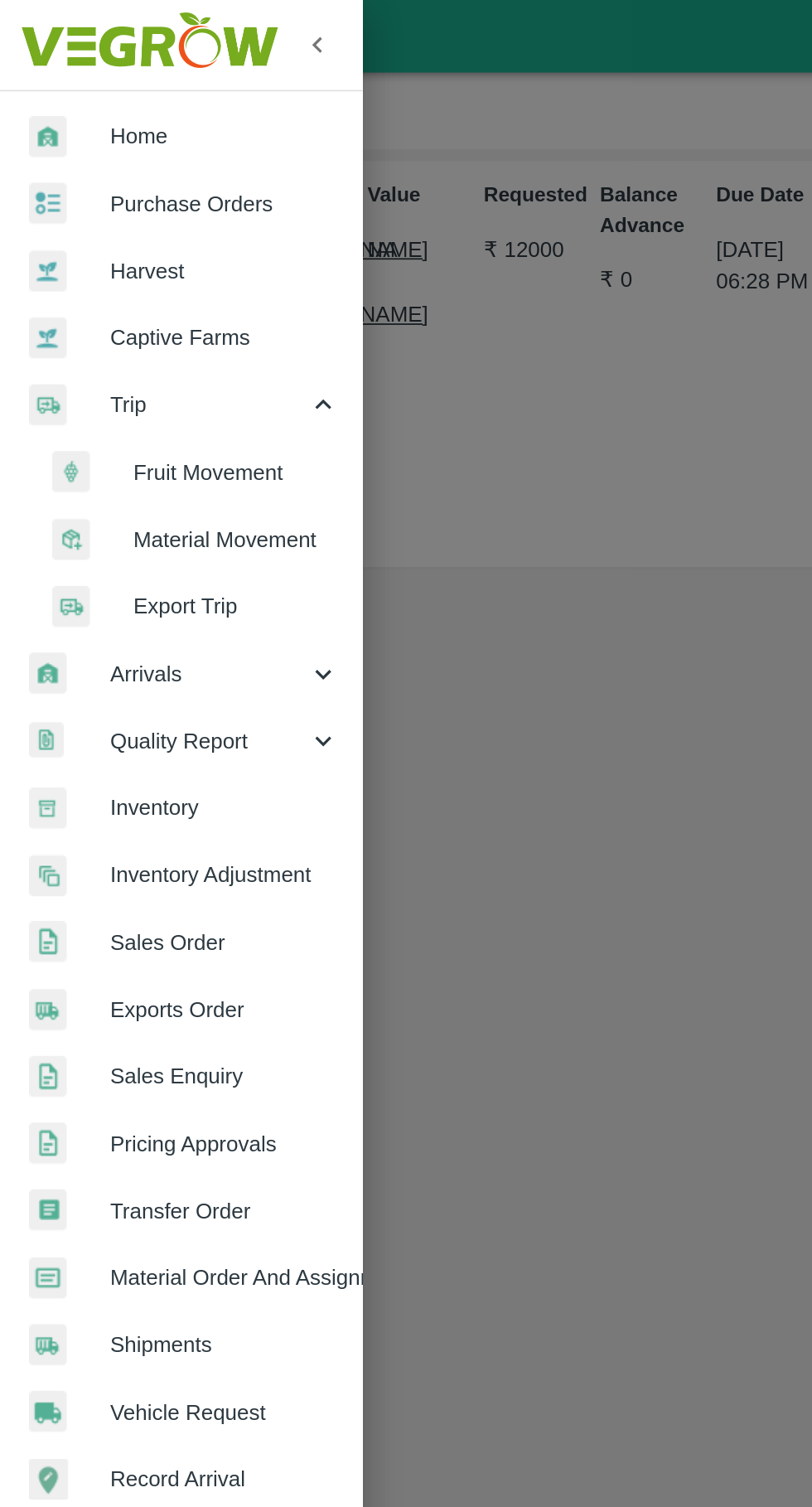
click at [147, 260] on li "Fruit Movement" at bounding box center [110, 270] width 194 height 38
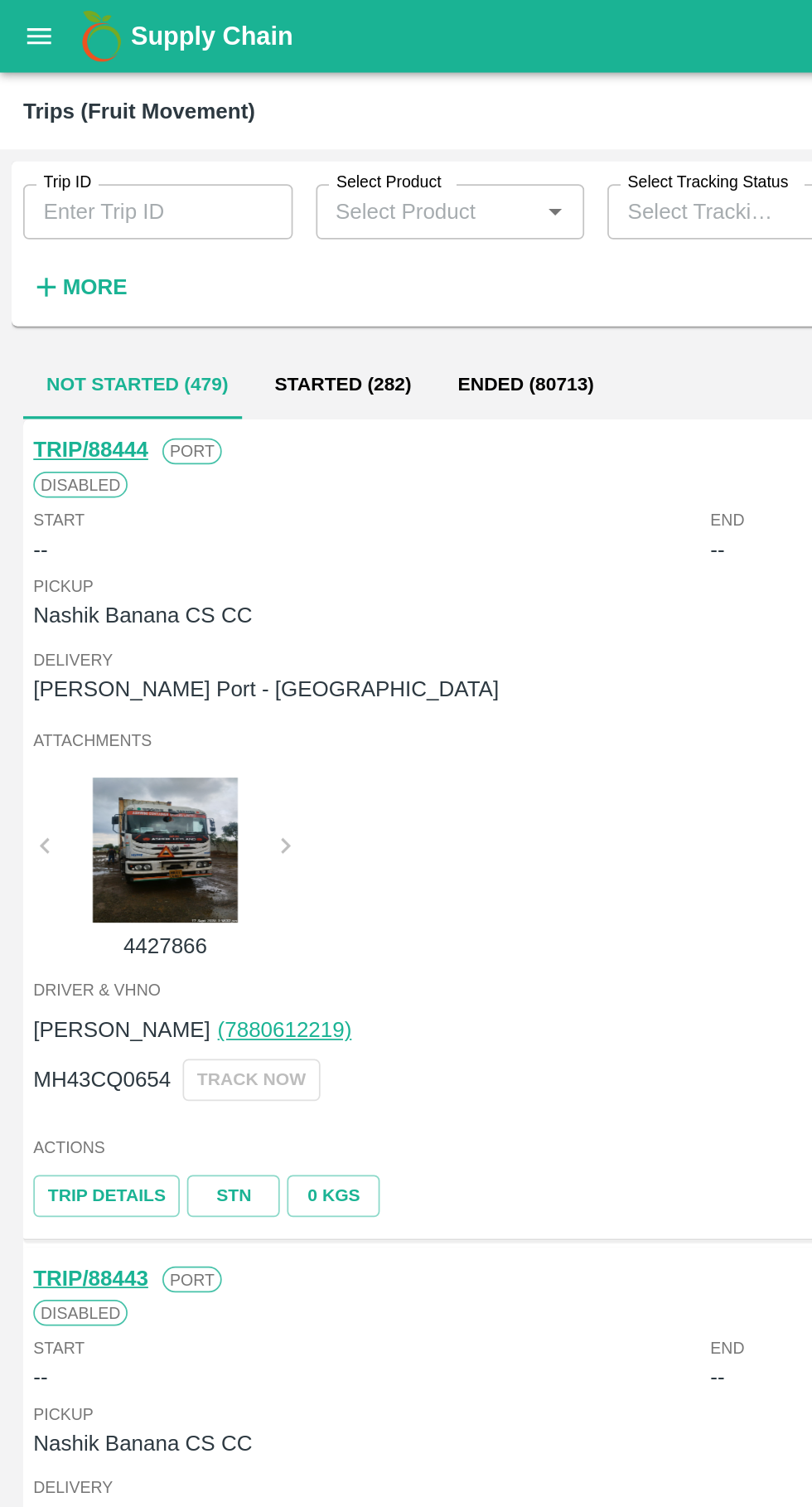
click at [111, 114] on input "Trip ID" at bounding box center [90, 121] width 154 height 31
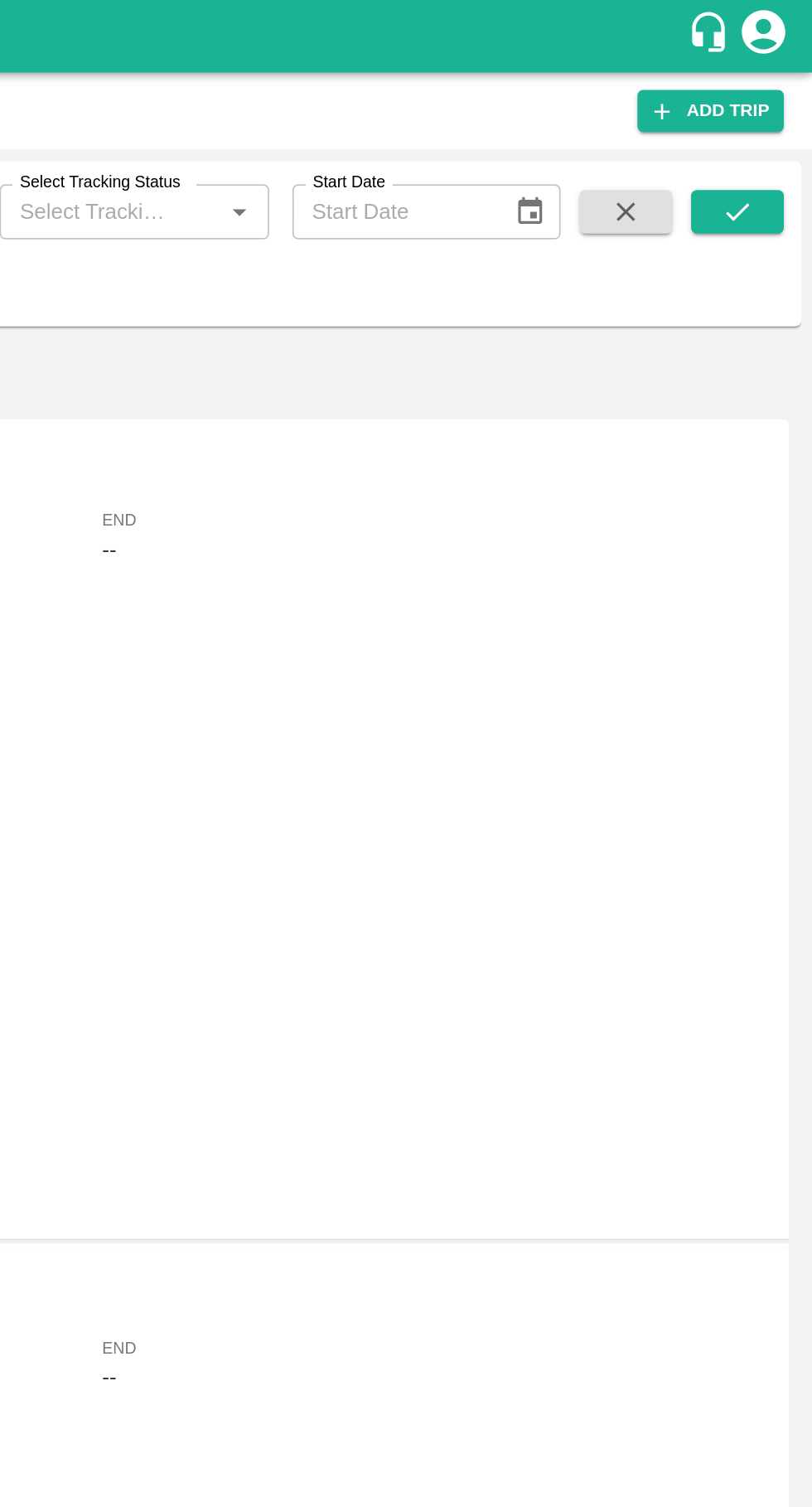
type input "88452"
click at [770, 126] on icon "submit" at bounding box center [769, 120] width 18 height 18
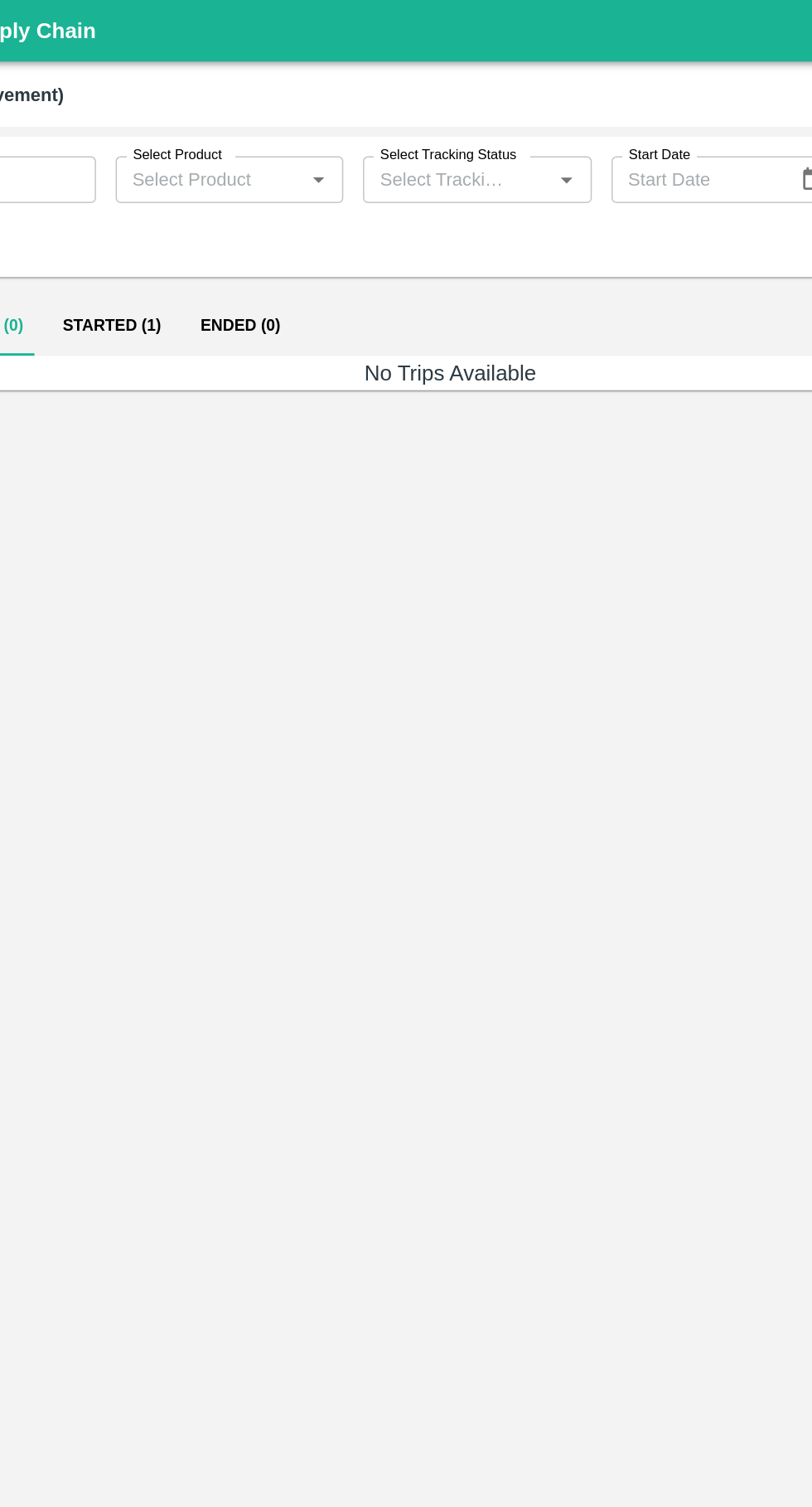
click at [187, 220] on button "Started (1)" at bounding box center [177, 220] width 93 height 40
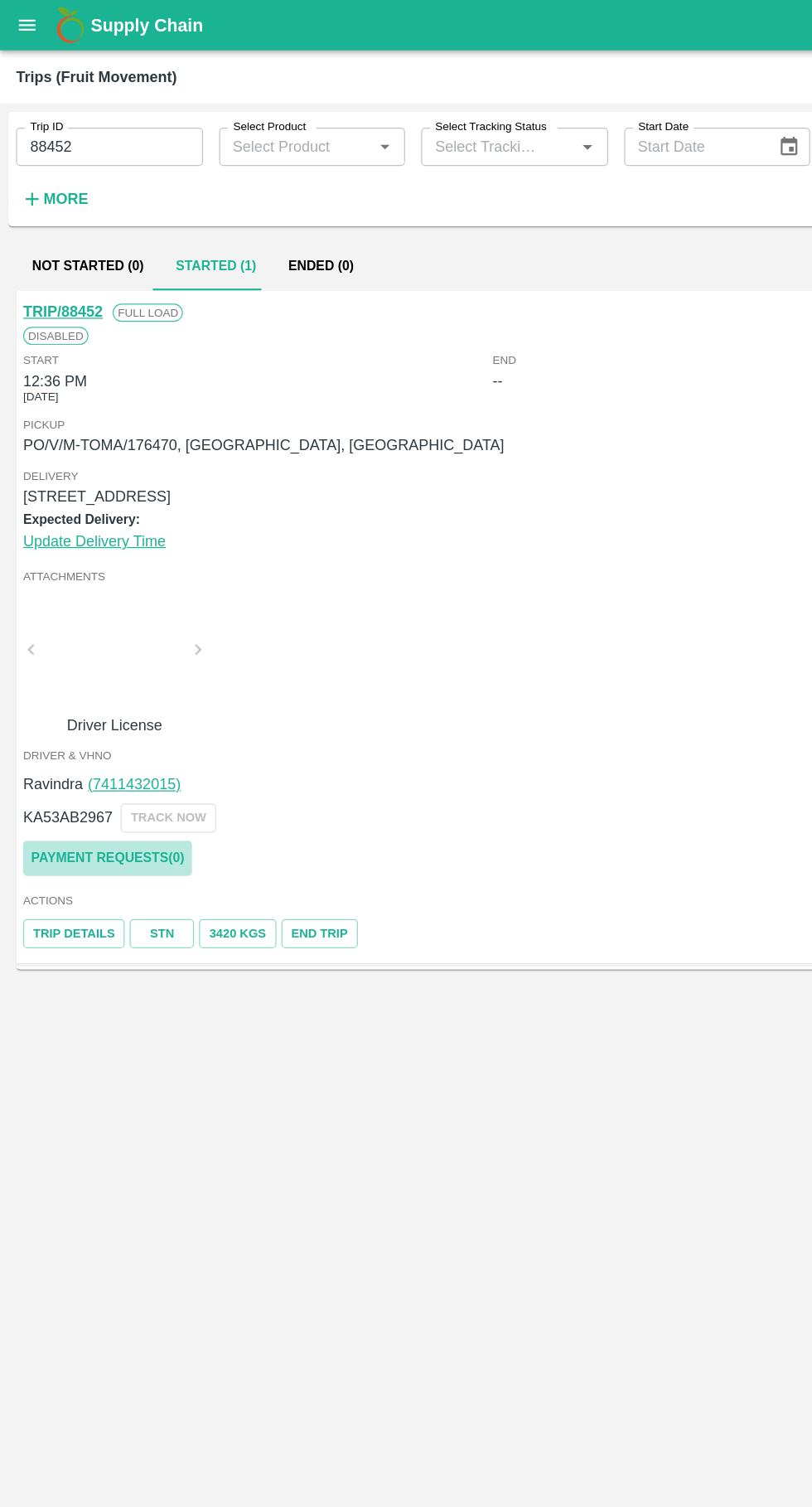
click at [118, 712] on link "Payment Requests( 0 )" at bounding box center [88, 707] width 139 height 29
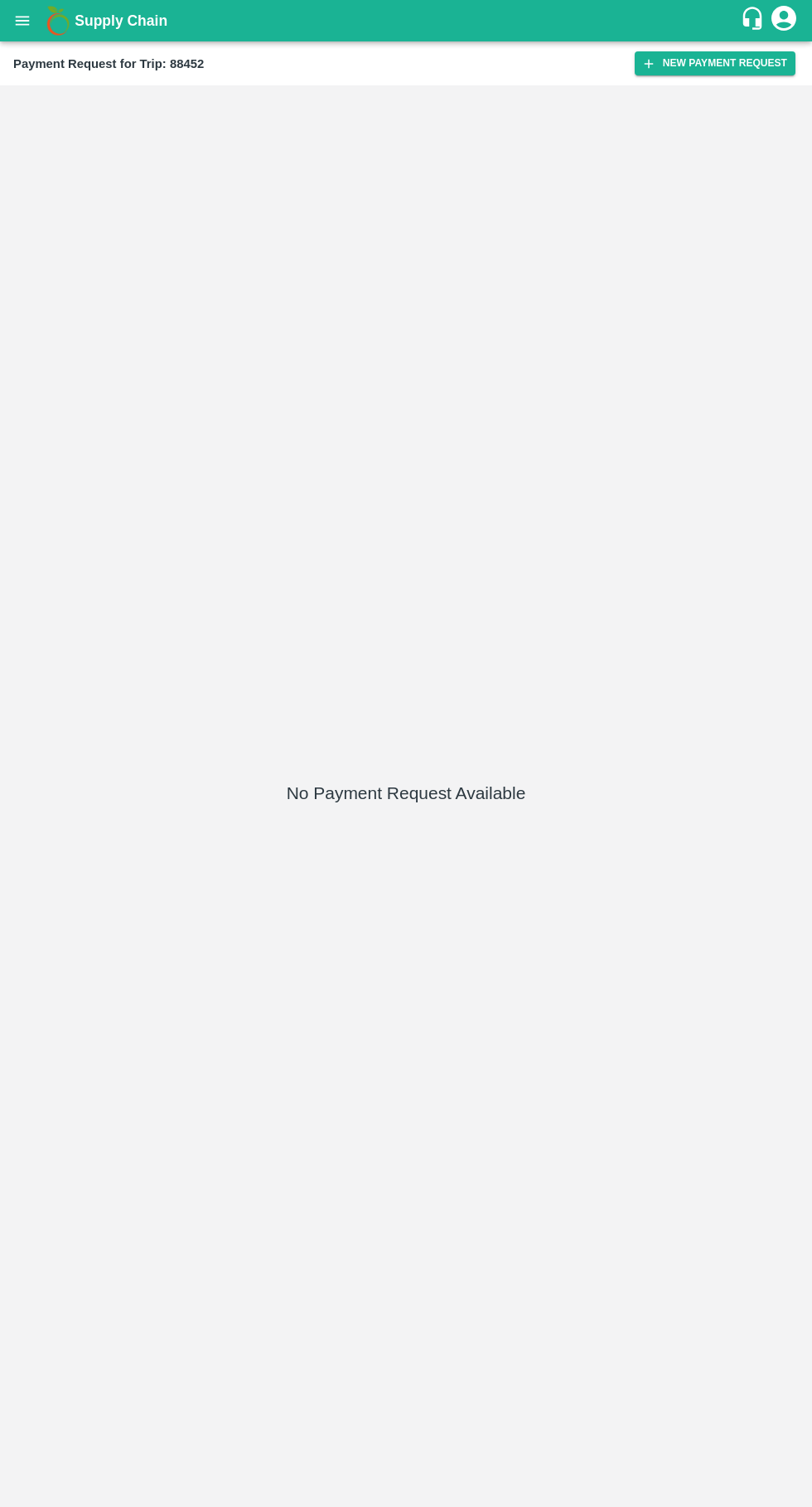
click at [725, 63] on button "New Payment Request" at bounding box center [715, 63] width 161 height 24
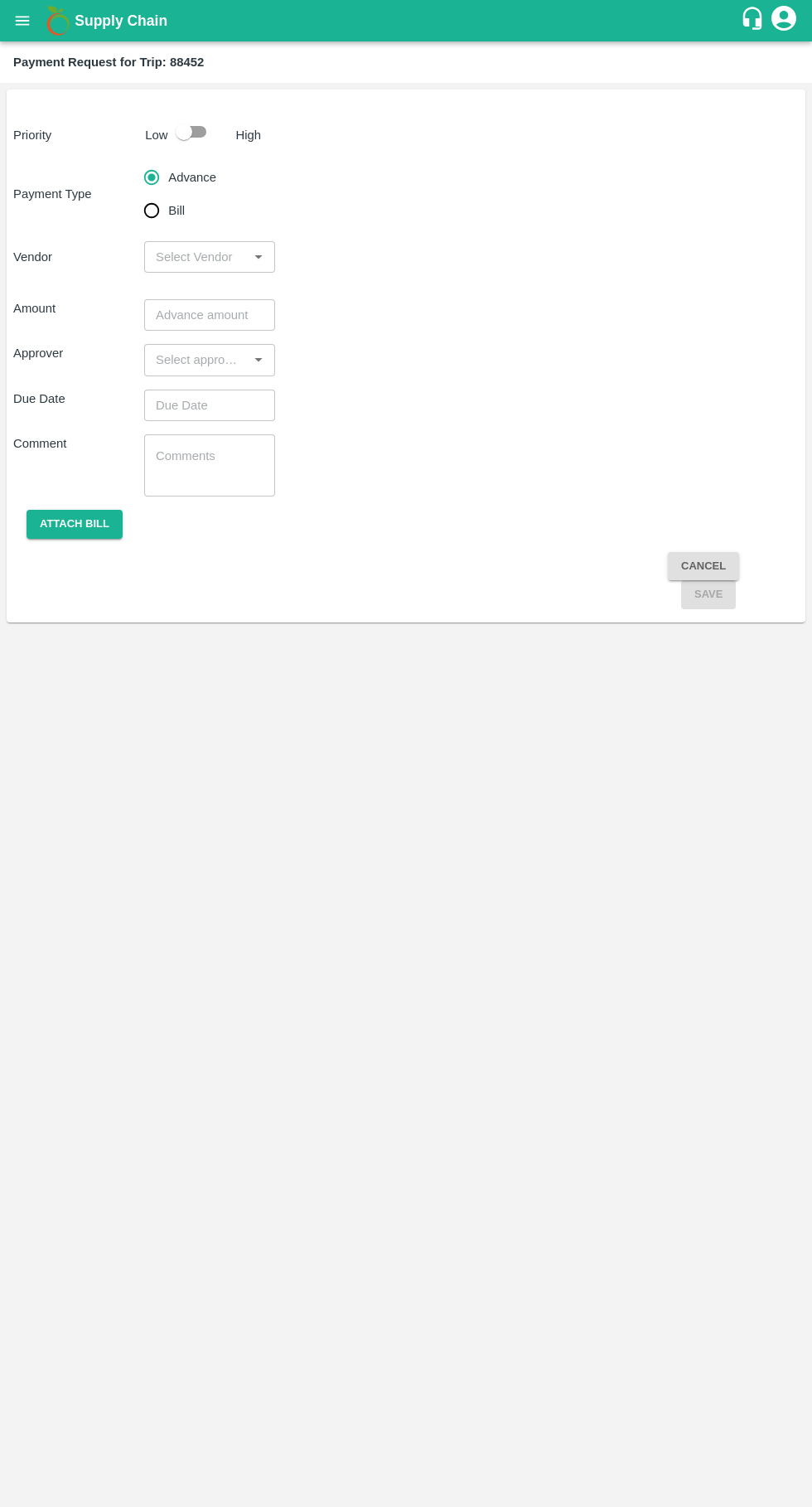
click at [203, 135] on input "checkbox" at bounding box center [184, 132] width 94 height 31
checkbox input "true"
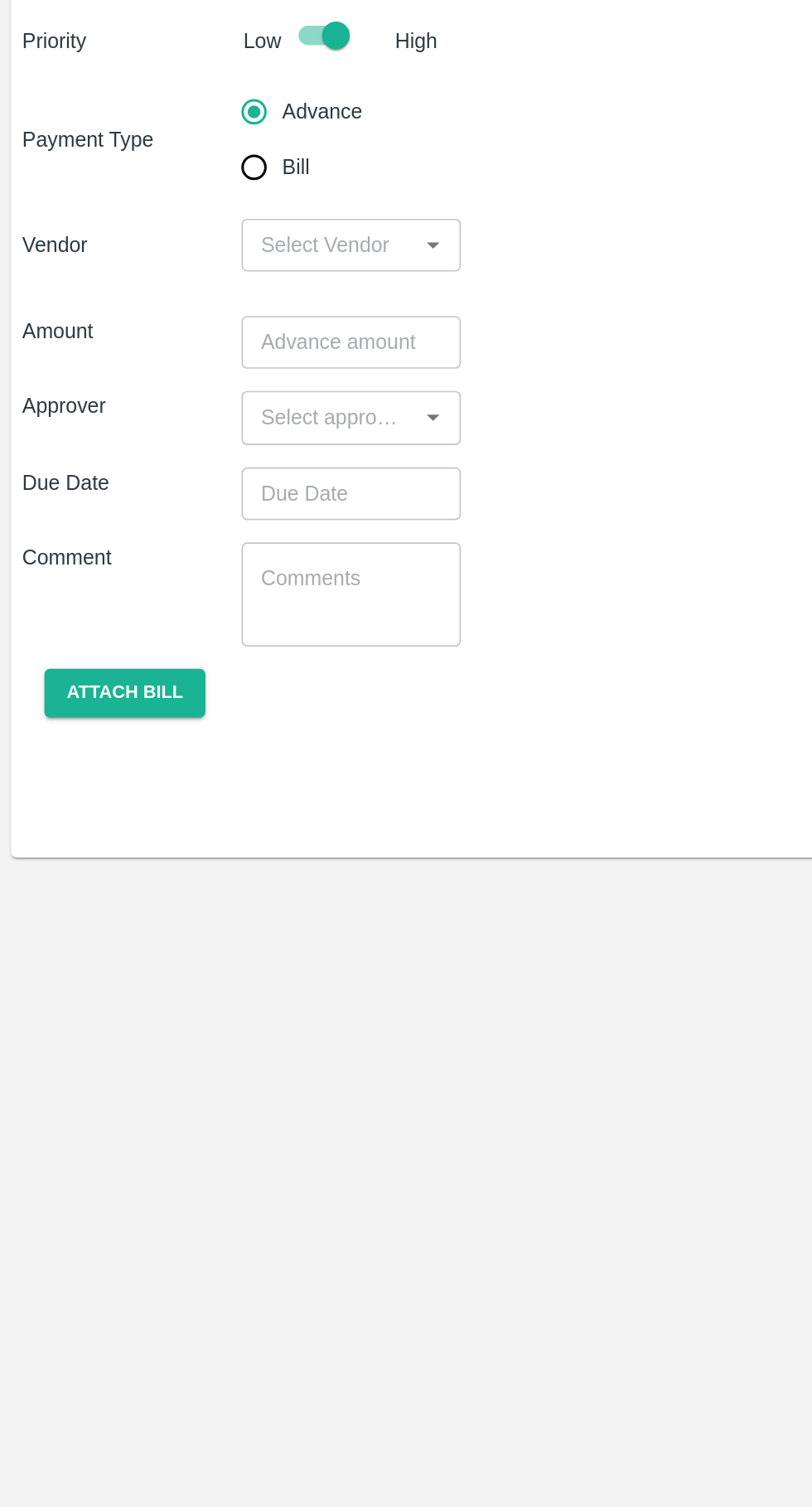
click at [229, 255] on input "input" at bounding box center [196, 256] width 93 height 22
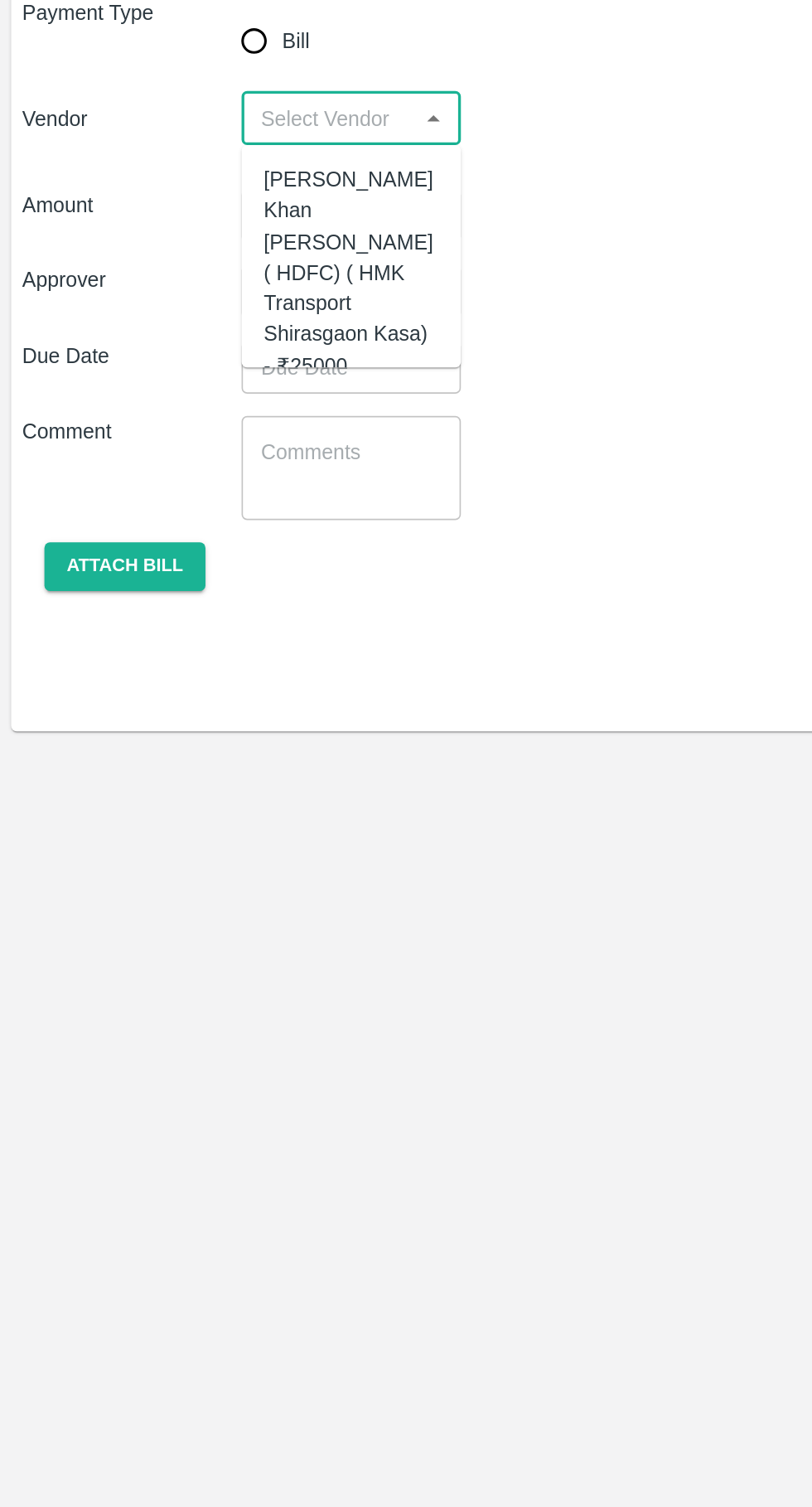
click at [209, 333] on div "Azhar Ahmad Khan Aziz Ahmad ( HDFC) ( HMK Transport Shirasgaon Kasa) - ₹25000" at bounding box center [209, 348] width 105 height 129
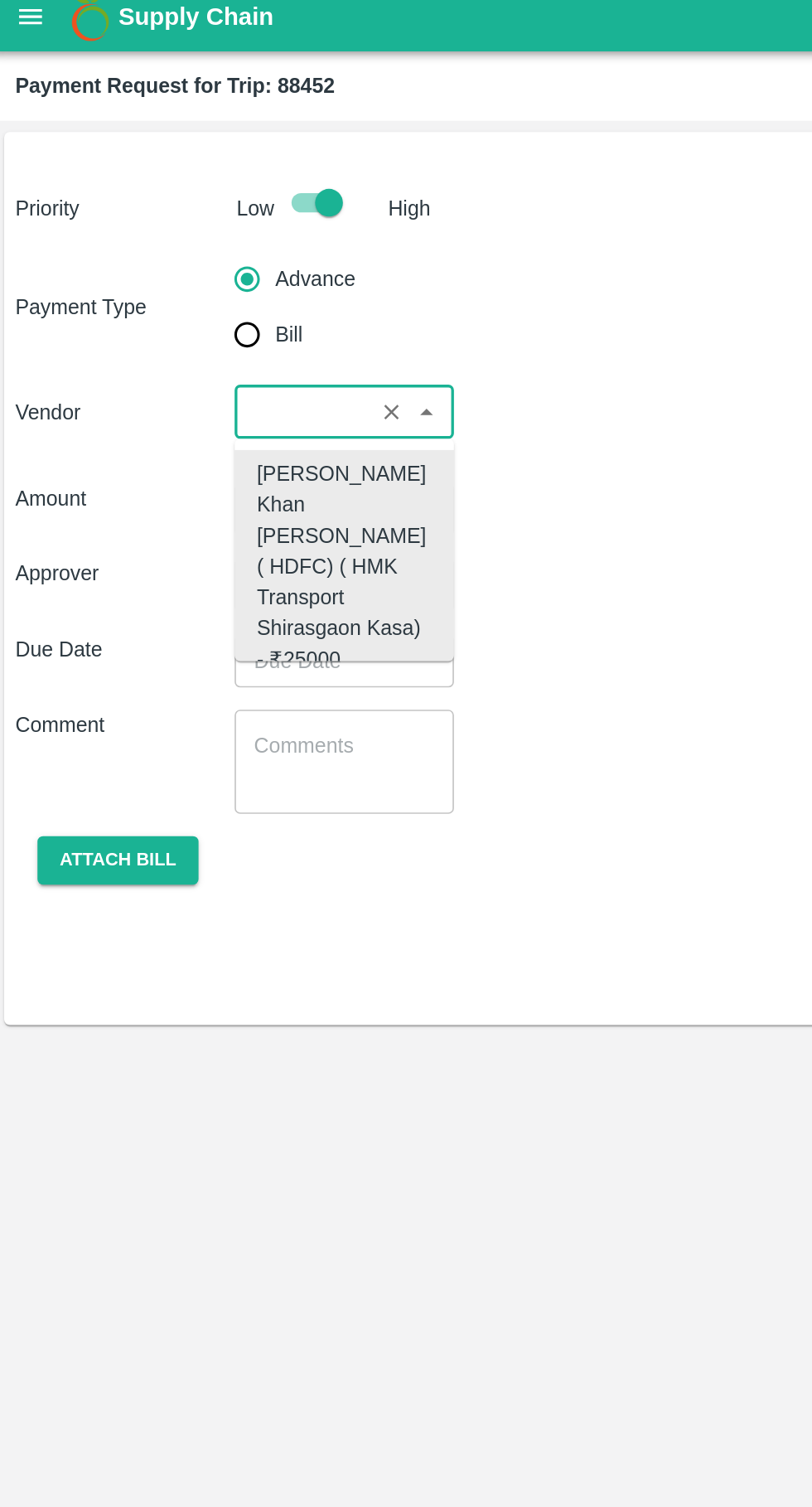
scroll to position [0, 326]
click at [176, 357] on div "Azhar Ahmad Khan Aziz Ahmad ( HDFC) ( HMK Transport Shirasgaon Kasa) - ₹25000" at bounding box center [209, 348] width 105 height 129
type input "Azhar Ahmad Khan Aziz Ahmad ( HDFC) ( HMK Transport Shirasgaon Kasa) - ₹25000"
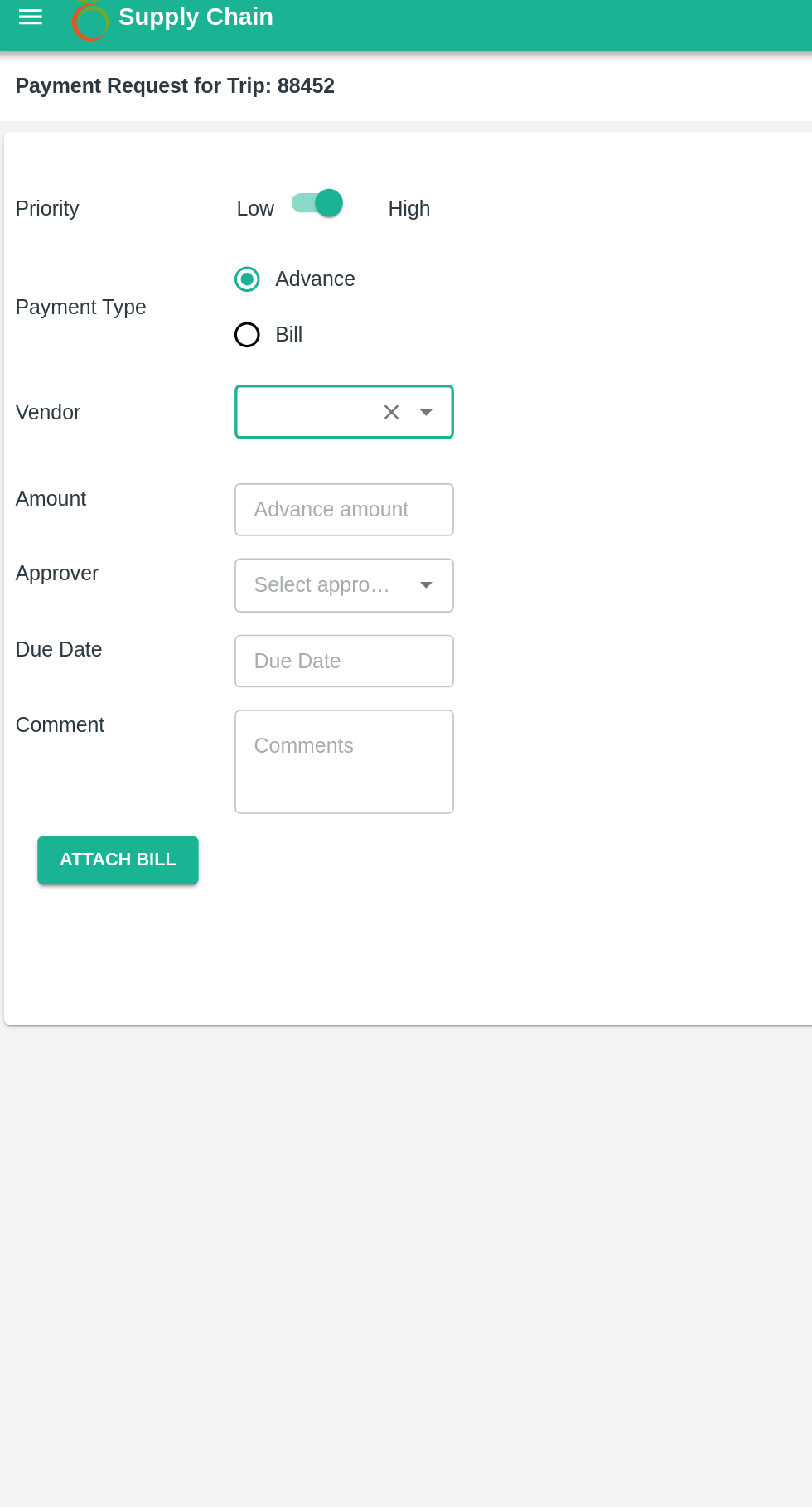
click at [259, 257] on icon "Open" at bounding box center [258, 257] width 8 height 4
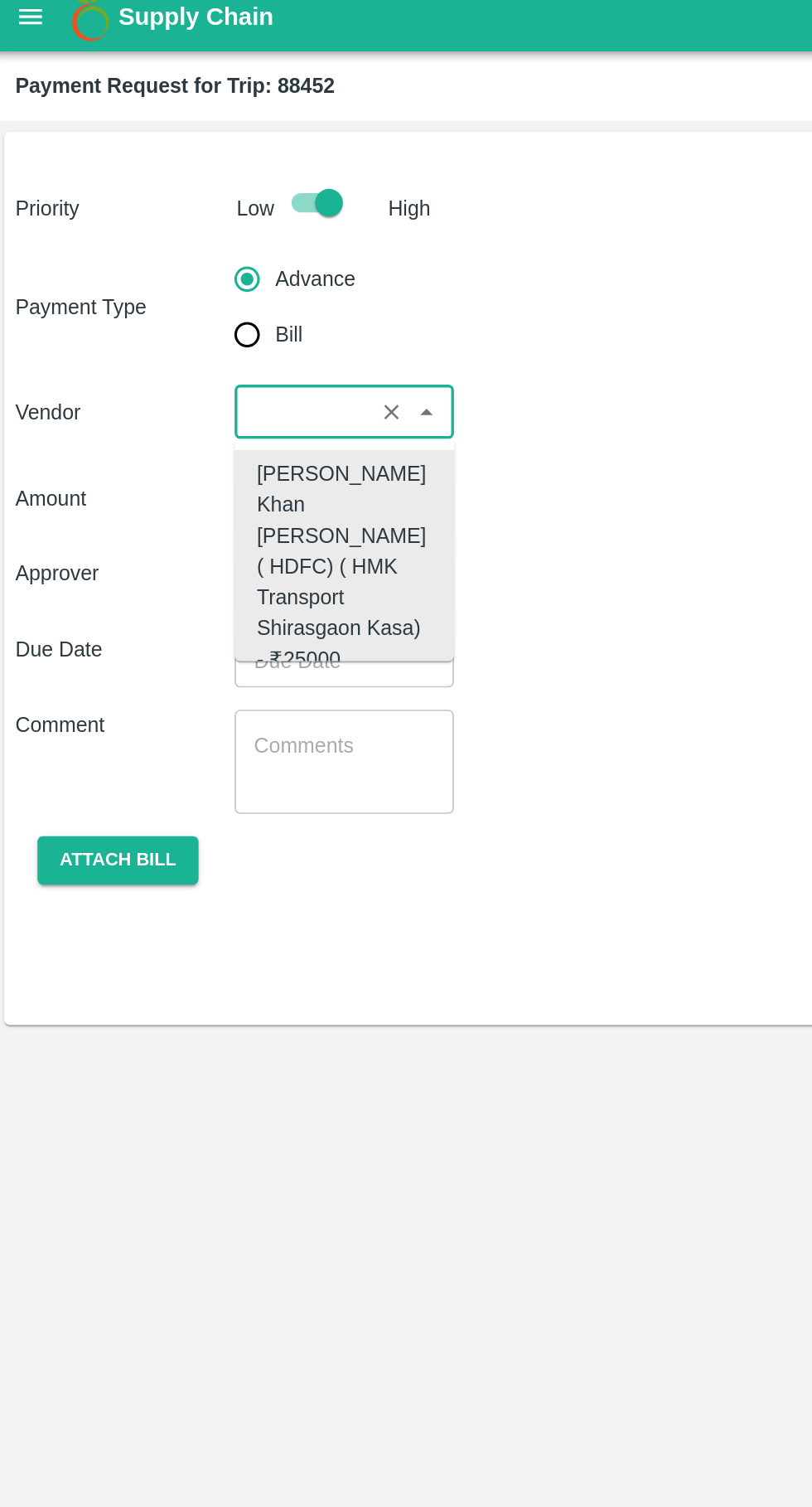
click at [207, 321] on div "Azhar Ahmad Khan Aziz Ahmad ( HDFC) ( HMK Transport Shirasgaon Kasa) - ₹25000" at bounding box center [209, 348] width 105 height 129
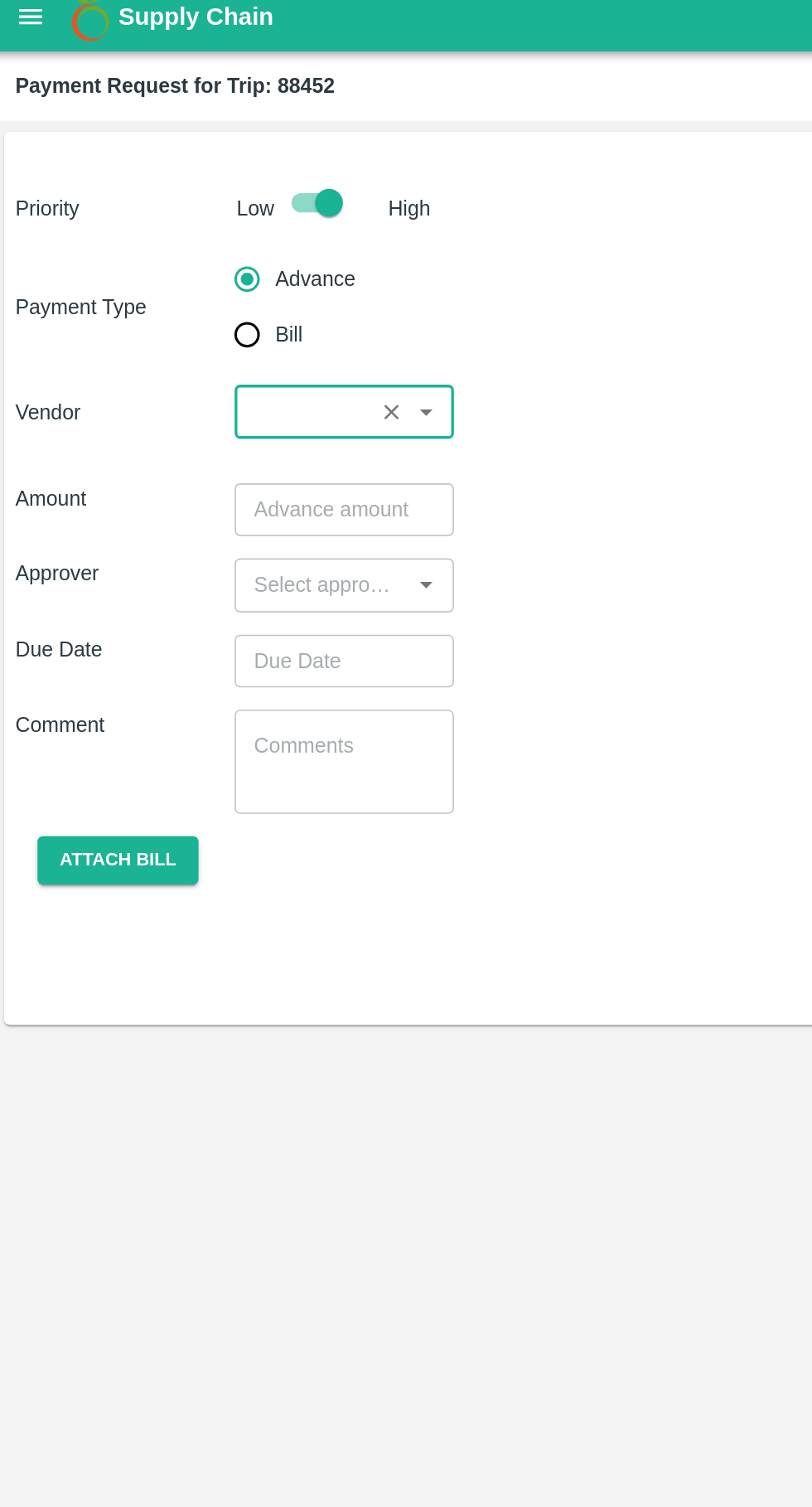
click at [204, 314] on input "number" at bounding box center [209, 315] width 131 height 31
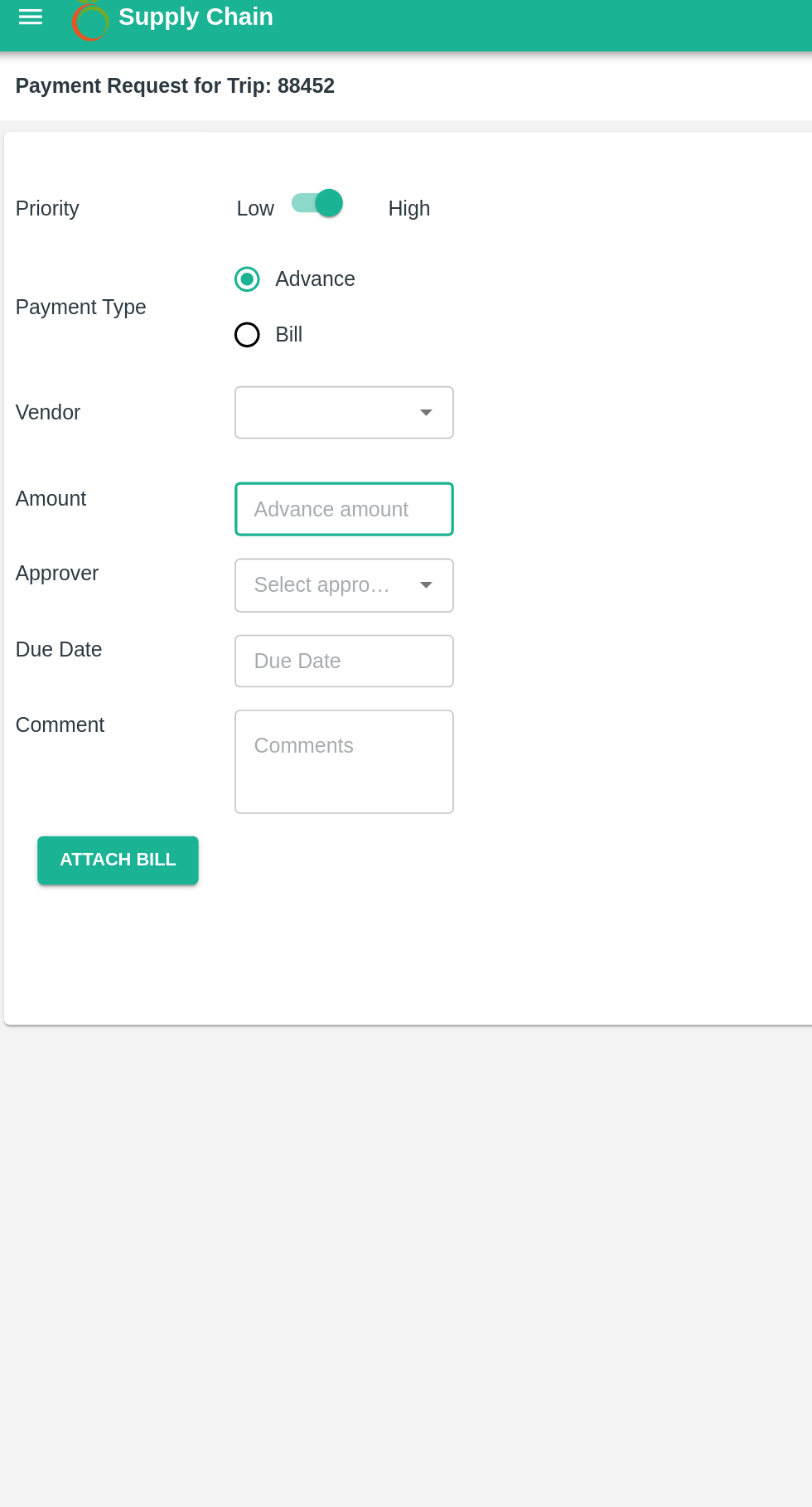
scroll to position [0, 0]
type input "16000"
click at [221, 358] on input "input" at bounding box center [196, 359] width 93 height 22
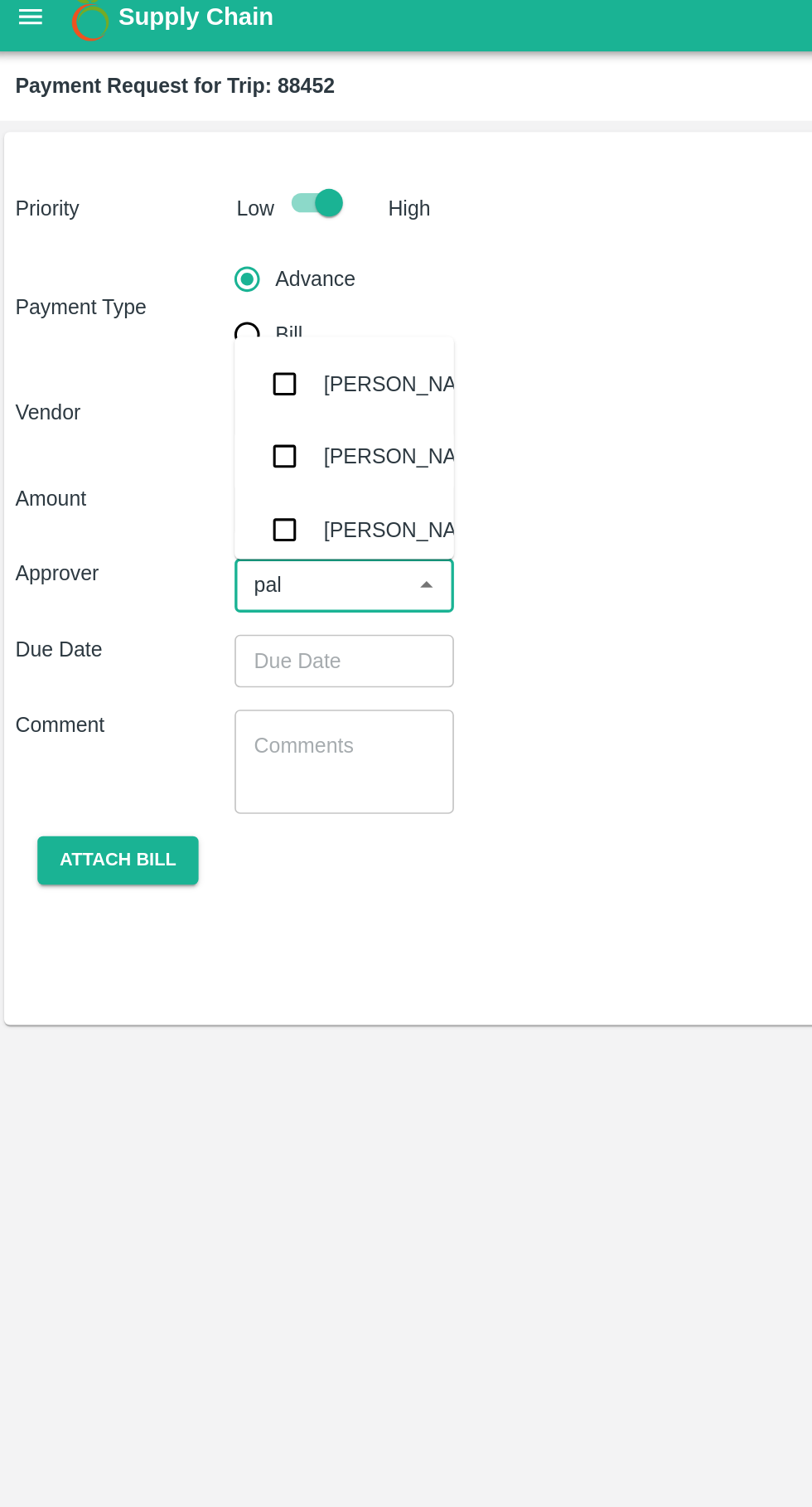
type input "palw"
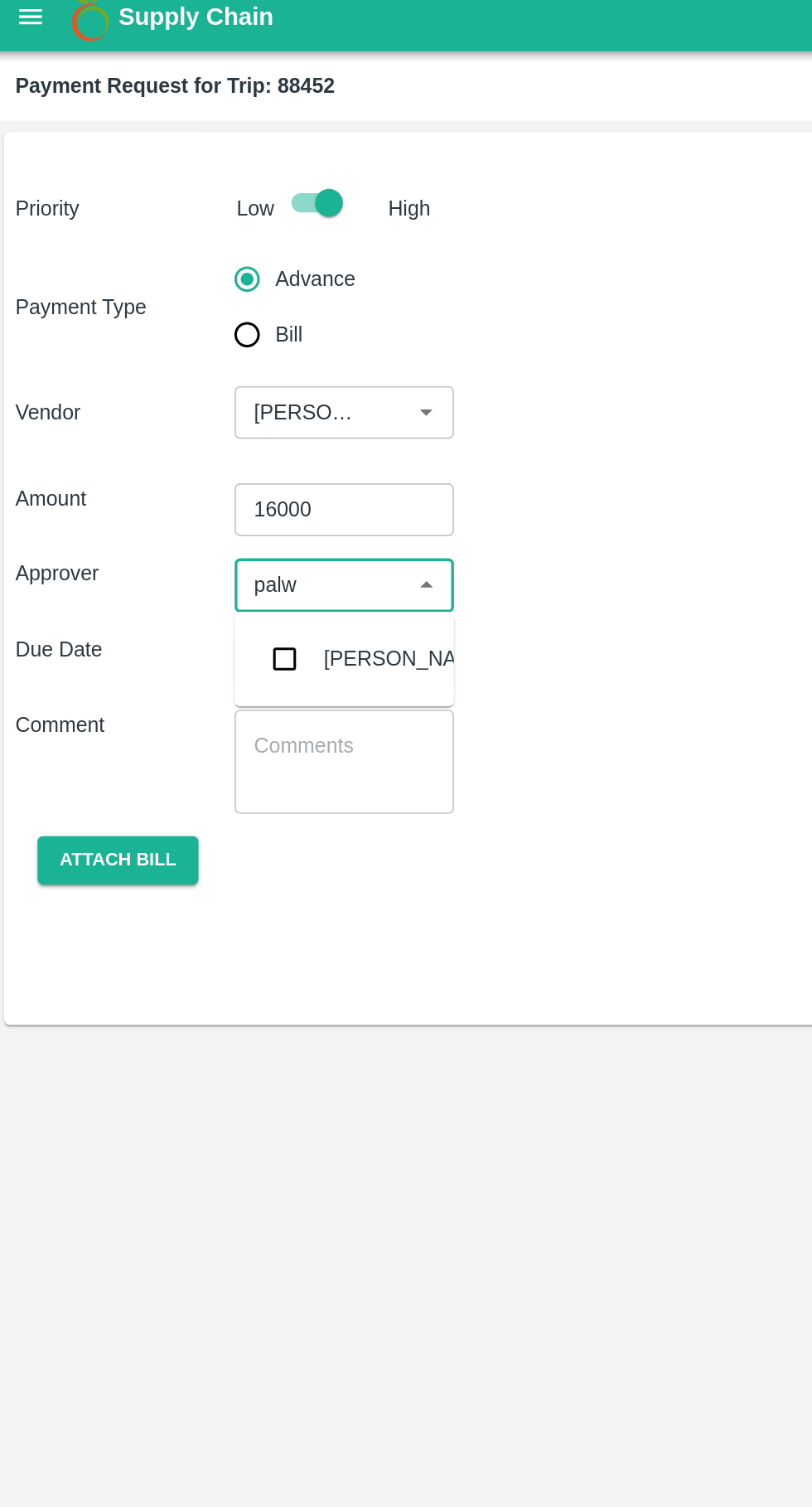
click at [198, 362] on input "input" at bounding box center [196, 359] width 93 height 22
click at [227, 407] on div "[PERSON_NAME]" at bounding box center [248, 404] width 101 height 18
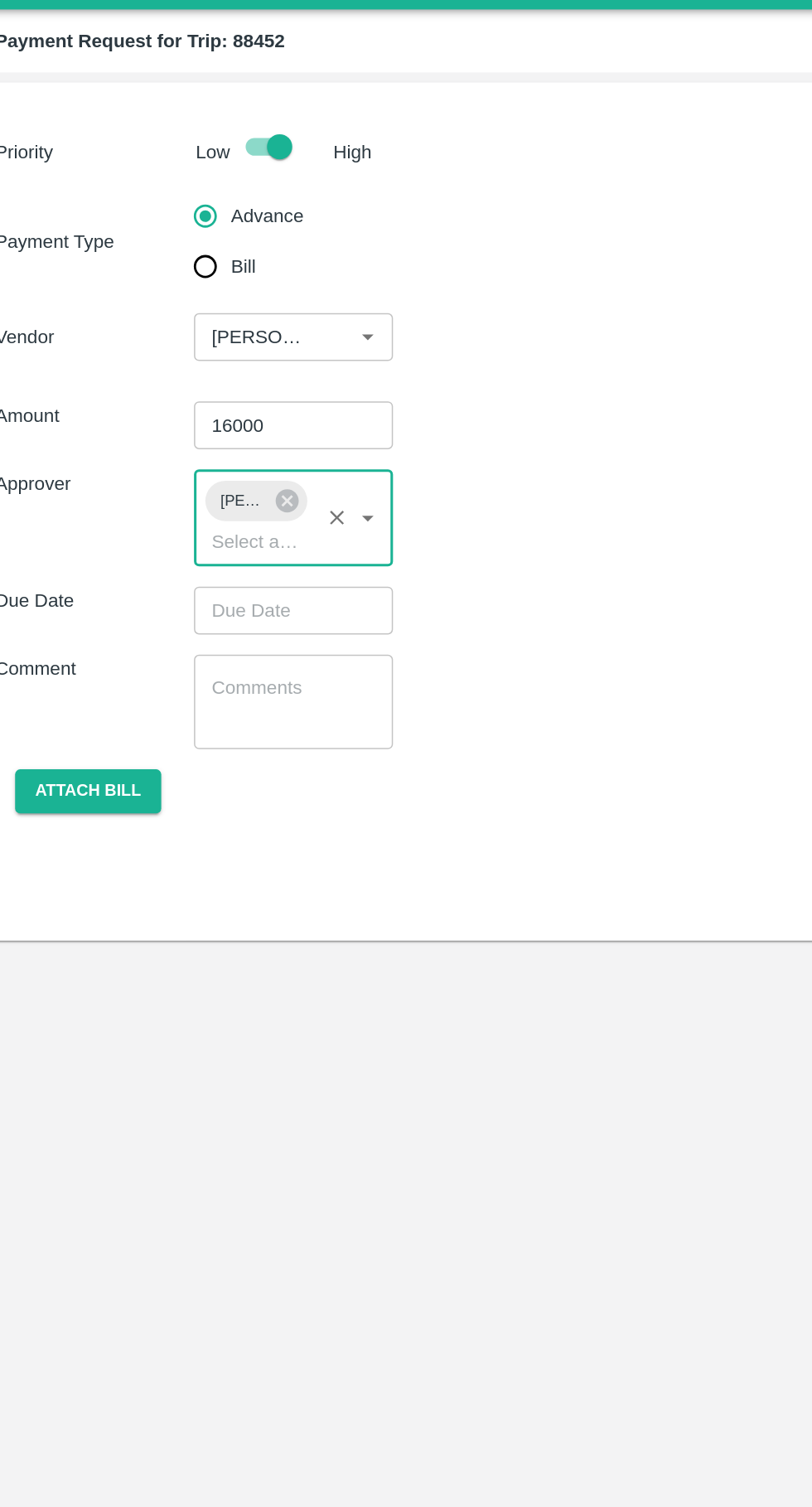
click at [212, 435] on input "Choose date" at bounding box center [204, 437] width 119 height 31
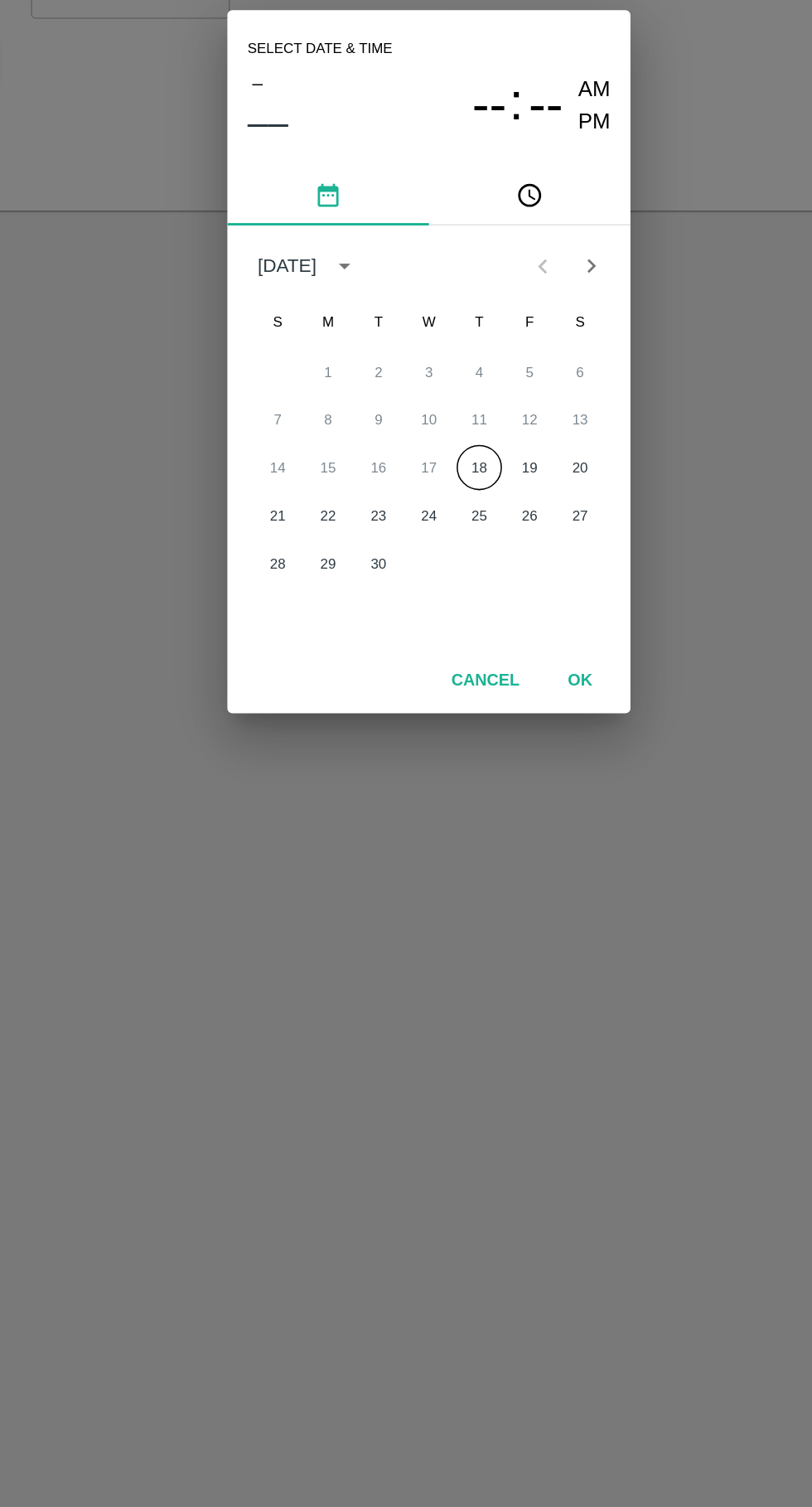
click at [439, 823] on button "18" at bounding box center [439, 823] width 29 height 29
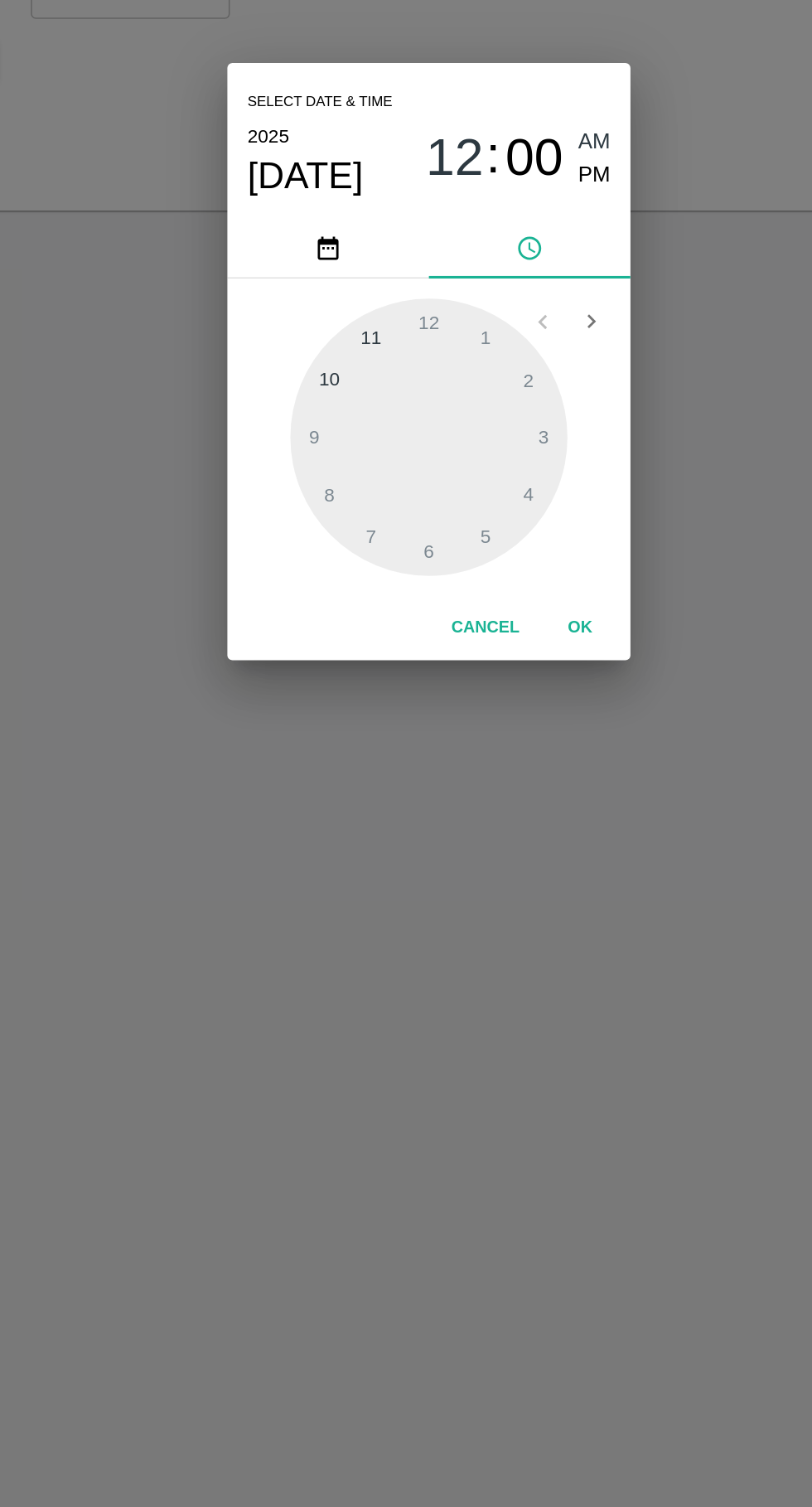
click at [425, 871] on div at bounding box center [406, 803] width 183 height 183
click at [521, 631] on span "PM" at bounding box center [515, 631] width 22 height 23
click at [430, 883] on div at bounding box center [406, 803] width 183 height 183
click at [439, 870] on div at bounding box center [406, 803] width 183 height 183
click at [432, 873] on div at bounding box center [406, 803] width 183 height 183
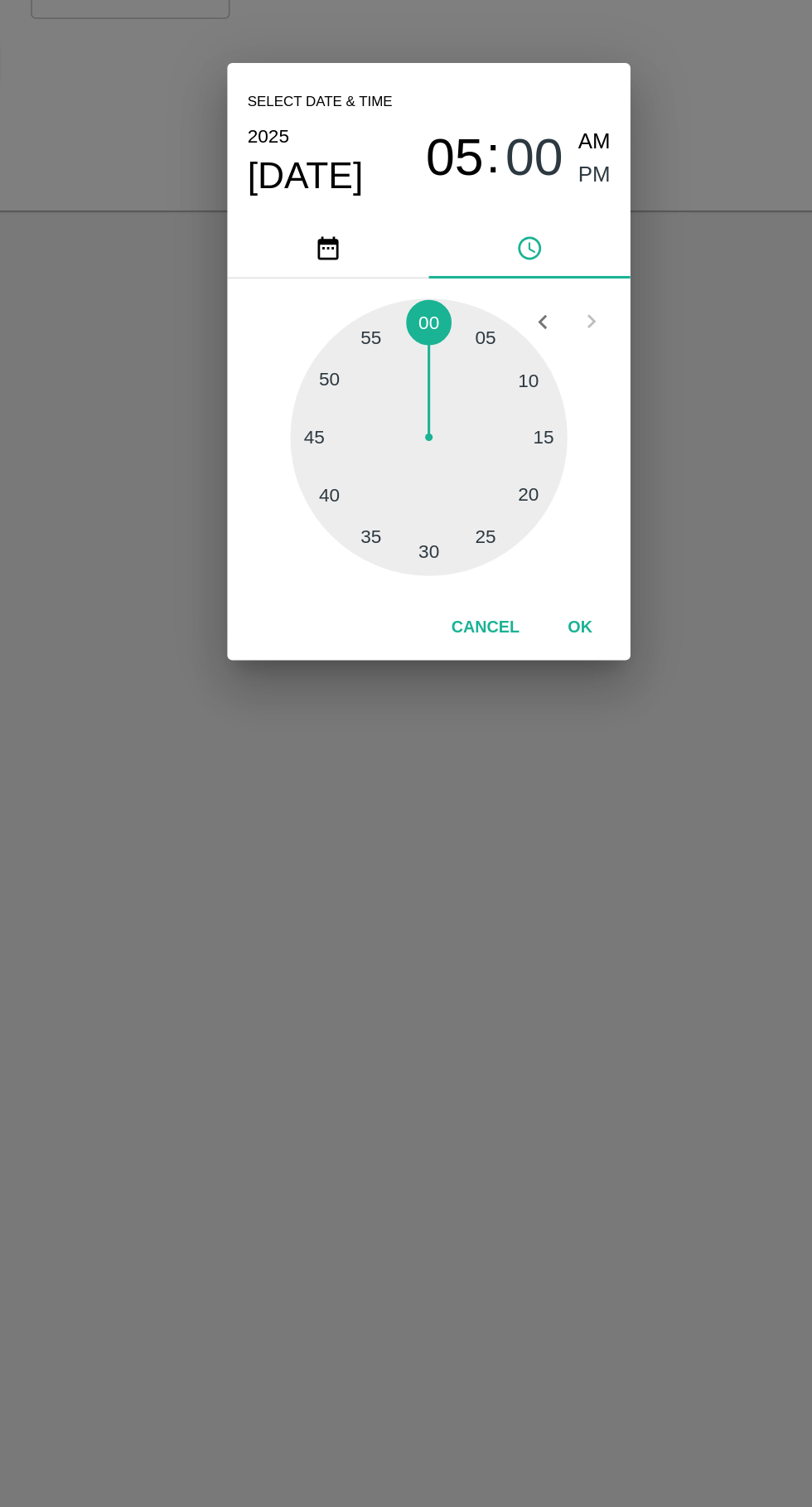
click at [436, 870] on div at bounding box center [406, 803] width 183 height 183
type input "18/09/2025 05:27 PM"
click at [525, 921] on button "OK" at bounding box center [505, 928] width 53 height 29
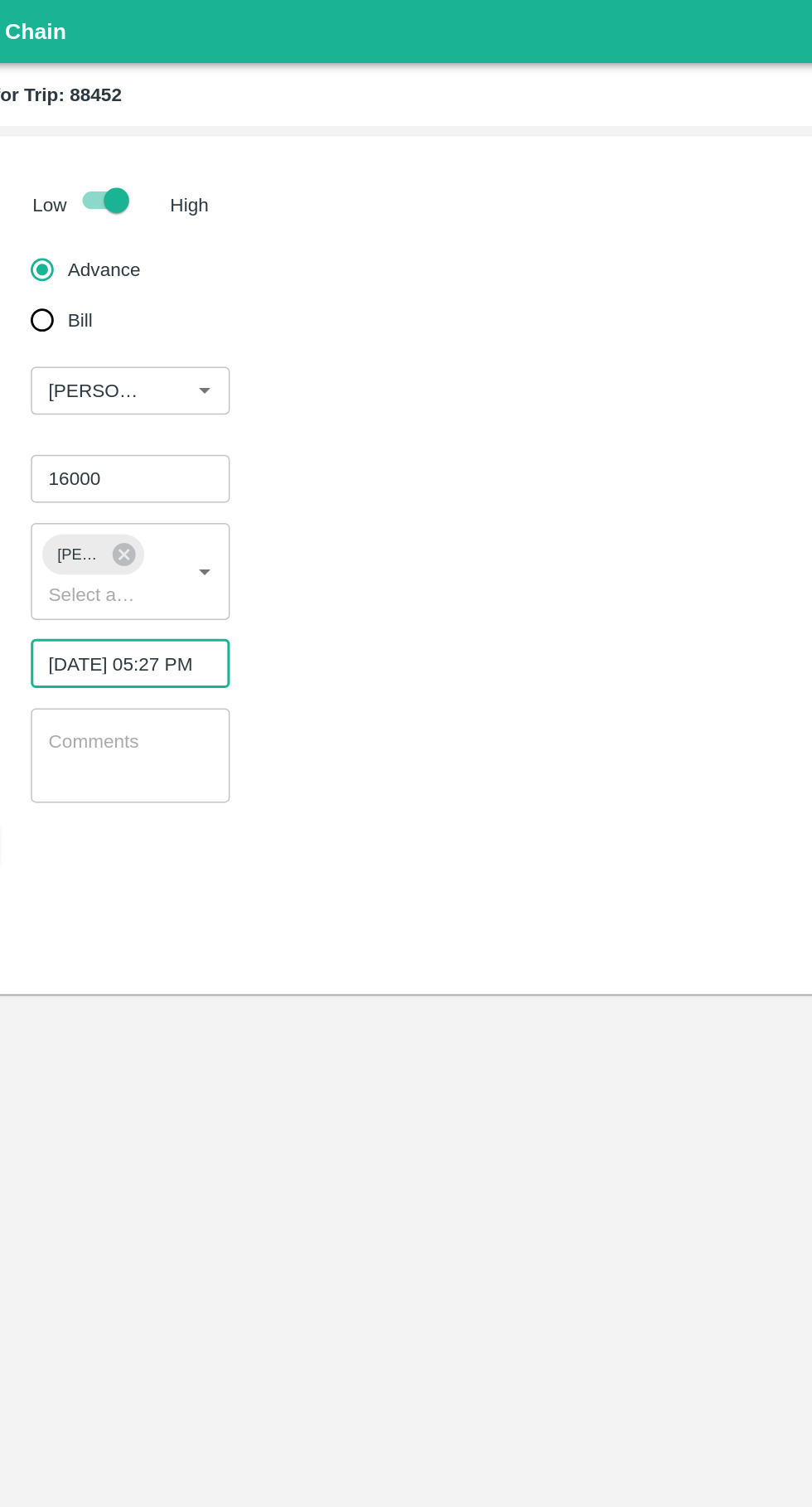
scroll to position [0, 12]
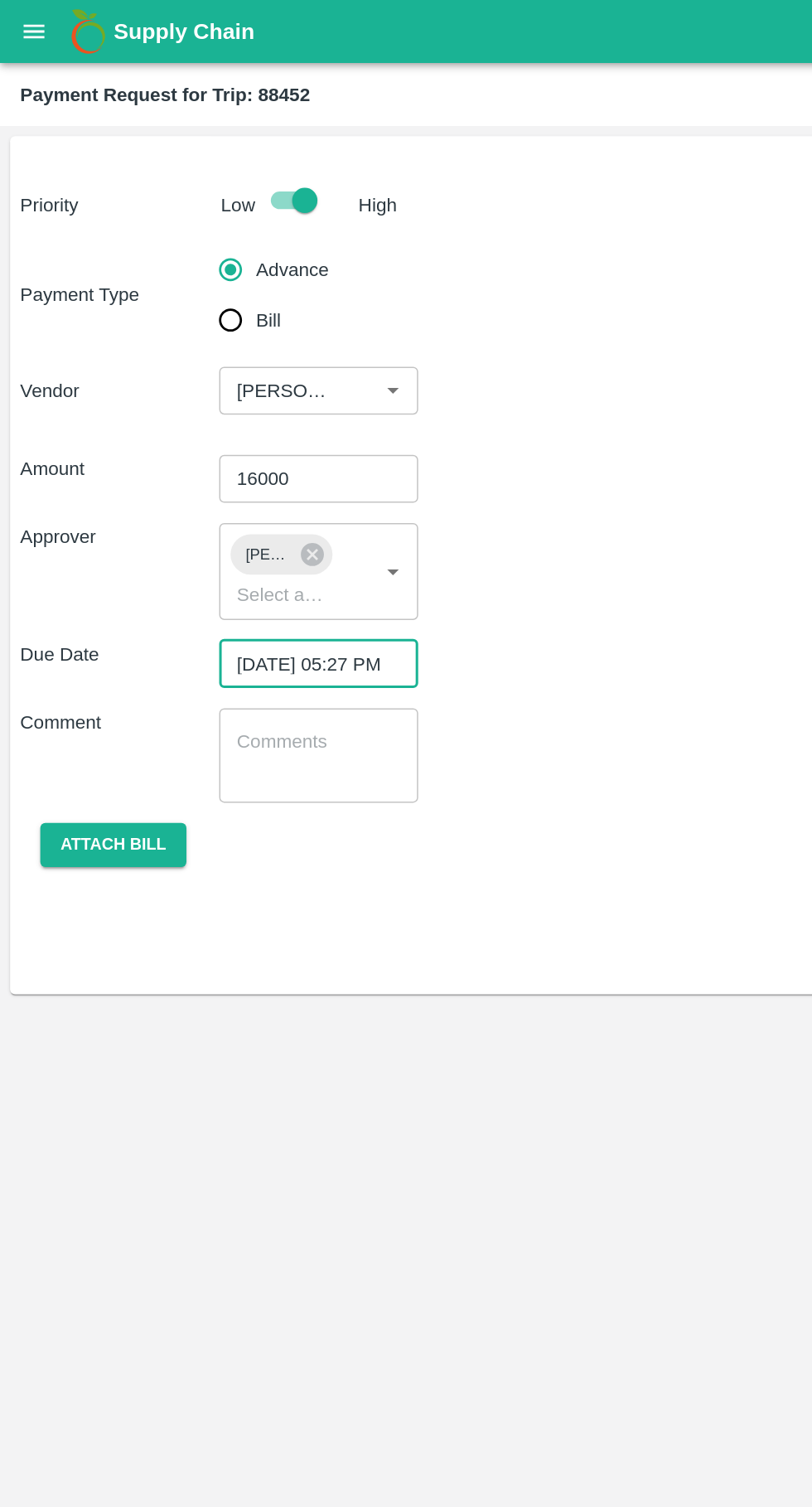
click at [70, 561] on button "Attach bill" at bounding box center [74, 555] width 96 height 29
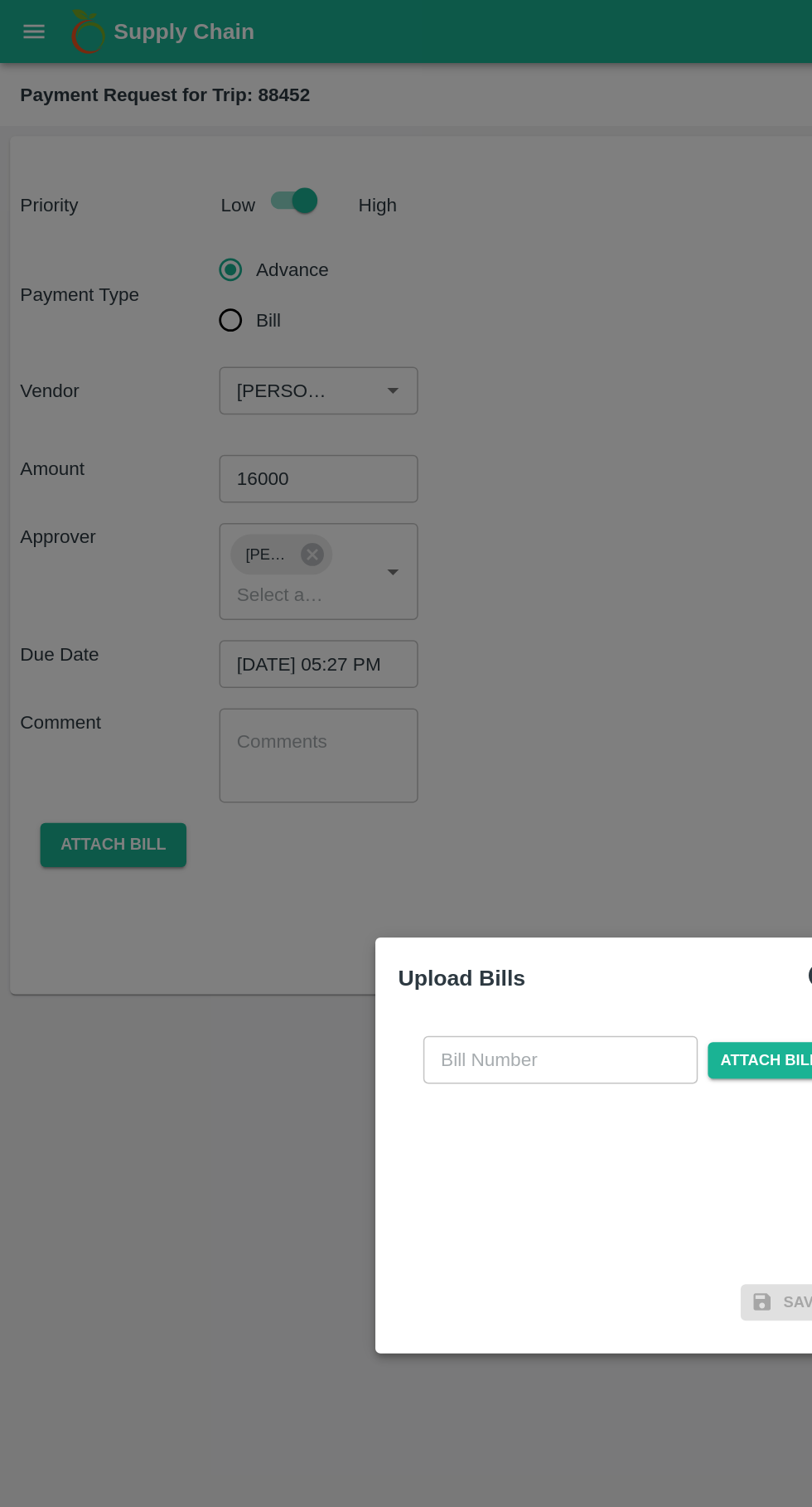
scroll to position [0, 0]
click at [362, 694] on input "text" at bounding box center [369, 697] width 181 height 31
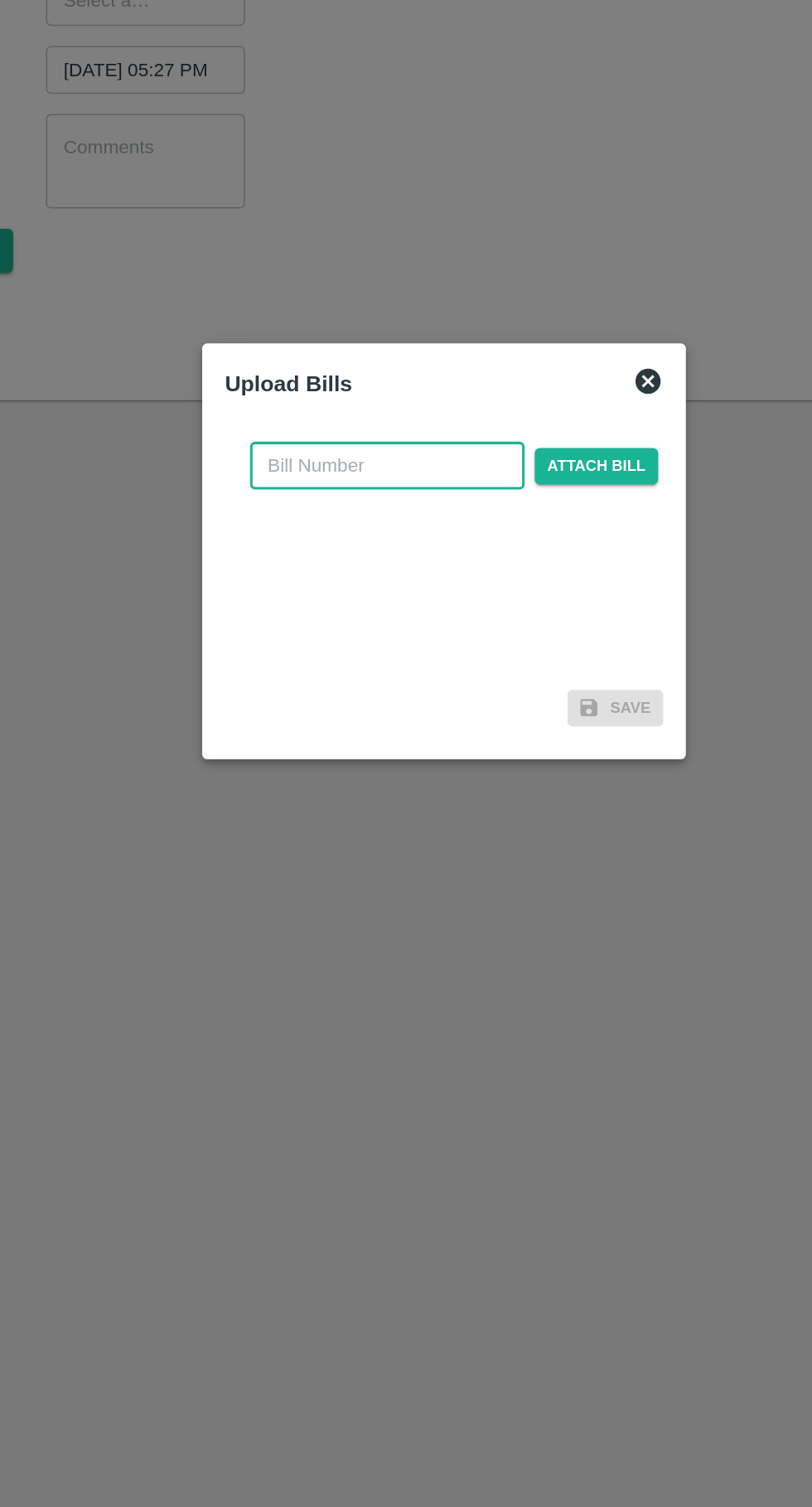
click at [513, 702] on span "Attach bill" at bounding box center [506, 698] width 81 height 24
click at [0, 0] on input "Attach bill" at bounding box center [0, 0] width 0 height 0
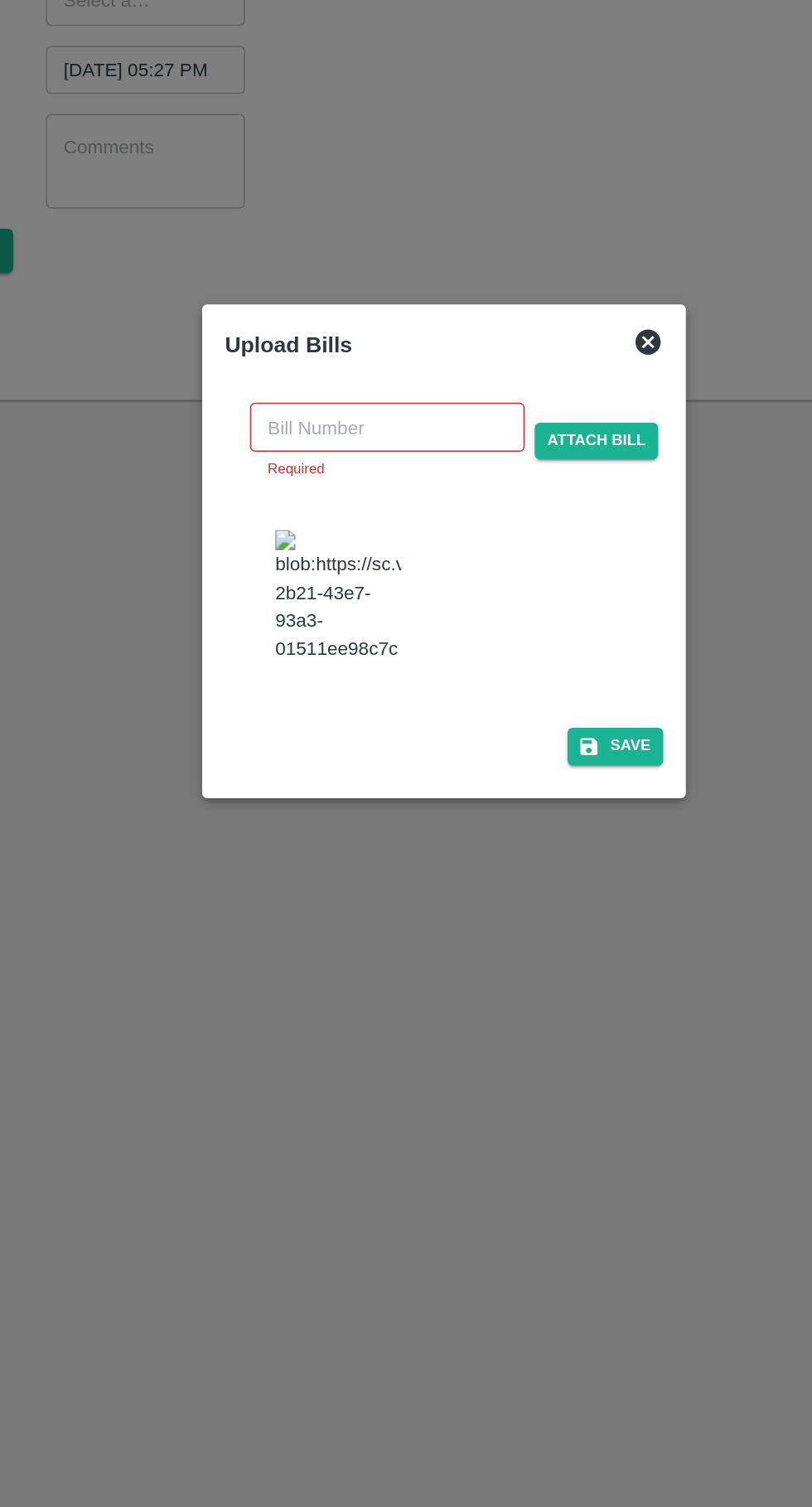
click at [302, 802] on img at bounding box center [337, 783] width 83 height 87
click at [340, 684] on input "text" at bounding box center [369, 671] width 181 height 31
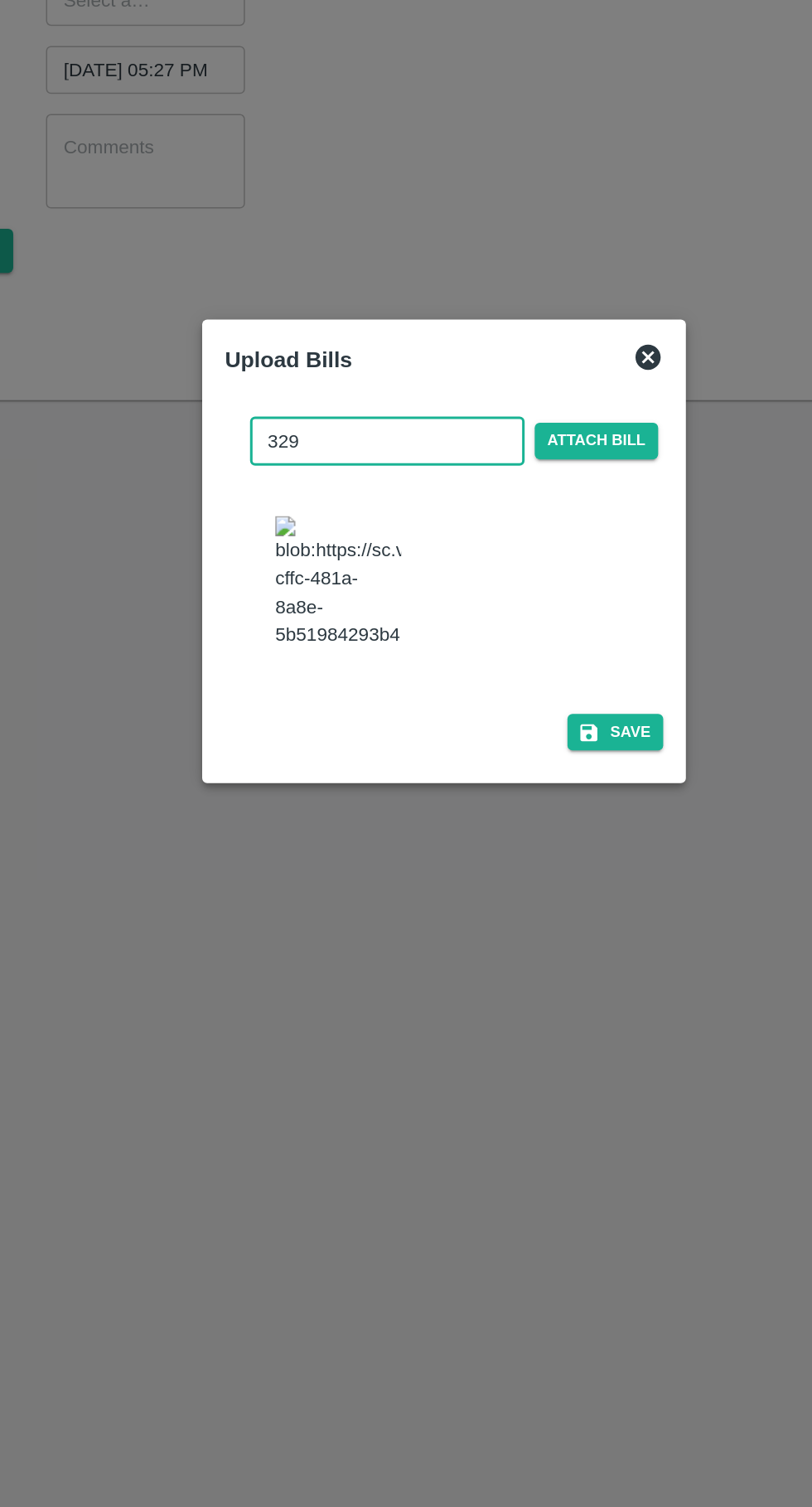
type input "329"
click at [514, 693] on span "Attach bill" at bounding box center [506, 681] width 81 height 24
click at [0, 0] on input "Attach bill" at bounding box center [0, 0] width 0 height 0
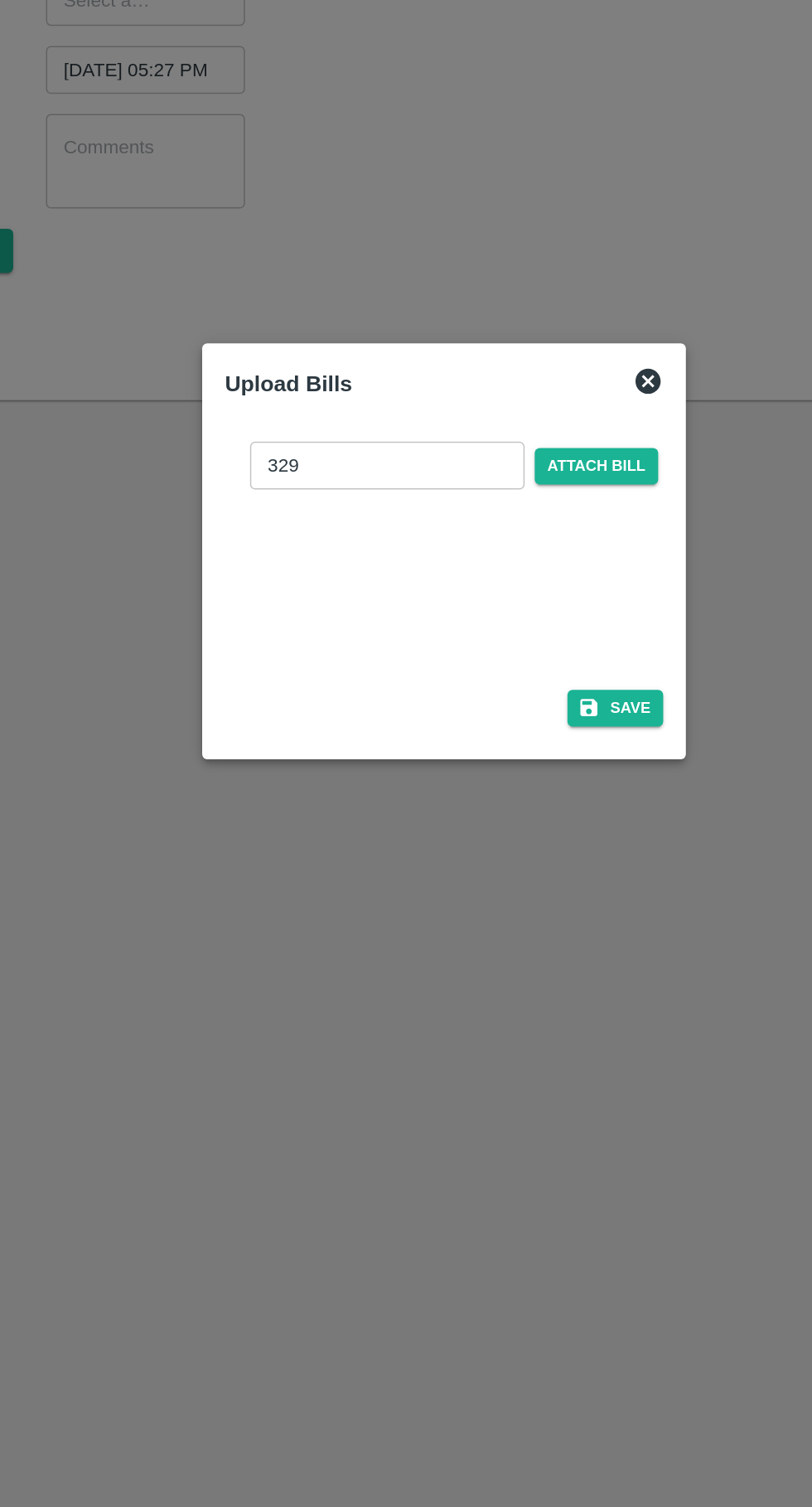
click at [533, 857] on button "Save" at bounding box center [519, 857] width 63 height 24
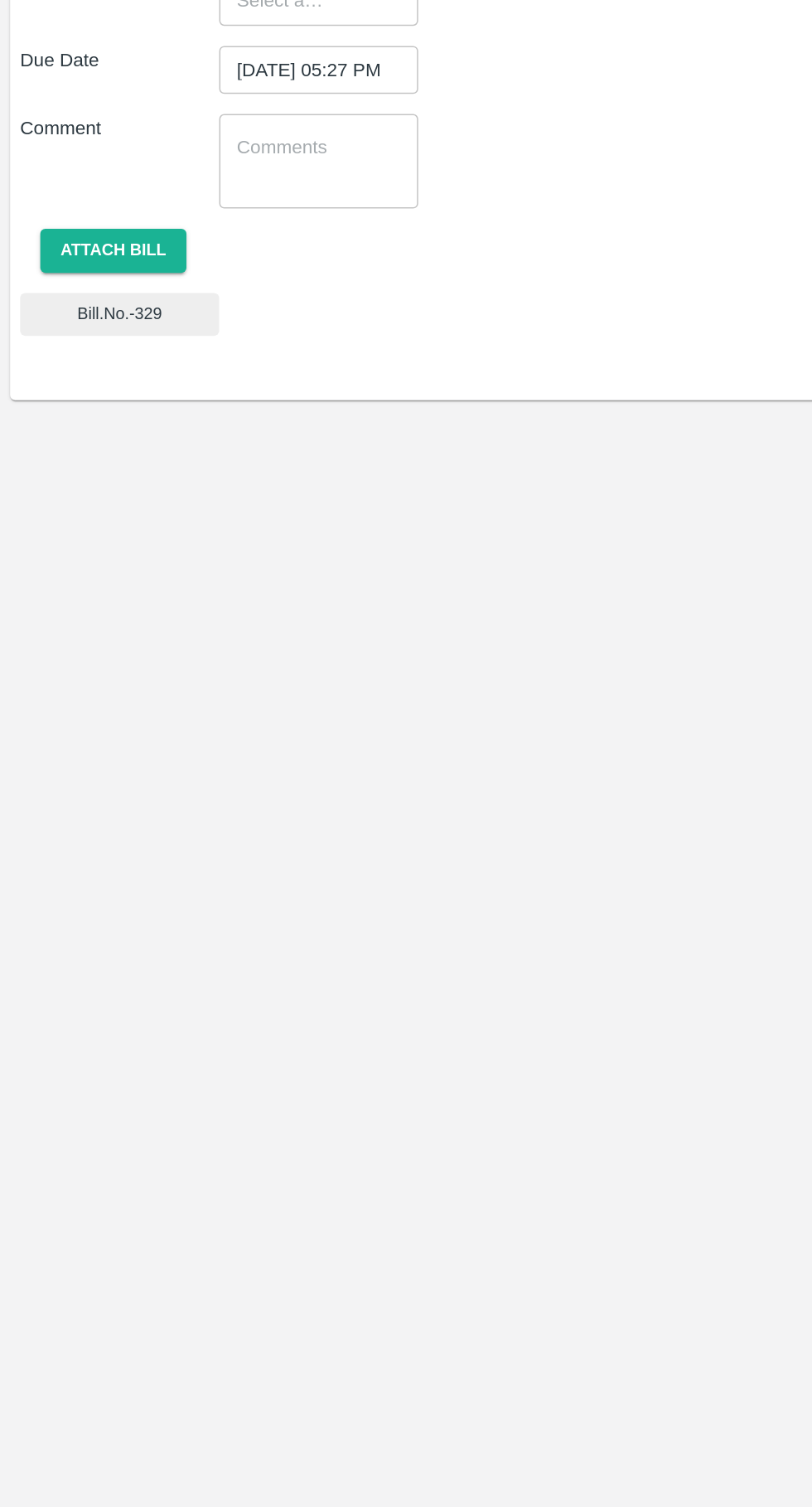
click at [82, 555] on button "Attach bill" at bounding box center [74, 555] width 96 height 29
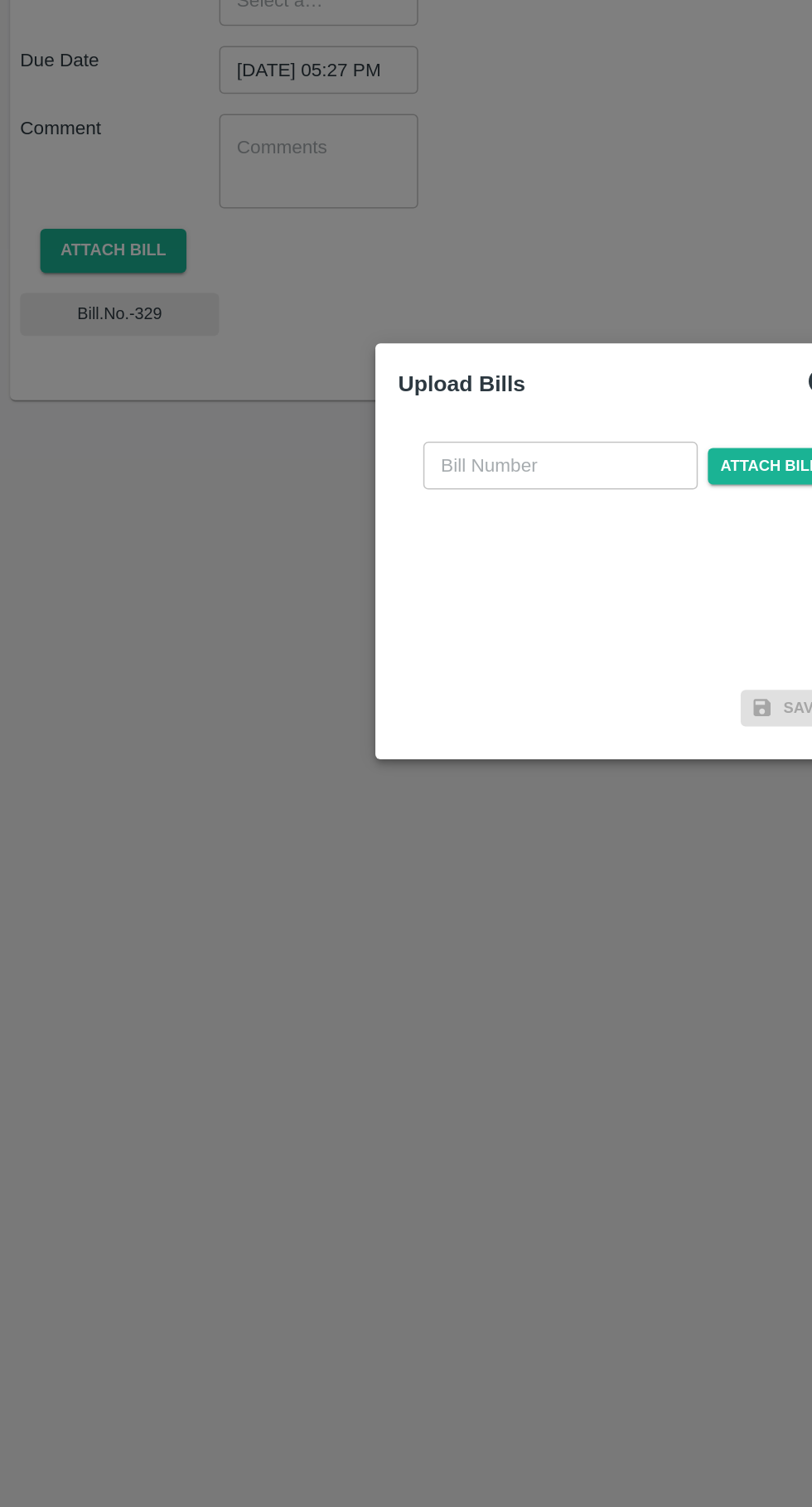
click at [359, 700] on input "text" at bounding box center [369, 697] width 181 height 31
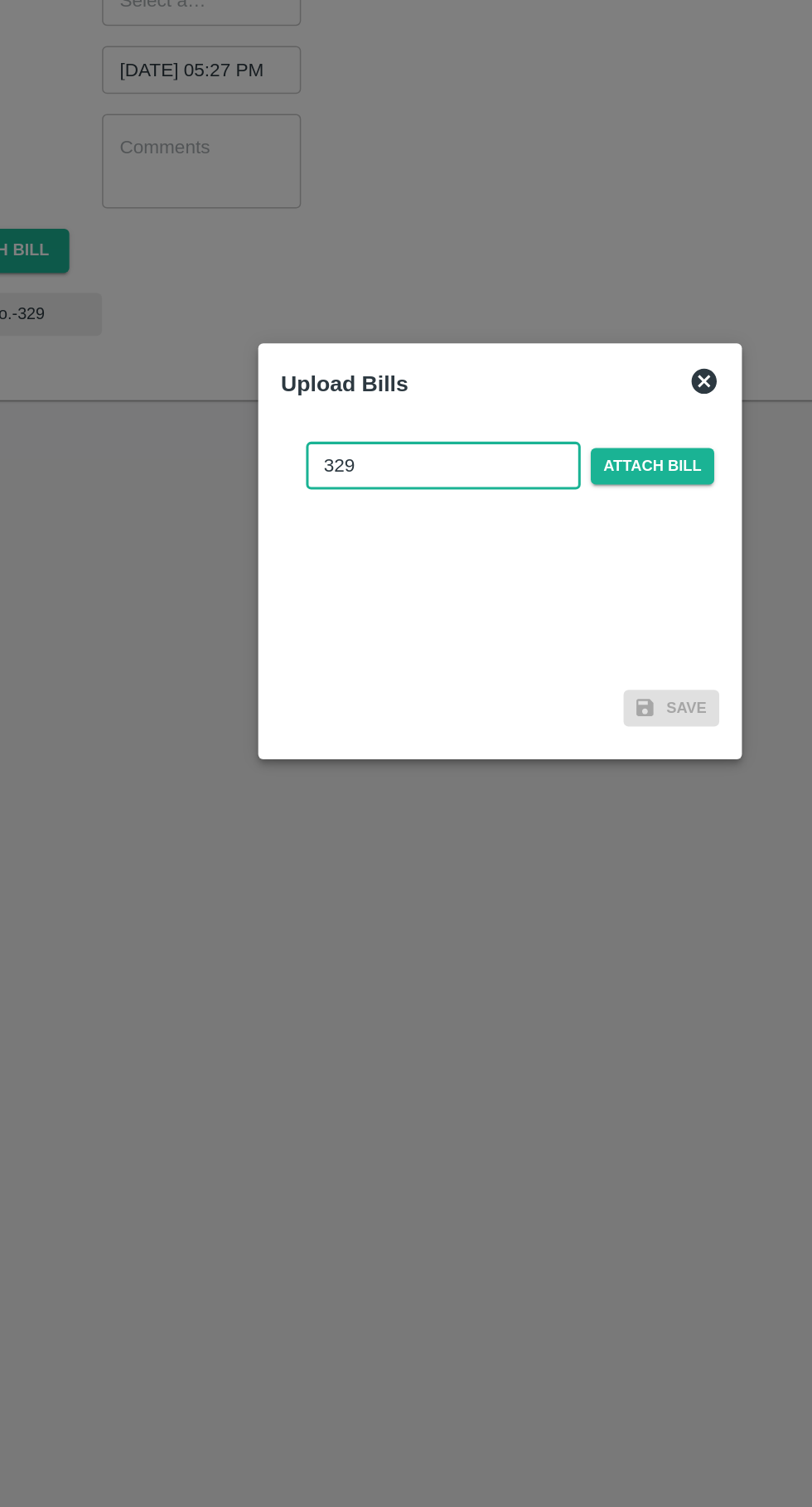
type input "329"
click at [532, 692] on span "Attach bill" at bounding box center [506, 698] width 81 height 24
click at [0, 0] on input "Attach bill" at bounding box center [0, 0] width 0 height 0
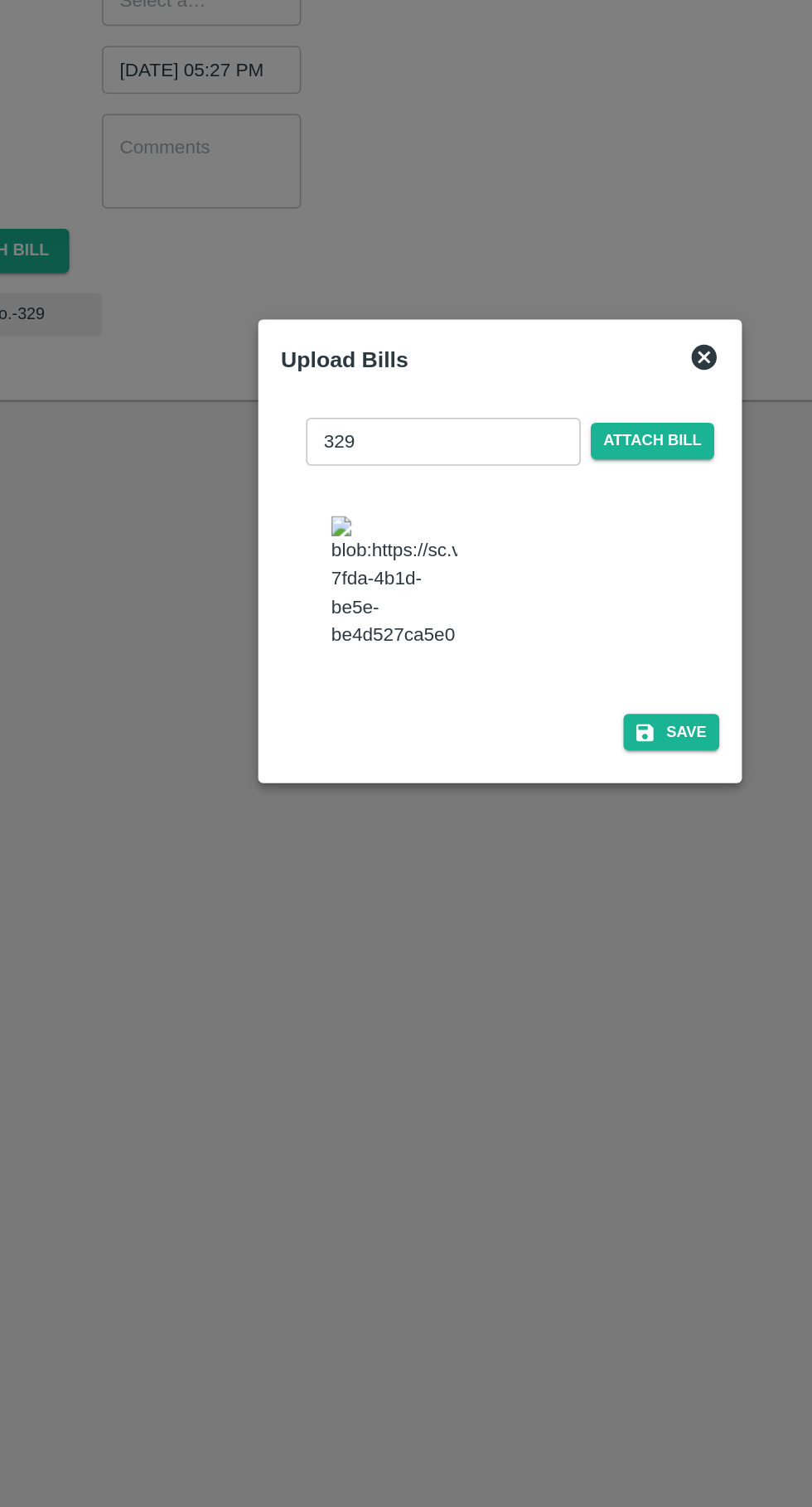
click at [527, 860] on button "Save" at bounding box center [519, 872] width 63 height 24
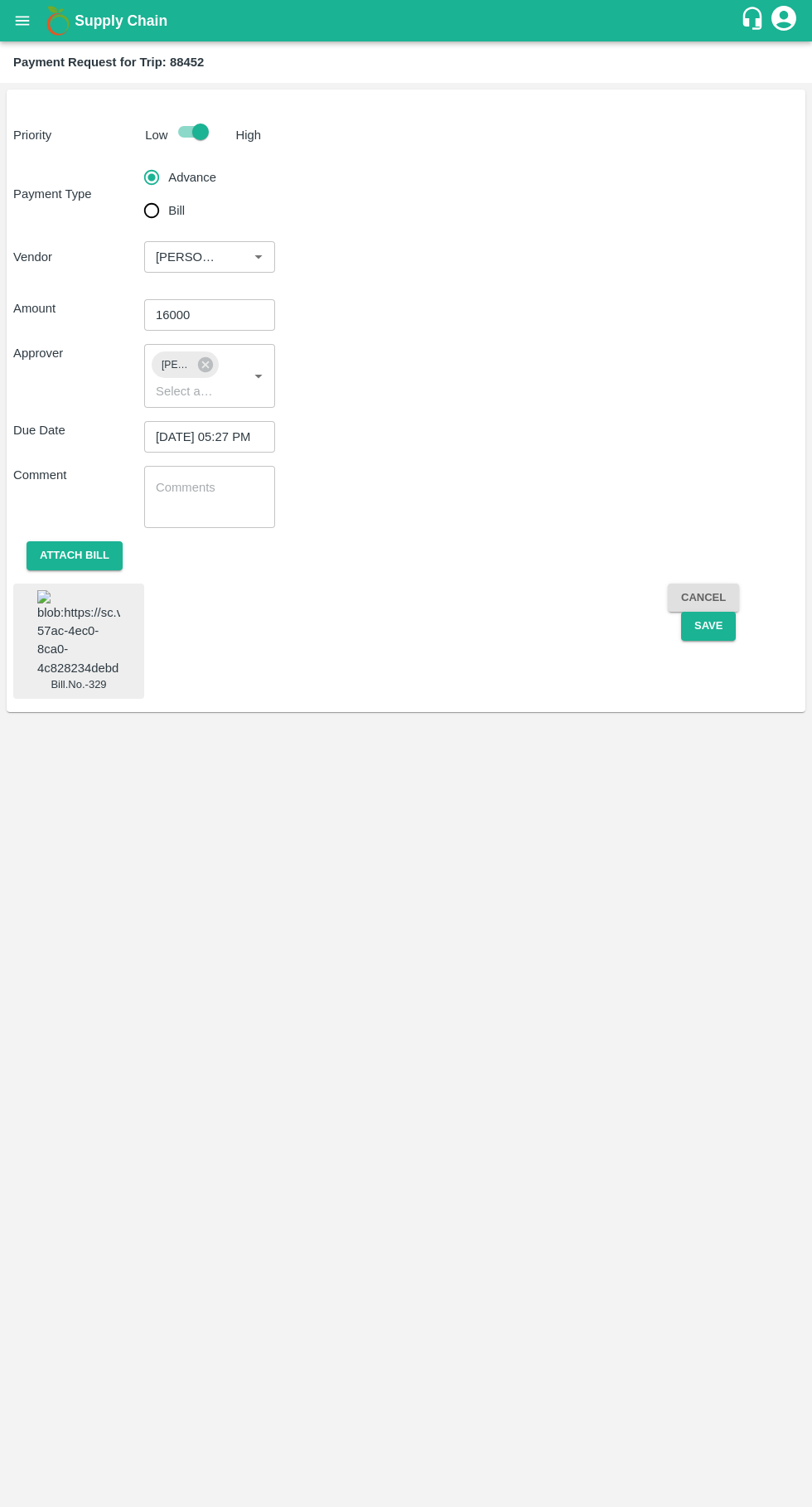
click at [710, 626] on button "Save" at bounding box center [708, 625] width 55 height 29
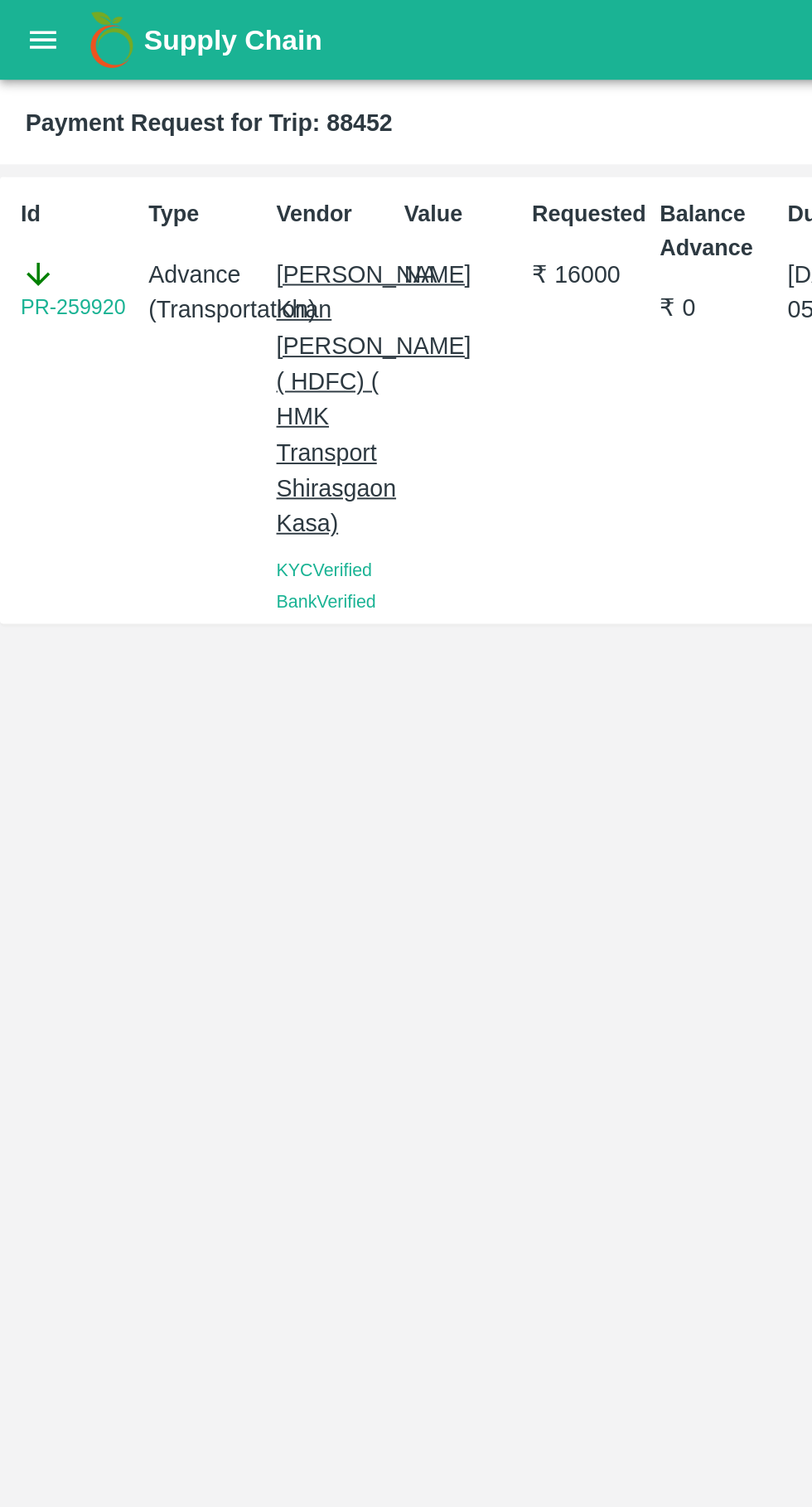
click at [27, 15] on icon "open drawer" at bounding box center [22, 20] width 18 height 18
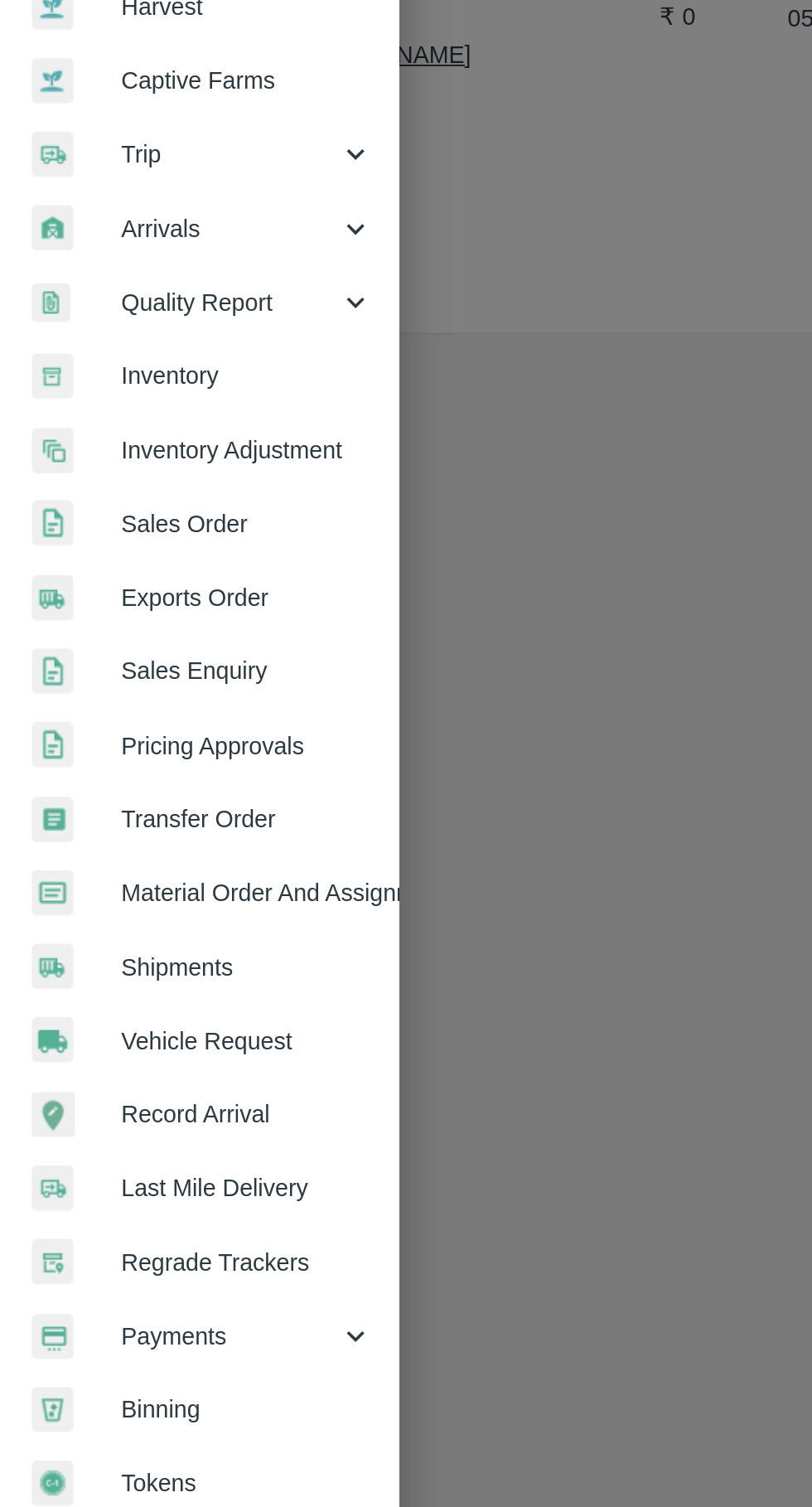
click at [146, 850] on span "Payments" at bounding box center [119, 845] width 113 height 18
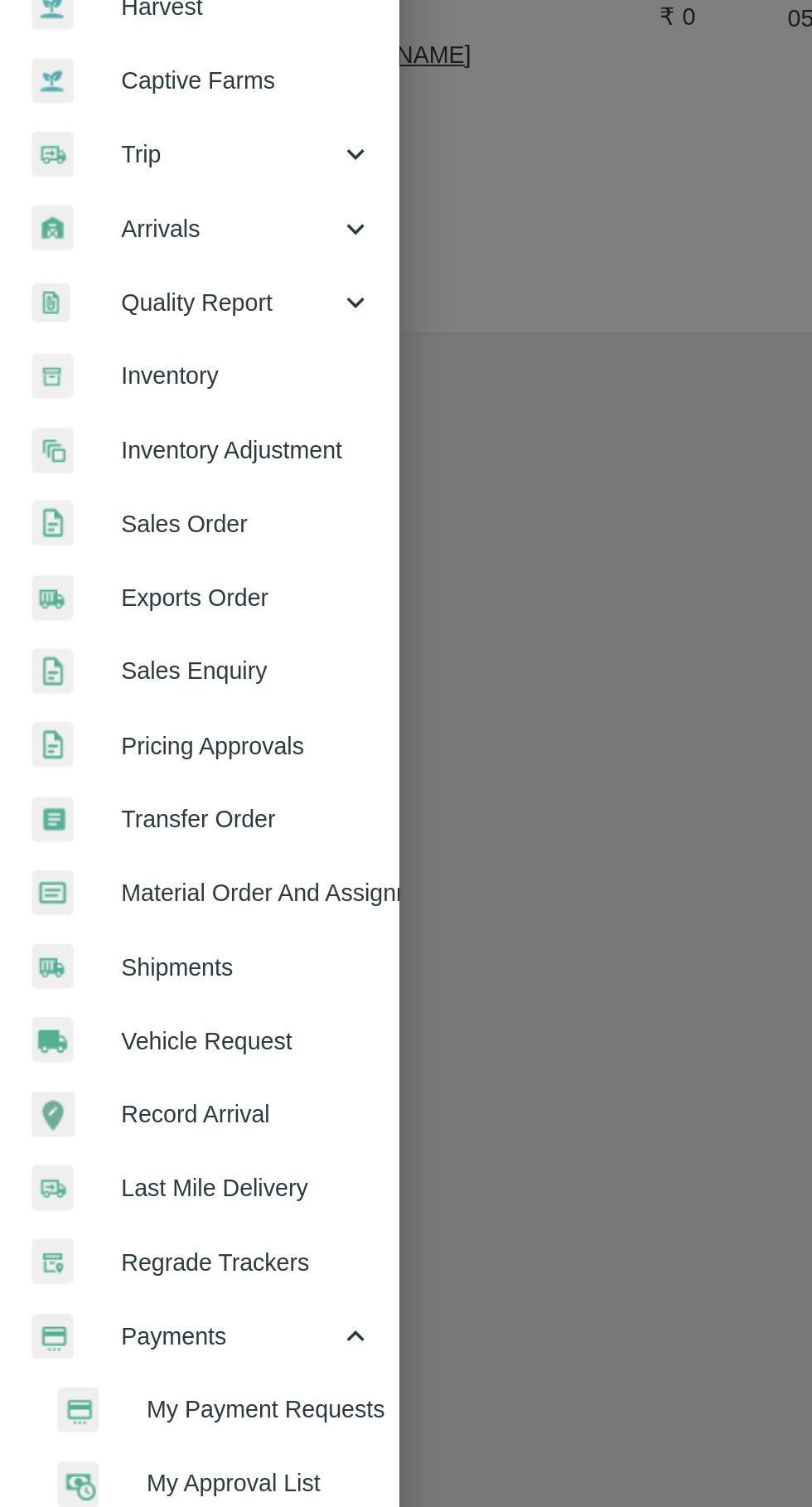
click at [168, 885] on span "My Payment Requests" at bounding box center [135, 883] width 118 height 18
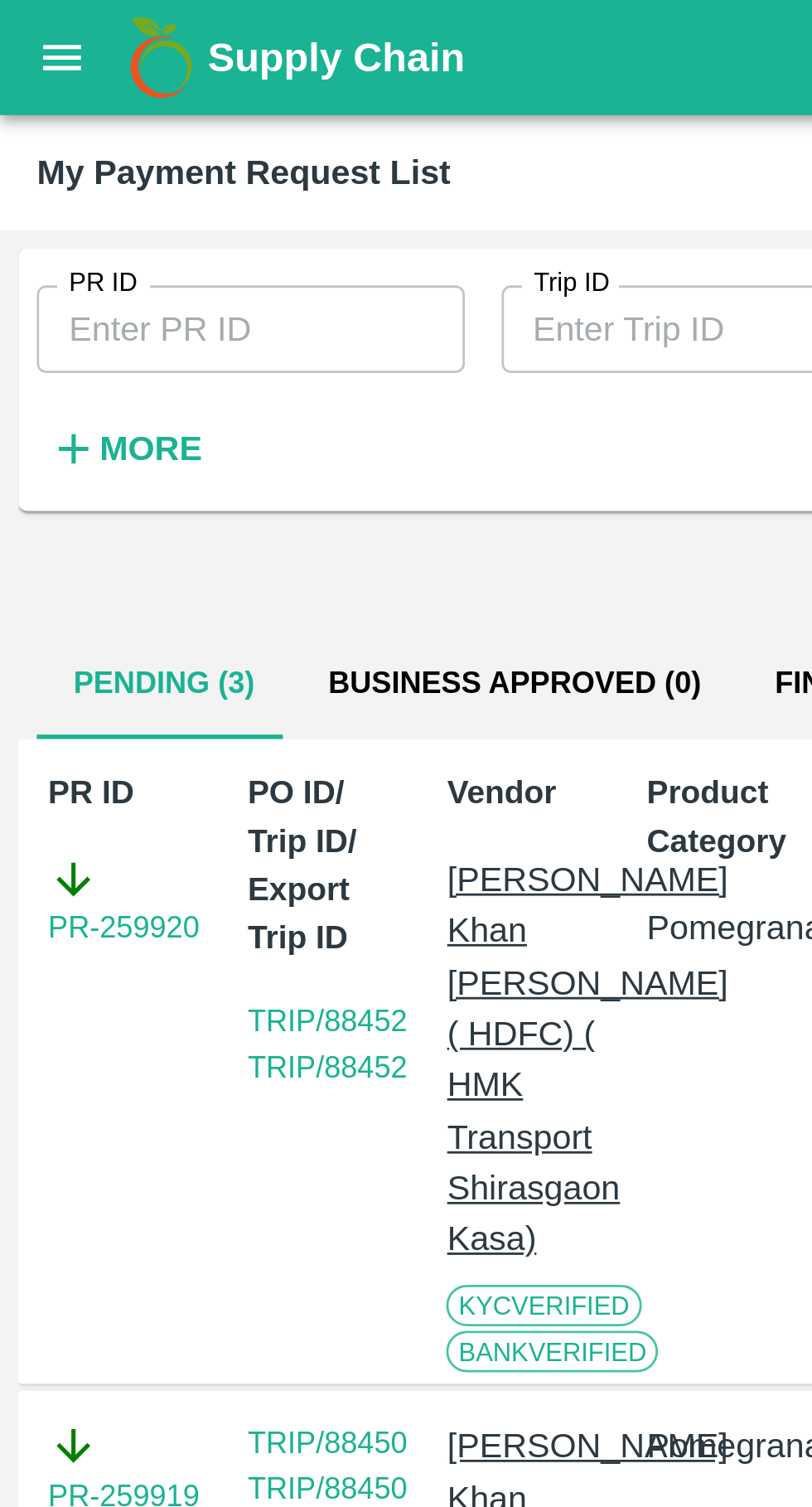
click at [30, 28] on icon "open drawer" at bounding box center [22, 20] width 18 height 18
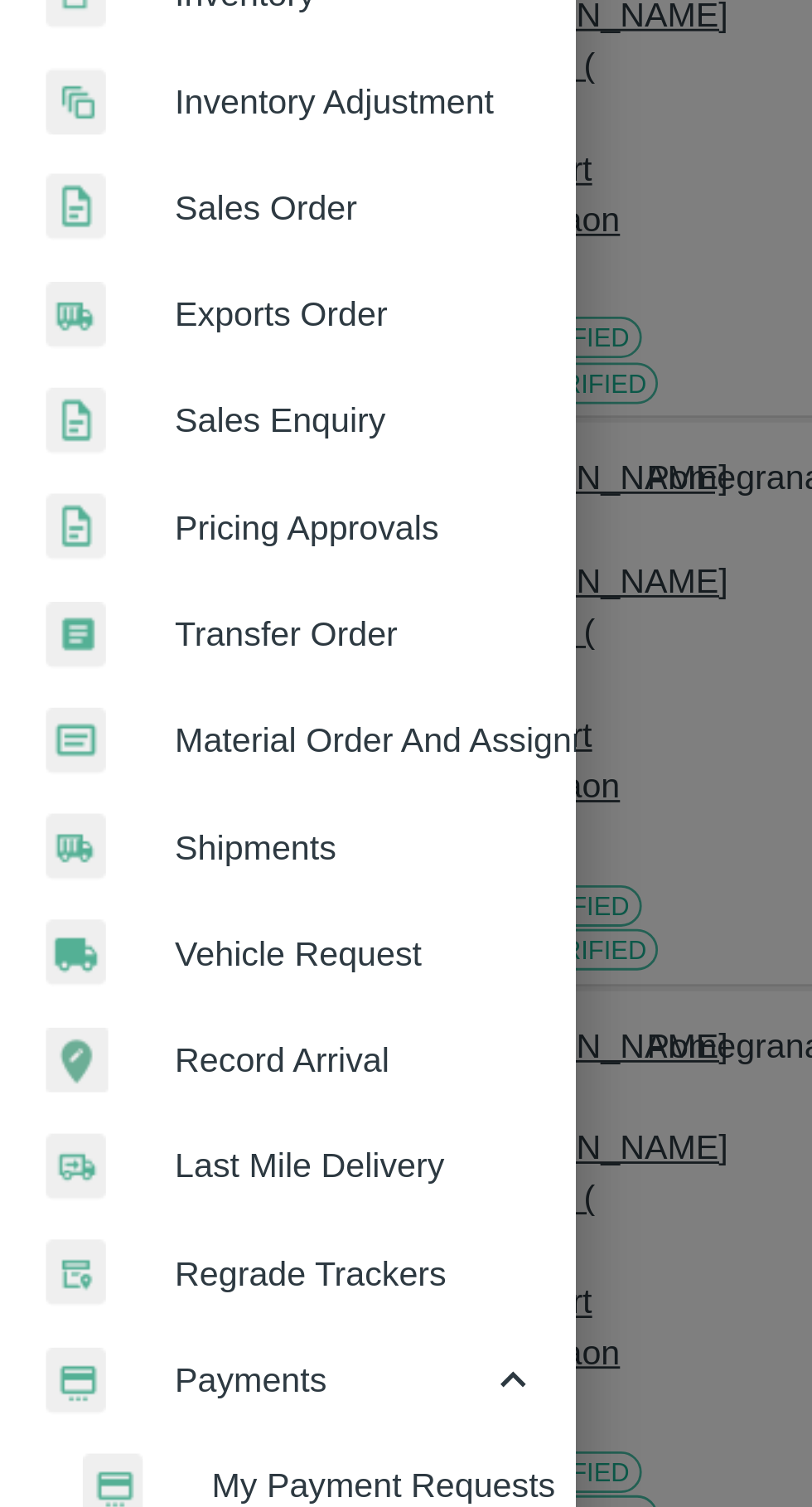
click at [143, 853] on span "Payments" at bounding box center [119, 845] width 113 height 18
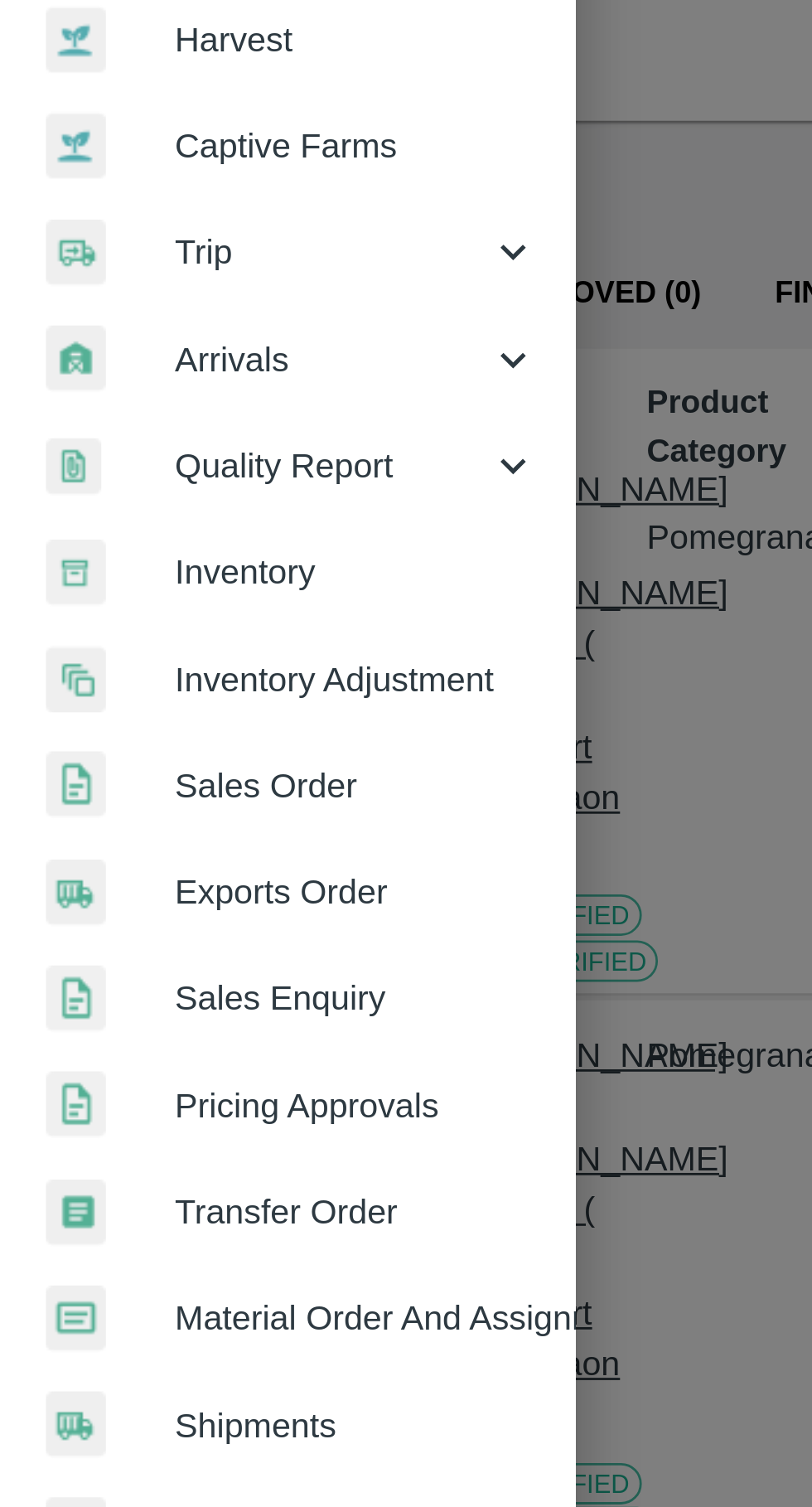
click at [85, 233] on span "Trip" at bounding box center [119, 231] width 113 height 18
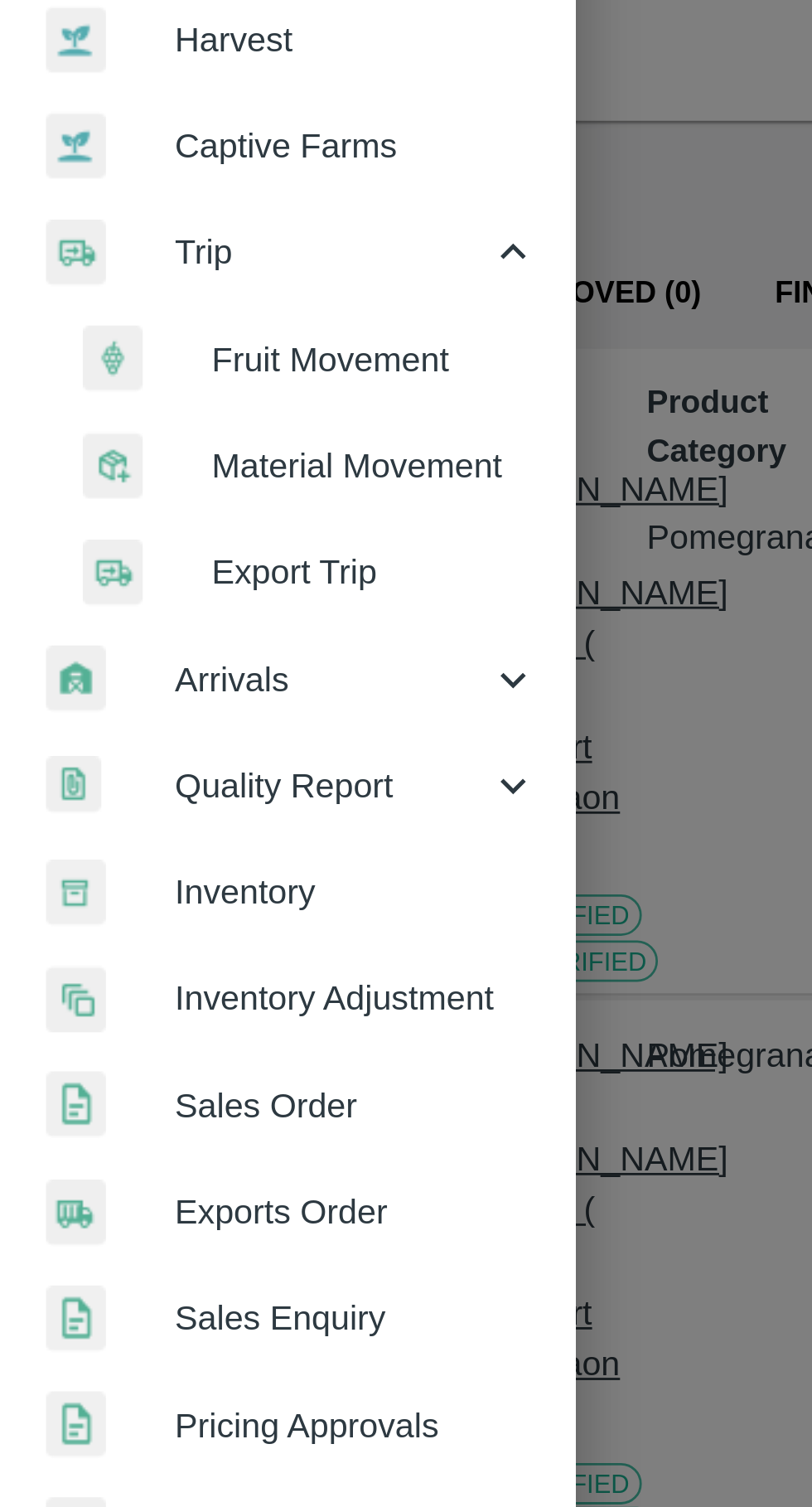
click at [89, 271] on span "Fruit Movement" at bounding box center [135, 269] width 118 height 18
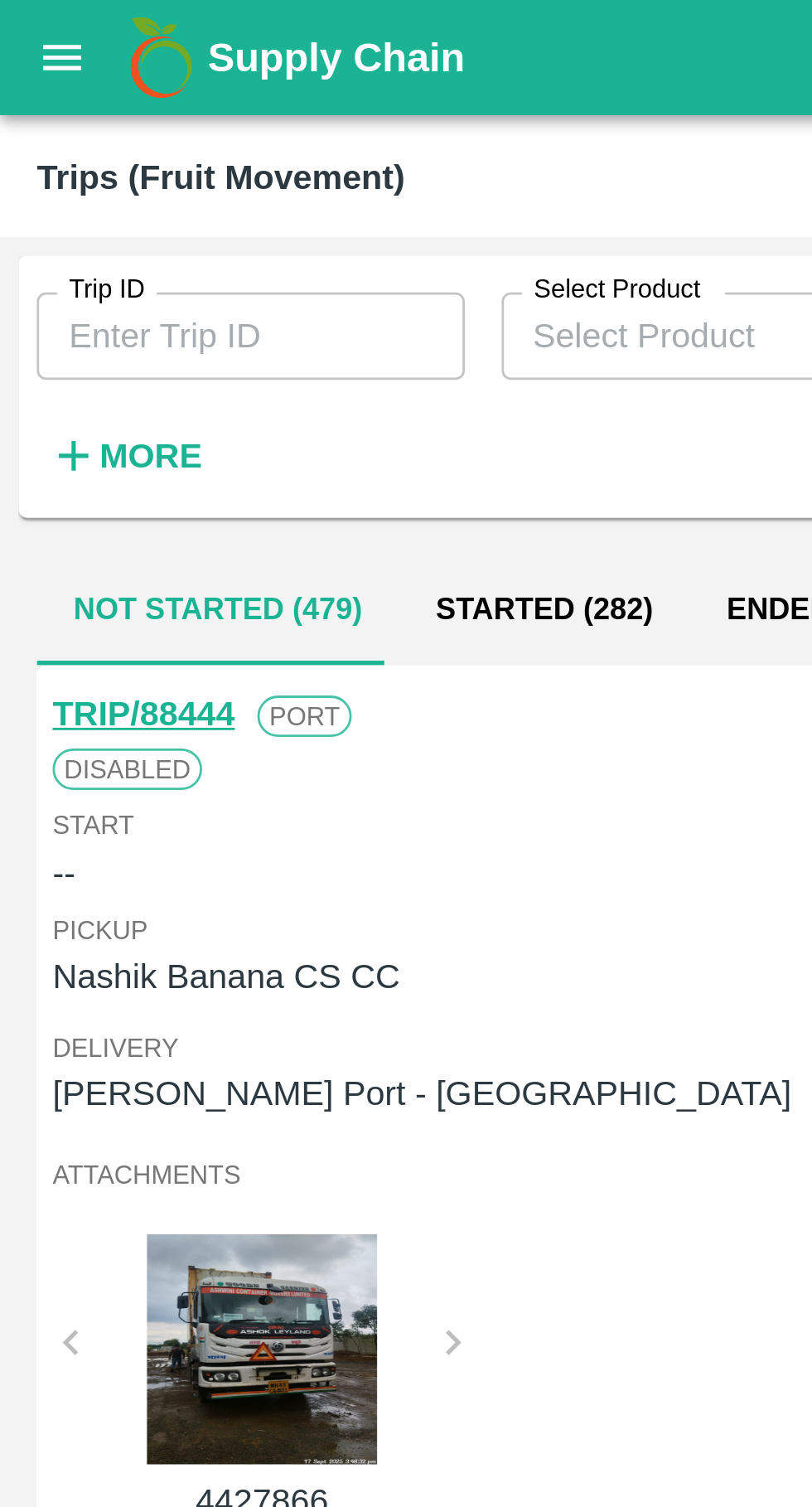
click at [98, 126] on input "Trip ID" at bounding box center [90, 121] width 154 height 31
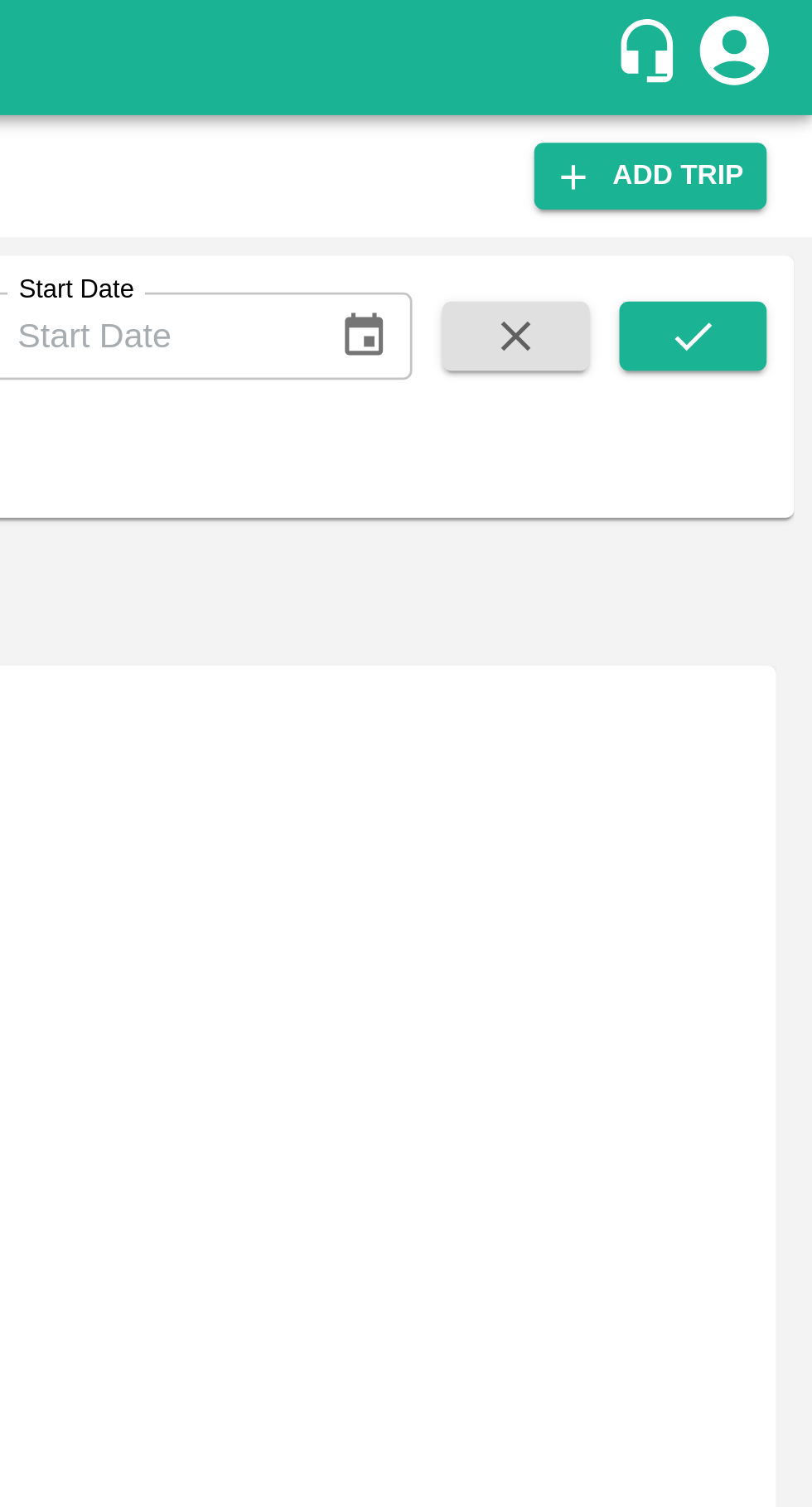
type input "88449"
click at [774, 121] on icon "submit" at bounding box center [769, 120] width 18 height 18
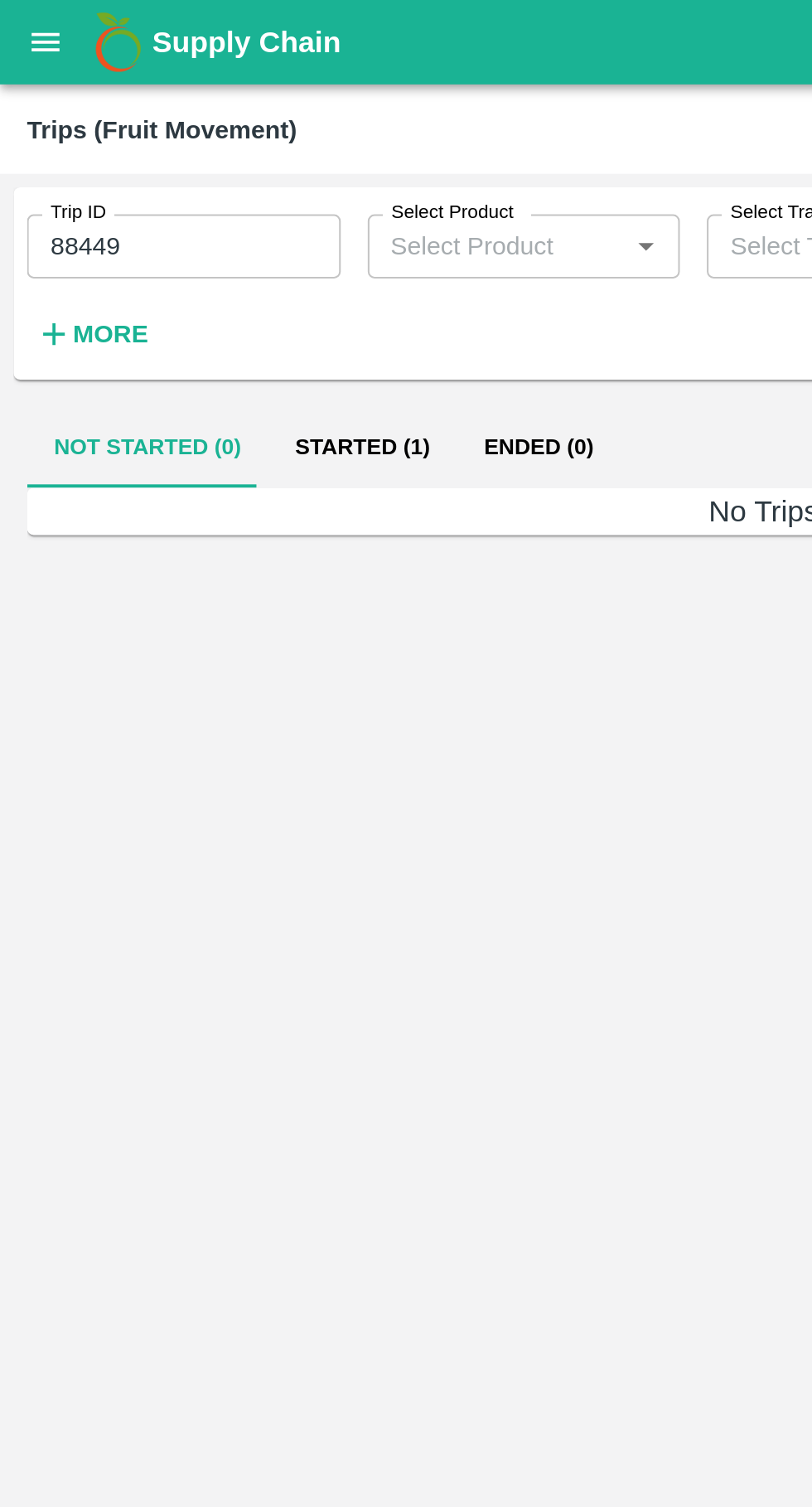
click at [166, 226] on button "Started (1)" at bounding box center [177, 220] width 93 height 40
